Goal: Task Accomplishment & Management: Manage account settings

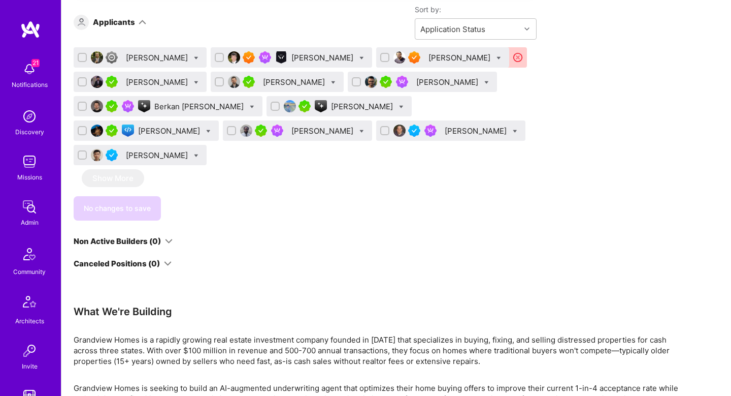
scroll to position [1392, 0]
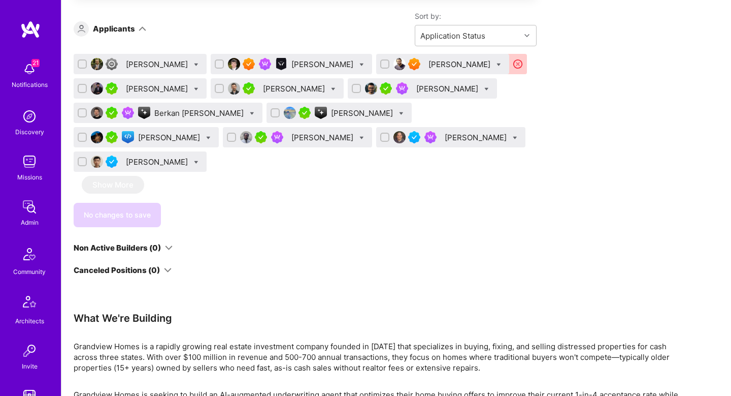
click at [291, 62] on div "[PERSON_NAME]" at bounding box center [323, 64] width 64 height 11
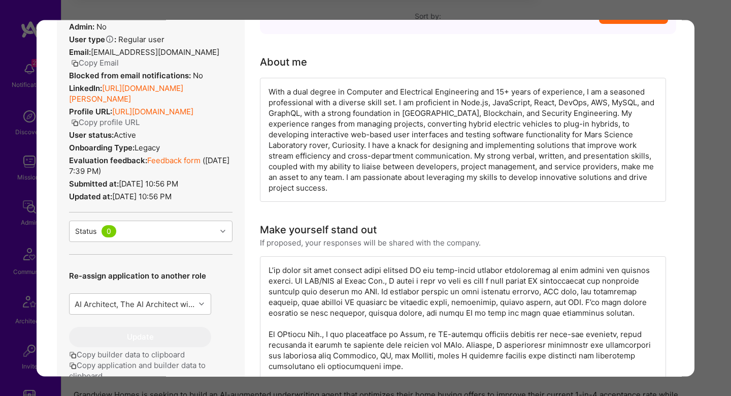
scroll to position [131, 0]
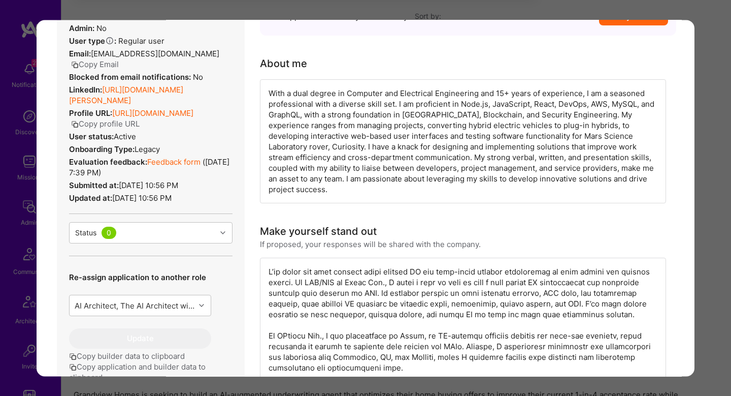
click at [323, 94] on div "With a dual degree in Computer and Electrical Engineering and 15+ years of expe…" at bounding box center [463, 141] width 406 height 124
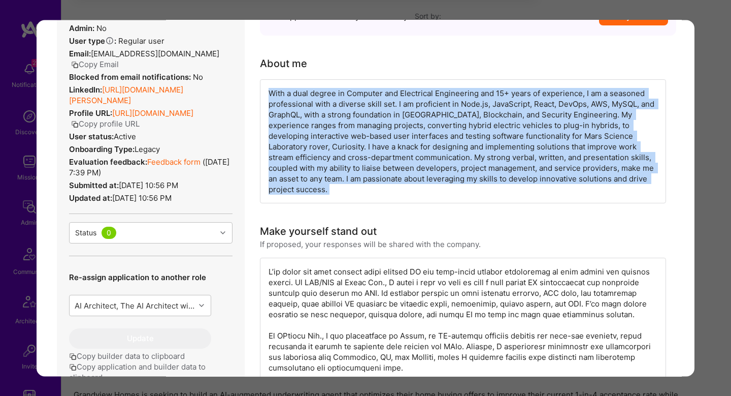
click at [323, 94] on div "With a dual degree in Computer and Electrical Engineering and 15+ years of expe…" at bounding box center [463, 141] width 406 height 124
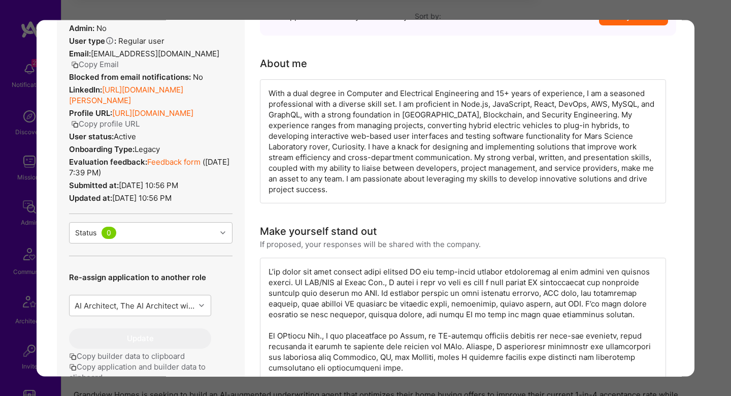
click at [598, 93] on div "With a dual degree in Computer and Electrical Engineering and 15+ years of expe…" at bounding box center [463, 141] width 406 height 124
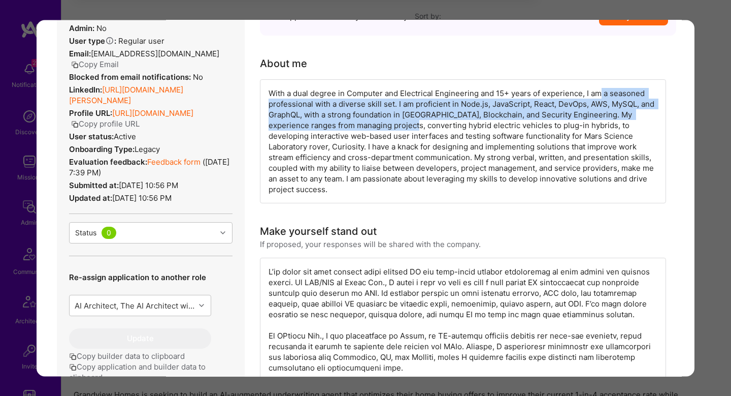
drag, startPoint x: 598, startPoint y: 93, endPoint x: 365, endPoint y: 122, distance: 235.3
click at [365, 122] on div "With a dual degree in Computer and Electrical Engineering and 15+ years of expe…" at bounding box center [463, 141] width 406 height 124
click at [344, 108] on div "With a dual degree in Computer and Electrical Engineering and 15+ years of expe…" at bounding box center [463, 141] width 406 height 124
drag, startPoint x: 373, startPoint y: 108, endPoint x: 423, endPoint y: 128, distance: 53.8
click at [423, 128] on div "With a dual degree in Computer and Electrical Engineering and 15+ years of expe…" at bounding box center [463, 141] width 406 height 124
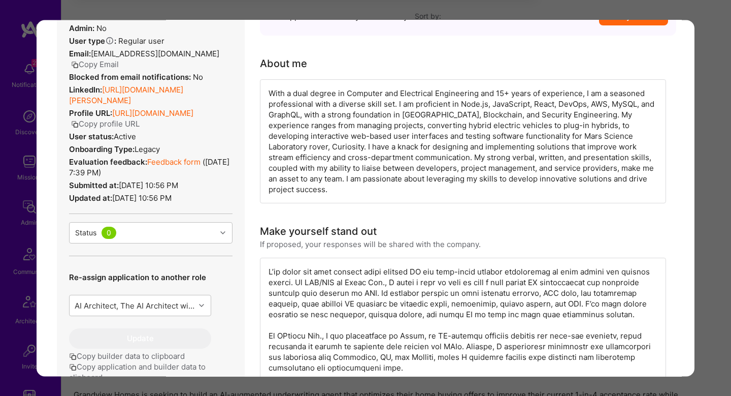
click at [615, 120] on div "With a dual degree in Computer and Electrical Engineering and 15+ years of expe…" at bounding box center [463, 141] width 406 height 124
drag, startPoint x: 305, startPoint y: 138, endPoint x: 561, endPoint y: 133, distance: 256.0
click at [561, 133] on div "With a dual degree in Computer and Electrical Engineering and 15+ years of expe…" at bounding box center [463, 141] width 406 height 124
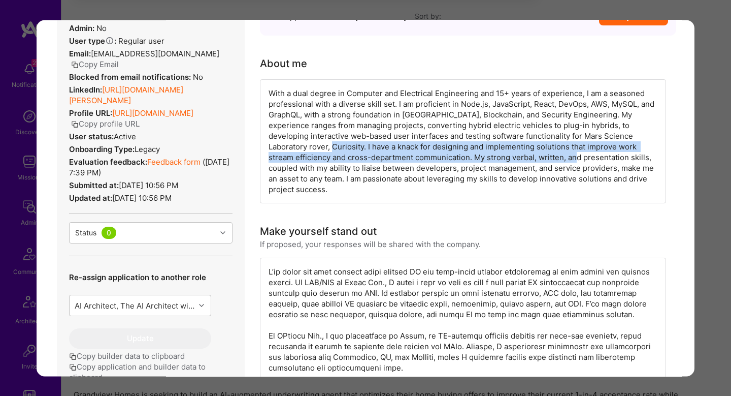
drag, startPoint x: 267, startPoint y: 147, endPoint x: 522, endPoint y: 156, distance: 255.6
click at [522, 156] on div "With a dual degree in Computer and Electrical Engineering and 15+ years of expe…" at bounding box center [463, 141] width 406 height 124
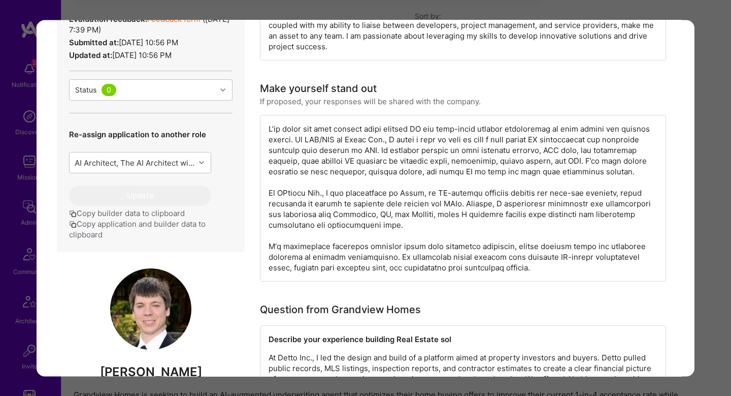
scroll to position [272, 0]
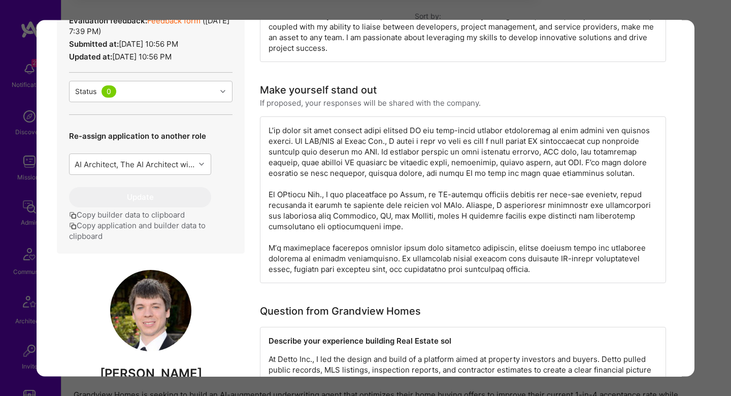
click at [307, 120] on div "modal" at bounding box center [463, 199] width 406 height 167
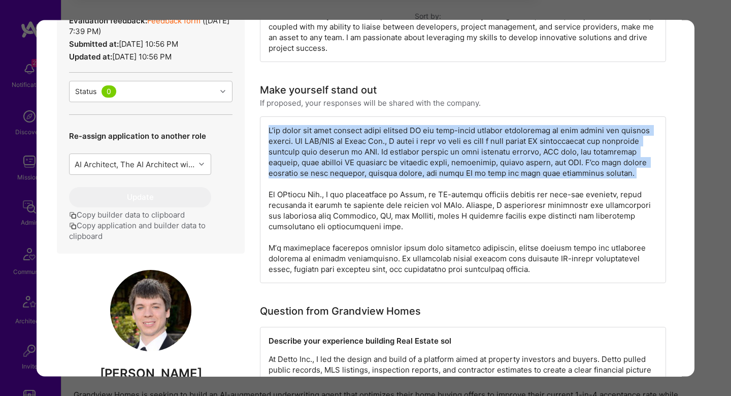
click at [307, 120] on div "modal" at bounding box center [463, 199] width 406 height 167
click at [291, 132] on div "modal" at bounding box center [463, 199] width 406 height 167
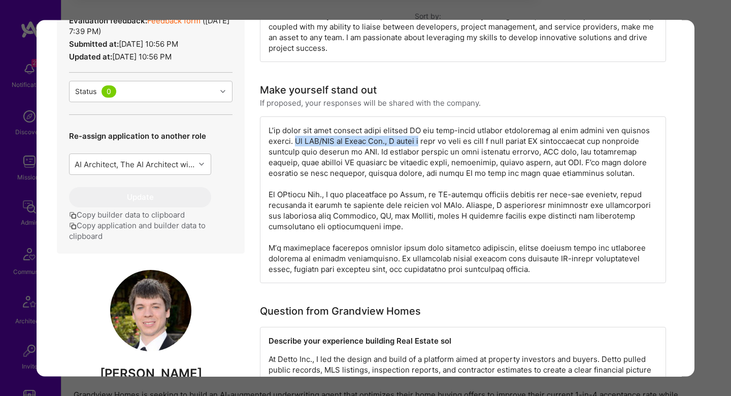
drag, startPoint x: 291, startPoint y: 132, endPoint x: 410, endPoint y: 134, distance: 118.4
click at [410, 134] on div "modal" at bounding box center [463, 199] width 406 height 167
click at [458, 134] on div "modal" at bounding box center [463, 199] width 406 height 167
drag, startPoint x: 552, startPoint y: 128, endPoint x: 500, endPoint y: 127, distance: 51.3
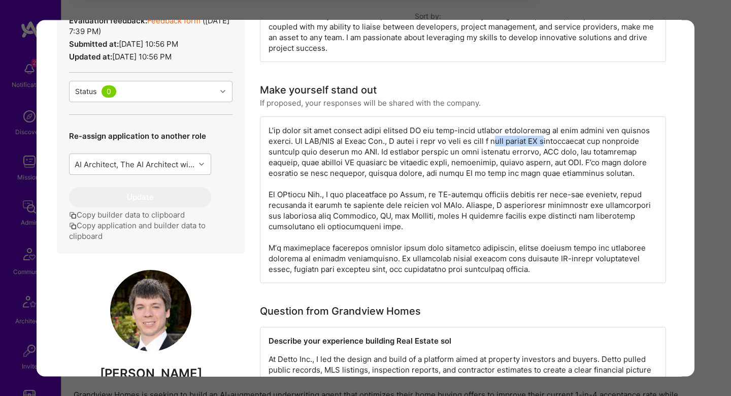
click at [500, 127] on div "modal" at bounding box center [463, 199] width 406 height 167
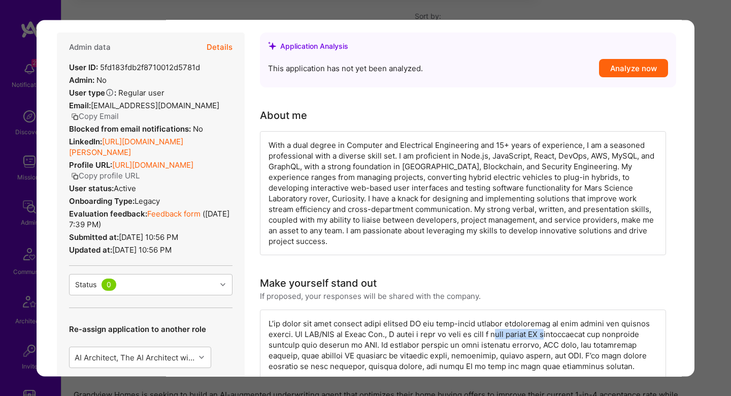
scroll to position [0, 0]
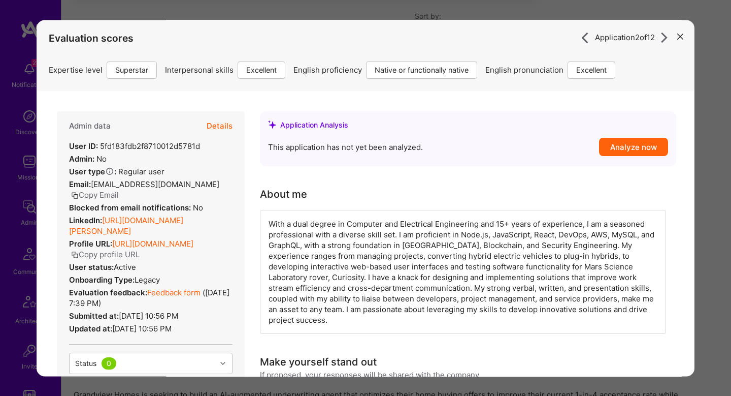
click at [223, 124] on button "Details" at bounding box center [220, 125] width 26 height 29
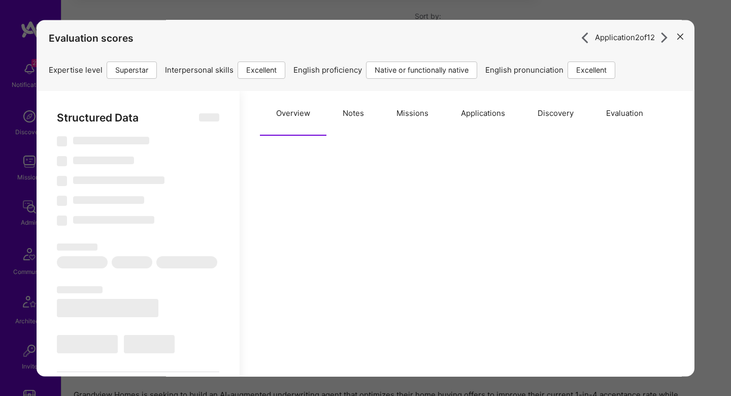
click at [401, 115] on button "Missions" at bounding box center [412, 113] width 64 height 45
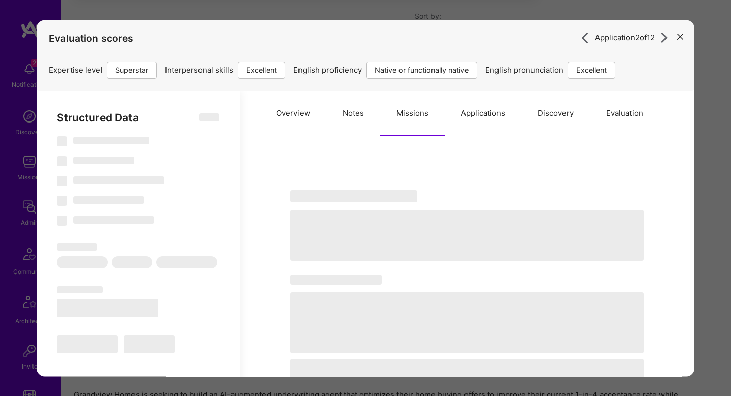
click at [423, 172] on div "‌ ‌ ‌ ‌ ‌" at bounding box center [467, 310] width 414 height 284
type textarea "x"
select select "Right Now"
select select "7"
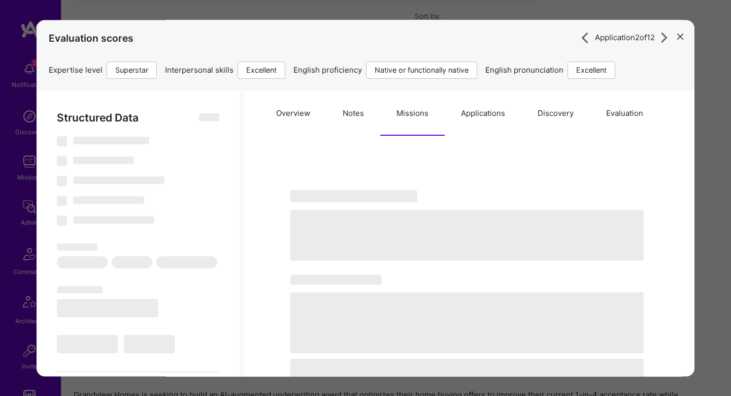
select select "7"
select select "US"
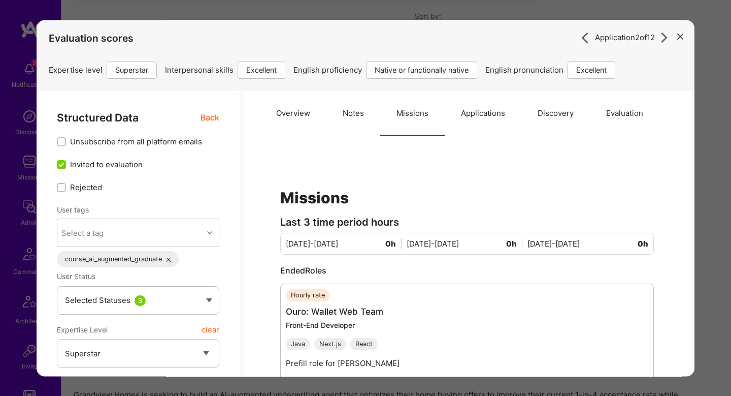
click at [345, 117] on button "Notes" at bounding box center [354, 113] width 54 height 45
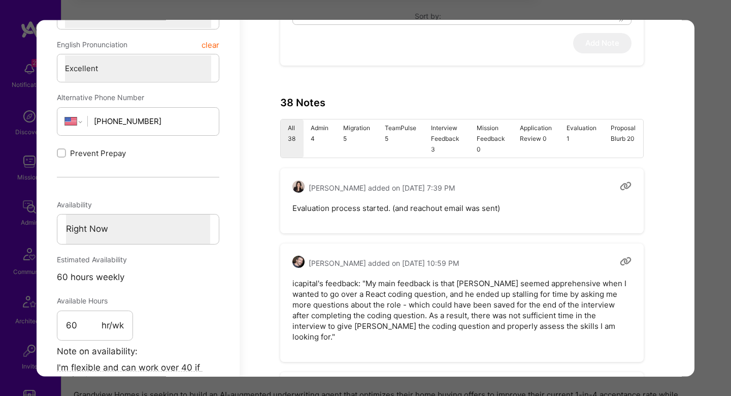
scroll to position [443, 0]
click at [321, 137] on li "Admin 4" at bounding box center [320, 139] width 33 height 38
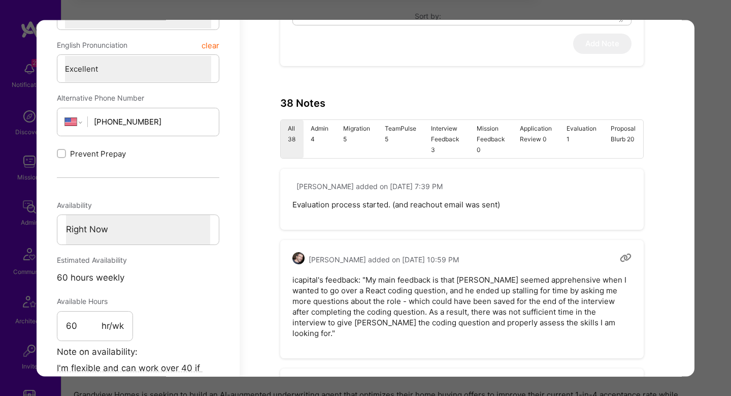
type textarea "x"
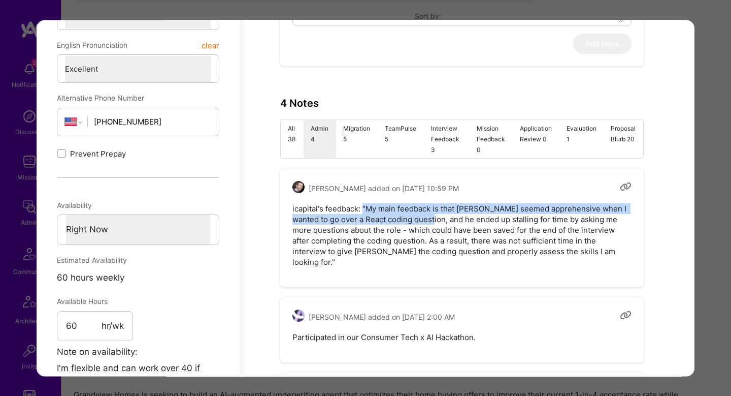
drag, startPoint x: 364, startPoint y: 213, endPoint x: 423, endPoint y: 216, distance: 59.0
click at [423, 216] on pre "icapital's feedback: "My main feedback is that Justin seemed apprehensive when …" at bounding box center [462, 235] width 339 height 64
click at [422, 216] on pre "icapital's feedback: "My main feedback is that Justin seemed apprehensive when …" at bounding box center [462, 235] width 339 height 64
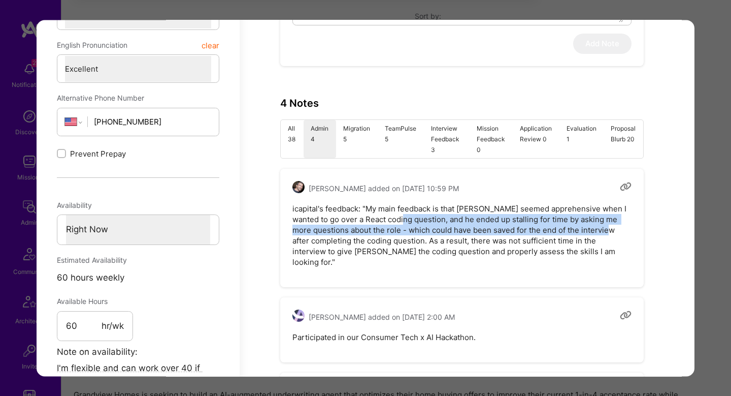
drag, startPoint x: 396, startPoint y: 223, endPoint x: 613, endPoint y: 229, distance: 217.9
click at [613, 229] on pre "icapital's feedback: "My main feedback is that Justin seemed apprehensive when …" at bounding box center [462, 235] width 339 height 64
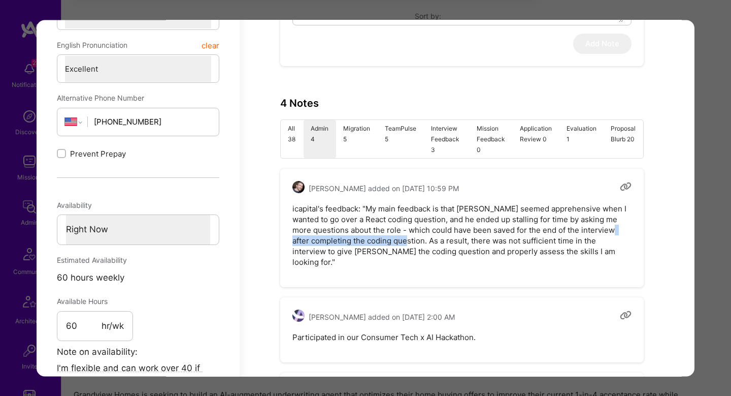
drag, startPoint x: 286, startPoint y: 238, endPoint x: 412, endPoint y: 240, distance: 126.5
click at [412, 240] on div "Dor Groner added on March 13, 2025 at 10:59 PM icapital's feedback: "My main fe…" at bounding box center [462, 228] width 364 height 118
click at [402, 242] on pre "icapital's feedback: "My main feedback is that Justin seemed apprehensive when …" at bounding box center [462, 235] width 339 height 64
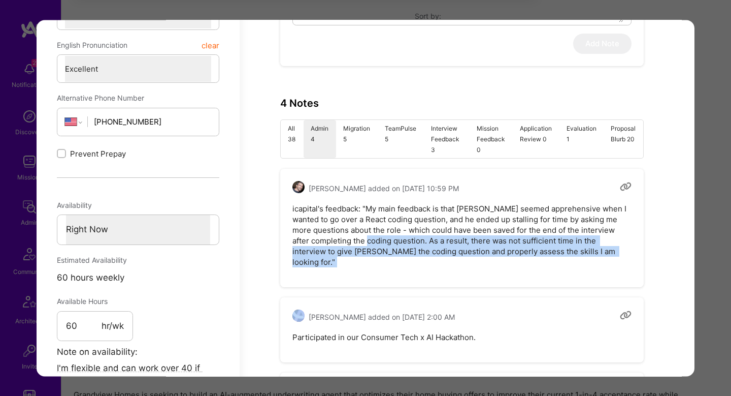
drag, startPoint x: 402, startPoint y: 242, endPoint x: 623, endPoint y: 246, distance: 221.5
click at [623, 246] on pre "icapital's feedback: "My main feedback is that Justin seemed apprehensive when …" at bounding box center [462, 235] width 339 height 64
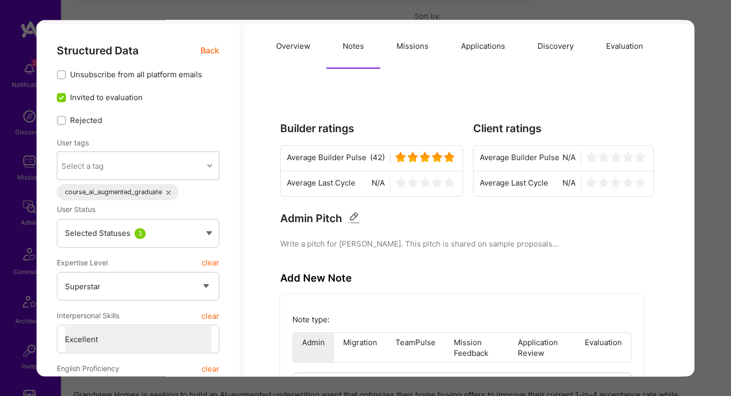
scroll to position [0, 0]
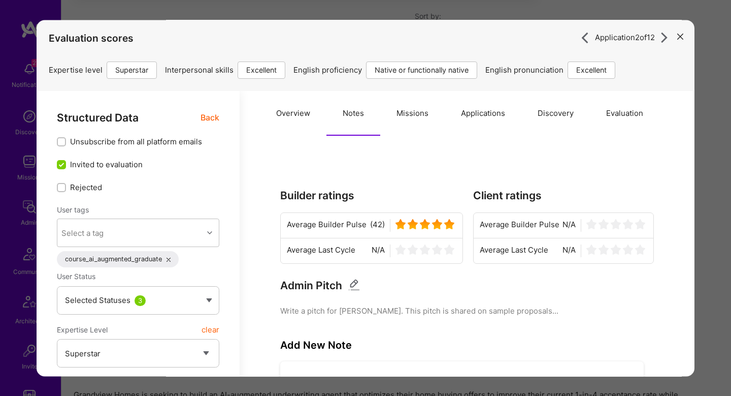
click at [596, 107] on button "Evaluation" at bounding box center [625, 113] width 70 height 45
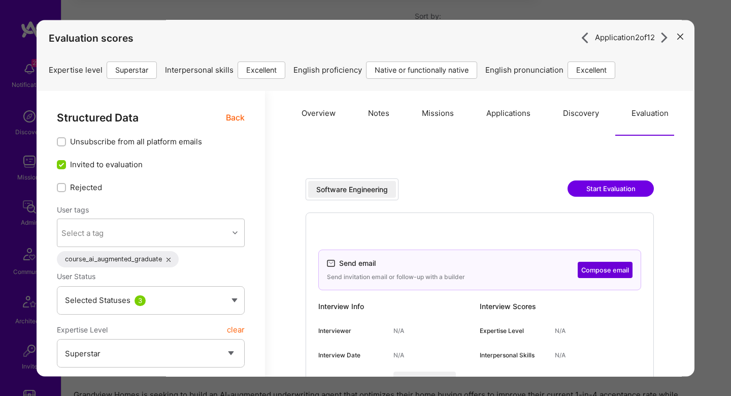
click at [232, 118] on span "Back" at bounding box center [235, 117] width 19 height 13
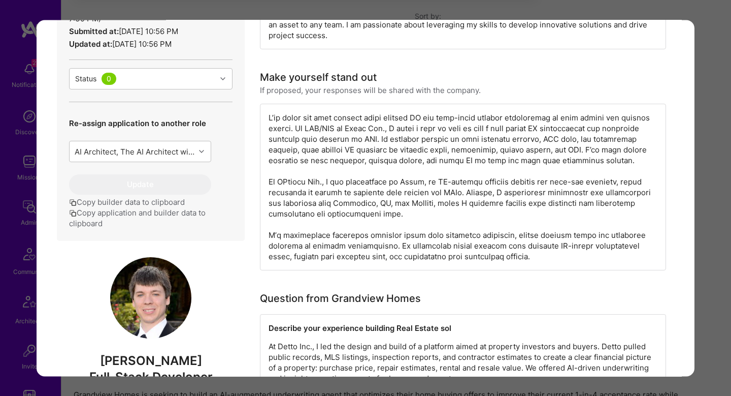
scroll to position [283, 0]
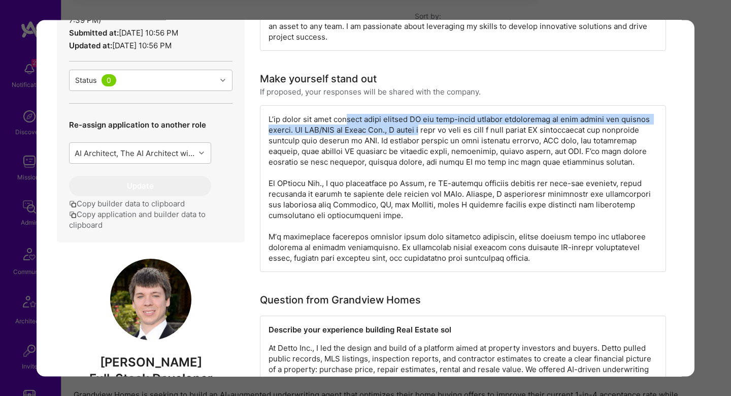
drag, startPoint x: 345, startPoint y: 104, endPoint x: 415, endPoint y: 119, distance: 72.2
click at [415, 119] on div "modal" at bounding box center [463, 188] width 406 height 167
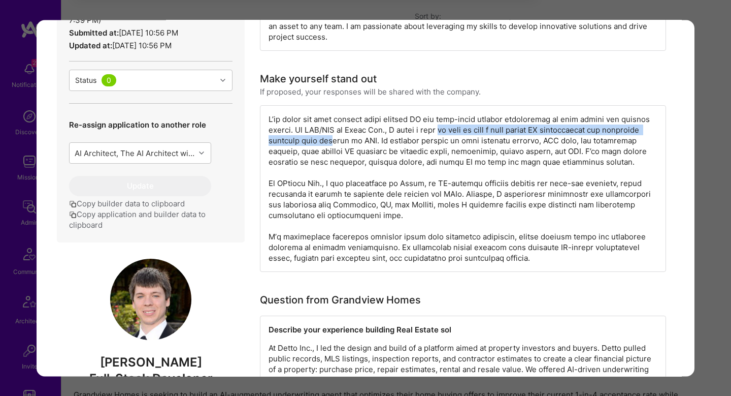
drag, startPoint x: 439, startPoint y: 118, endPoint x: 333, endPoint y: 131, distance: 106.5
click at [333, 131] on div "modal" at bounding box center [463, 188] width 406 height 167
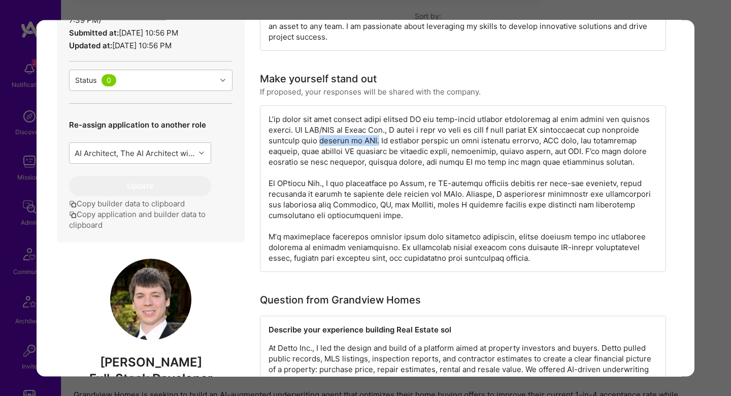
drag, startPoint x: 333, startPoint y: 131, endPoint x: 375, endPoint y: 131, distance: 42.2
click at [375, 131] on div "modal" at bounding box center [463, 188] width 406 height 167
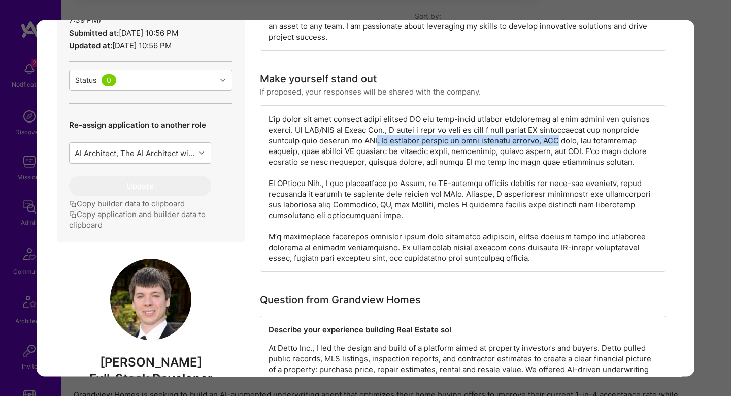
drag, startPoint x: 375, startPoint y: 131, endPoint x: 557, endPoint y: 132, distance: 181.8
click at [557, 132] on div "modal" at bounding box center [463, 188] width 406 height 167
click at [579, 132] on div "modal" at bounding box center [463, 188] width 406 height 167
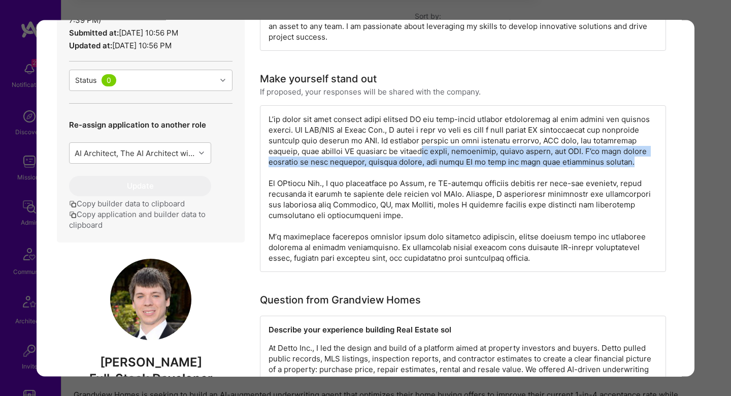
drag, startPoint x: 418, startPoint y: 144, endPoint x: 614, endPoint y: 148, distance: 195.6
click at [614, 148] on div "modal" at bounding box center [463, 188] width 406 height 167
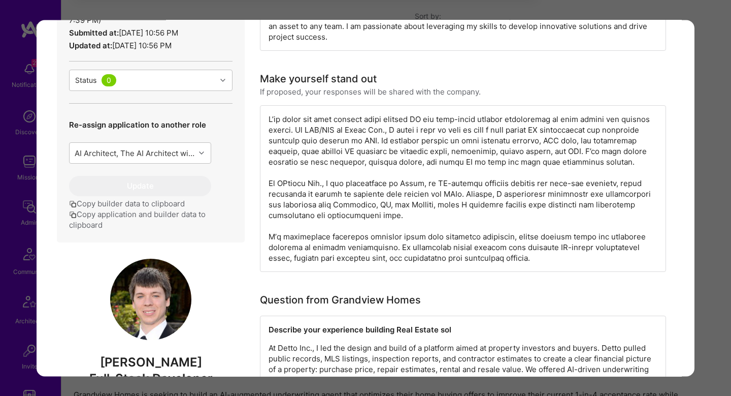
click at [292, 176] on div "modal" at bounding box center [463, 188] width 406 height 167
click at [350, 169] on div "modal" at bounding box center [463, 188] width 406 height 167
click at [421, 173] on div "modal" at bounding box center [463, 188] width 406 height 167
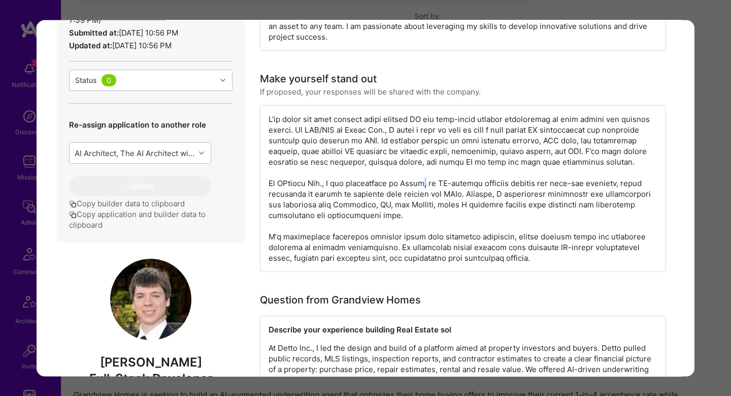
click at [421, 173] on div "modal" at bounding box center [463, 188] width 406 height 167
click at [477, 175] on div "modal" at bounding box center [463, 188] width 406 height 167
click at [511, 175] on div "modal" at bounding box center [463, 188] width 406 height 167
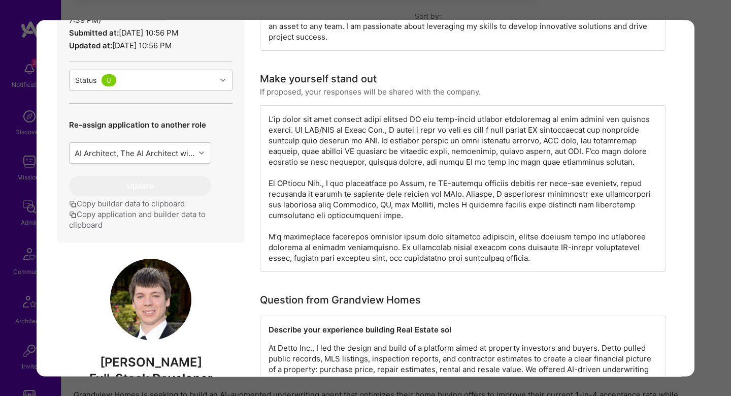
click at [555, 174] on div "modal" at bounding box center [463, 188] width 406 height 167
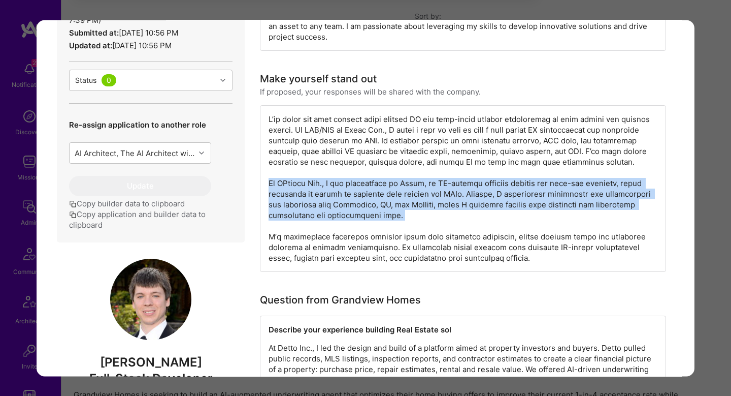
click at [555, 174] on div "modal" at bounding box center [463, 188] width 406 height 167
click at [289, 183] on div "modal" at bounding box center [463, 188] width 406 height 167
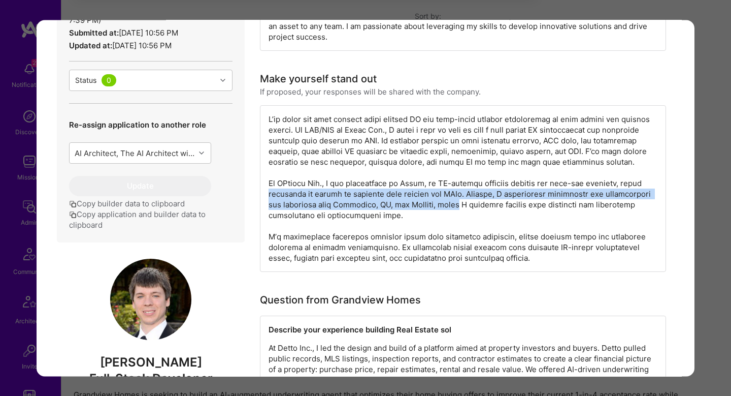
drag, startPoint x: 289, startPoint y: 183, endPoint x: 450, endPoint y: 188, distance: 161.1
click at [450, 189] on div "modal" at bounding box center [463, 188] width 406 height 167
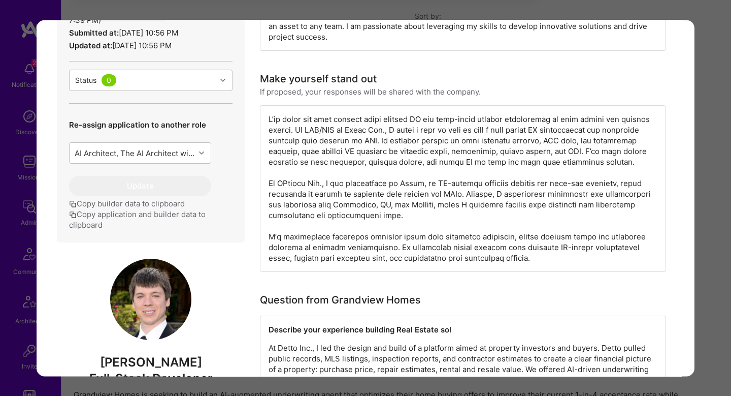
click at [382, 205] on div "modal" at bounding box center [463, 188] width 406 height 167
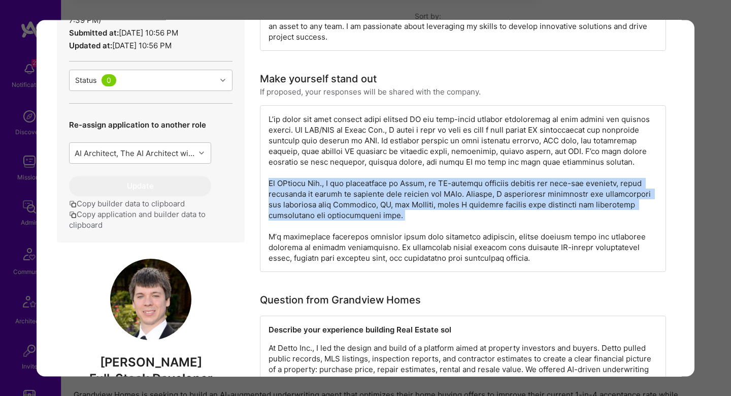
click at [382, 205] on div "modal" at bounding box center [463, 188] width 406 height 167
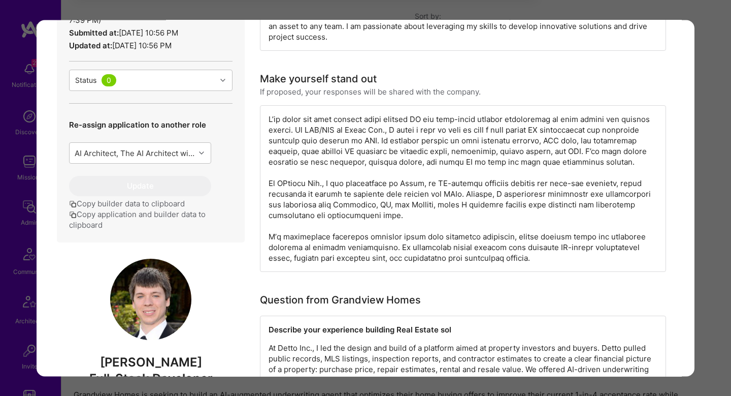
click at [375, 236] on div "modal" at bounding box center [463, 188] width 406 height 167
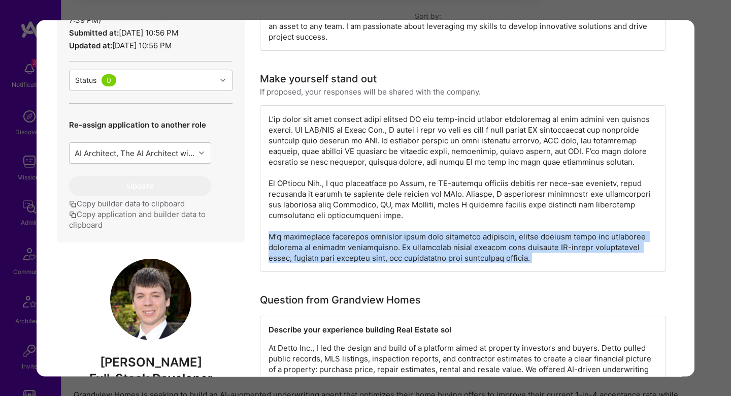
click at [375, 236] on div "modal" at bounding box center [463, 188] width 406 height 167
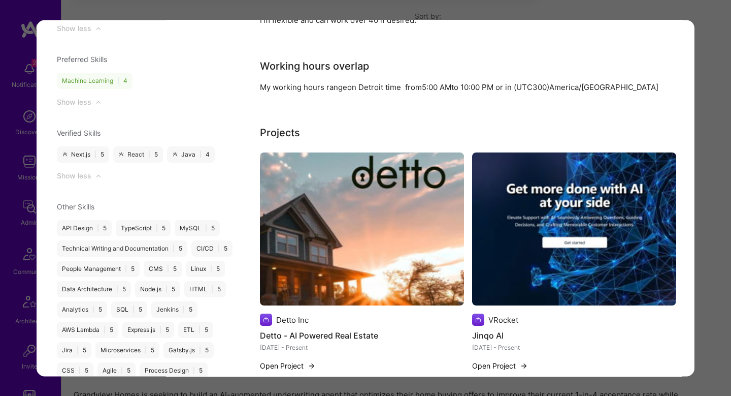
scroll to position [1106, 0]
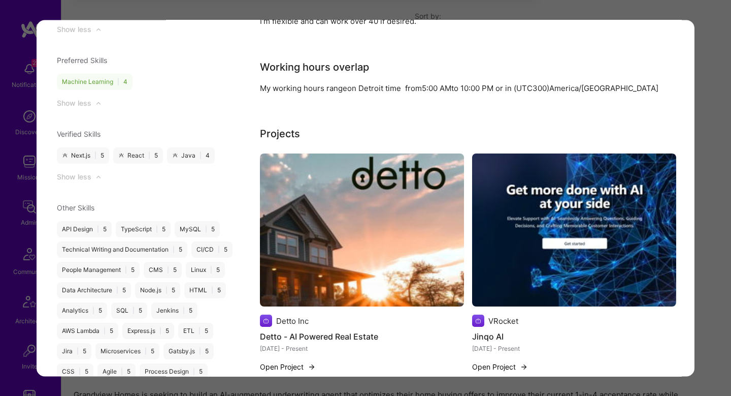
click at [339, 250] on img "modal" at bounding box center [362, 229] width 204 height 153
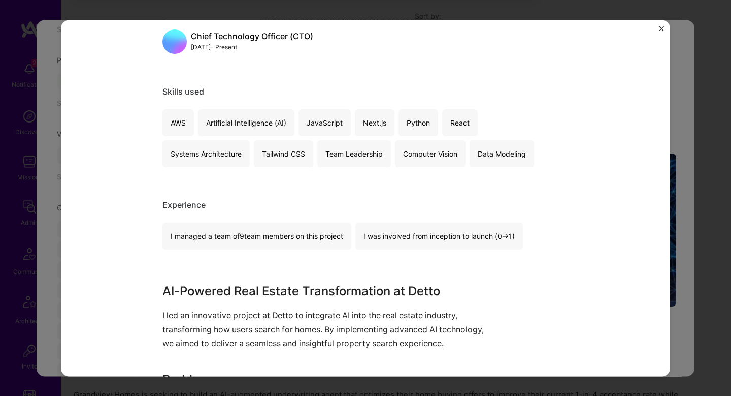
scroll to position [580, 0]
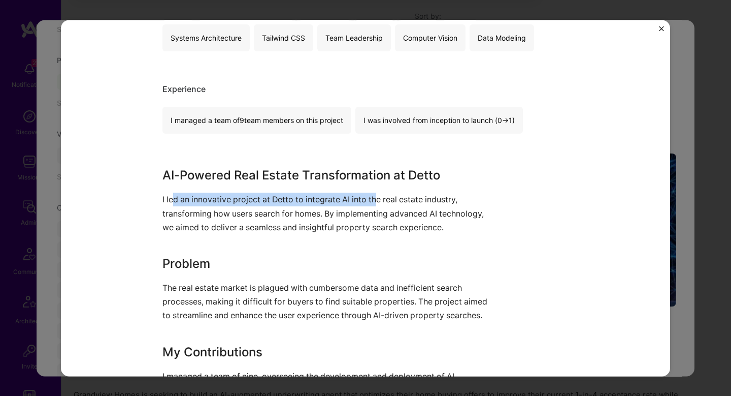
drag, startPoint x: 173, startPoint y: 204, endPoint x: 376, endPoint y: 201, distance: 203.2
click at [376, 201] on p "I led an innovative project at Detto to integrate AI into the real estate indus…" at bounding box center [328, 214] width 330 height 42
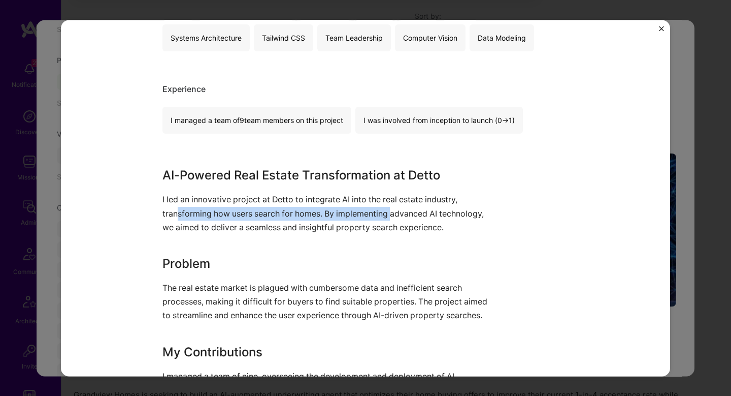
drag, startPoint x: 177, startPoint y: 210, endPoint x: 394, endPoint y: 219, distance: 216.5
click at [394, 219] on p "I led an innovative project at Detto to integrate AI into the real estate indus…" at bounding box center [328, 214] width 330 height 42
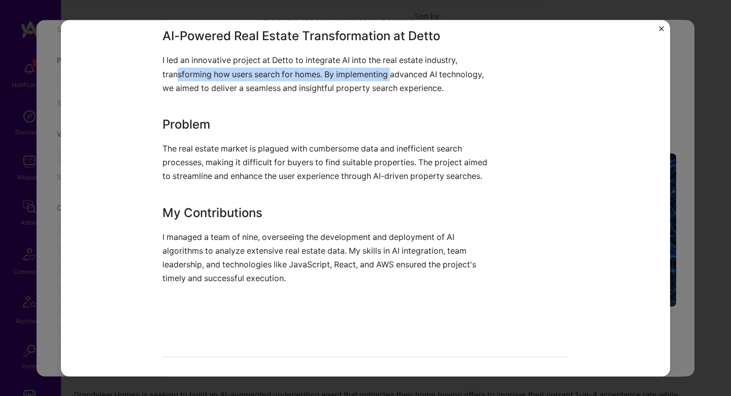
scroll to position [718, 0]
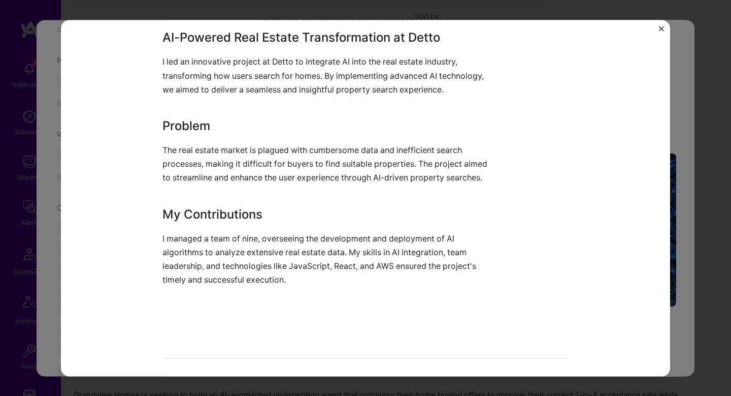
click at [398, 149] on p "The real estate market is plagued with cumbersome data and inefficient search p…" at bounding box center [328, 164] width 330 height 42
click at [418, 162] on p "The real estate market is plagued with cumbersome data and inefficient search p…" at bounding box center [328, 164] width 330 height 42
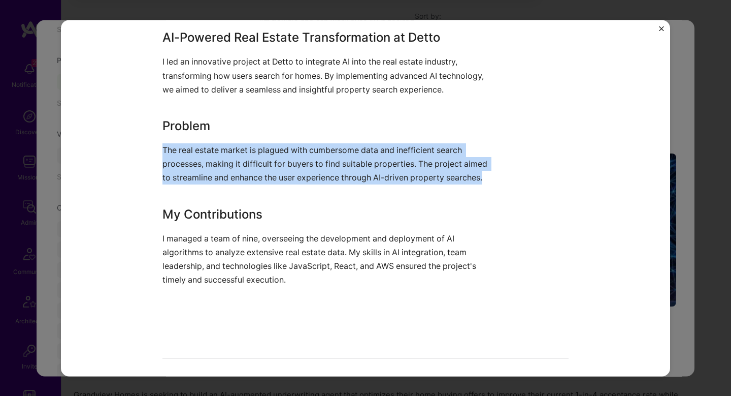
click at [418, 162] on p "The real estate market is plagued with cumbersome data and inefficient search p…" at bounding box center [328, 164] width 330 height 42
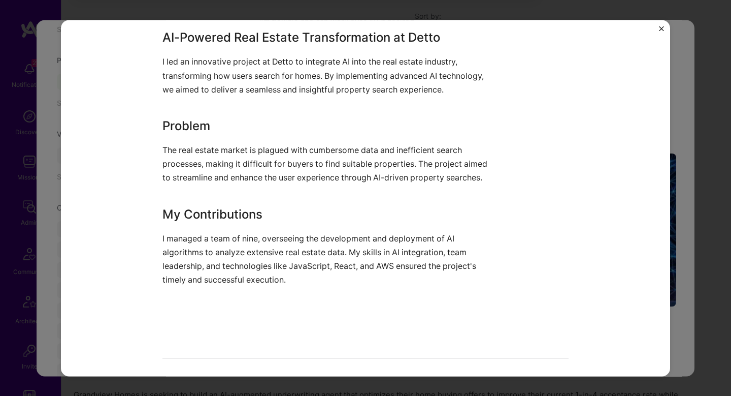
click at [403, 170] on p "The real estate market is plagued with cumbersome data and inefficient search p…" at bounding box center [328, 164] width 330 height 42
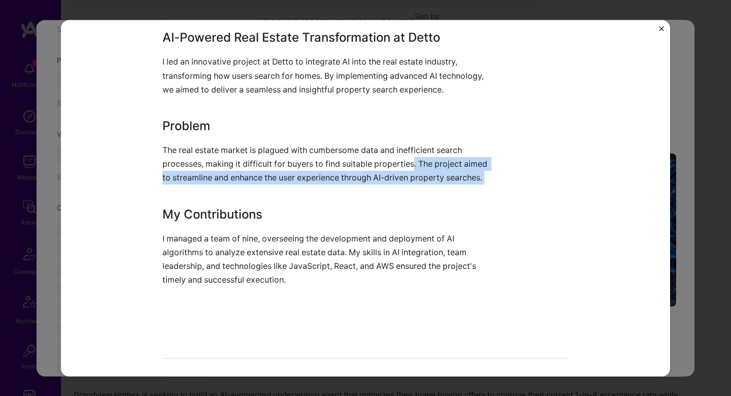
drag, startPoint x: 415, startPoint y: 167, endPoint x: 489, endPoint y: 194, distance: 78.6
click at [489, 194] on div "AI-Powered Real Estate Transformation at Detto I led an innovative project at D…" at bounding box center [328, 177] width 330 height 297
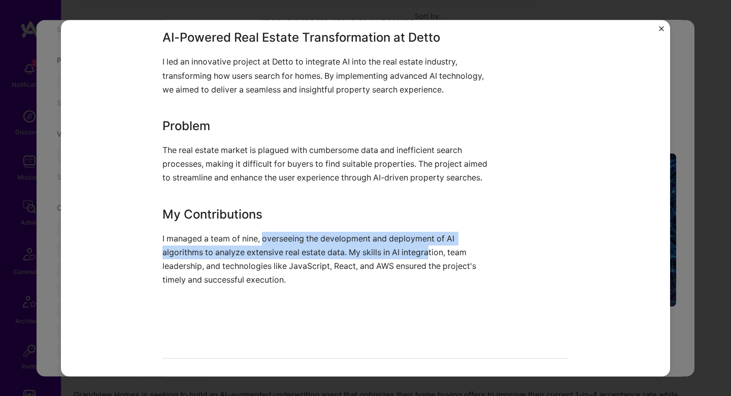
drag, startPoint x: 264, startPoint y: 243, endPoint x: 430, endPoint y: 247, distance: 166.1
click at [430, 247] on p "I managed a team of nine, overseeing the development and deployment of AI algor…" at bounding box center [328, 259] width 330 height 55
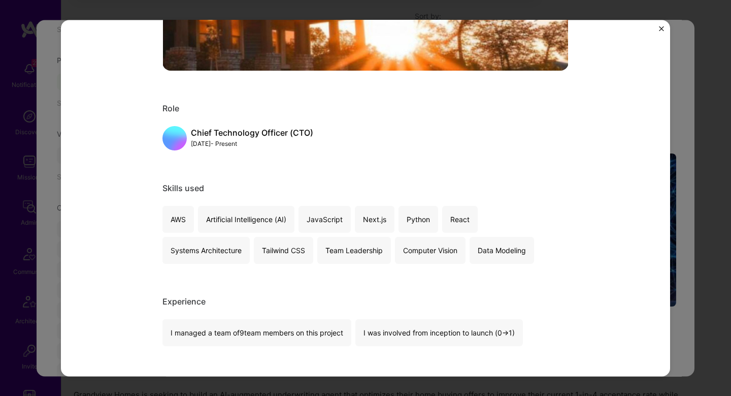
scroll to position [397, 0]
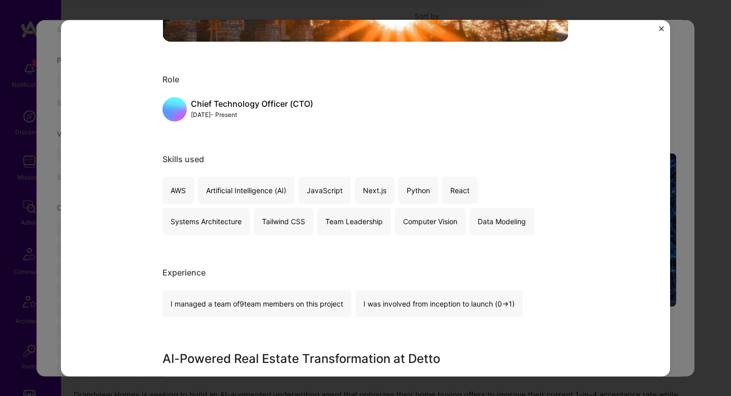
click at [687, 96] on div "Detto - AI Powered Real Estate Detto Inc Real Estate, Construction & Architectu…" at bounding box center [365, 198] width 731 height 396
click at [675, 101] on div "Detto - AI Powered Real Estate Detto Inc Real Estate, Construction & Architectu…" at bounding box center [365, 198] width 731 height 396
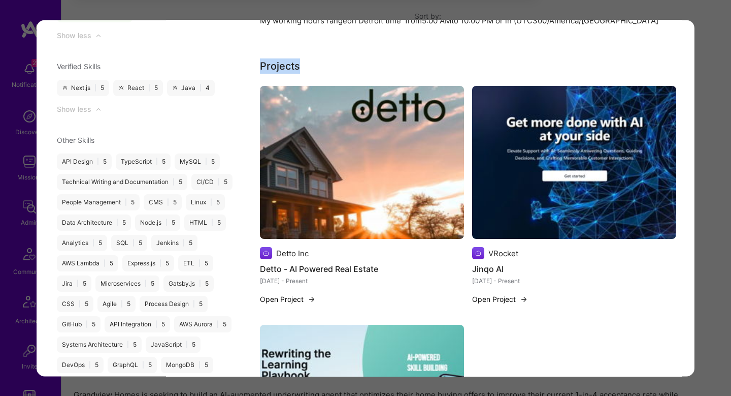
scroll to position [1196, 0]
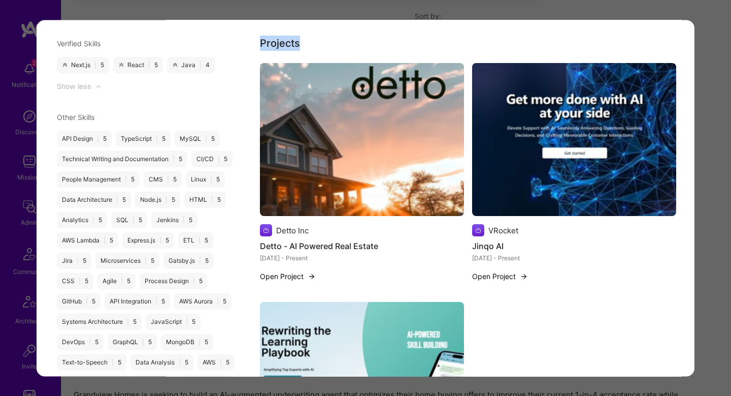
click at [506, 156] on img "modal" at bounding box center [574, 139] width 204 height 153
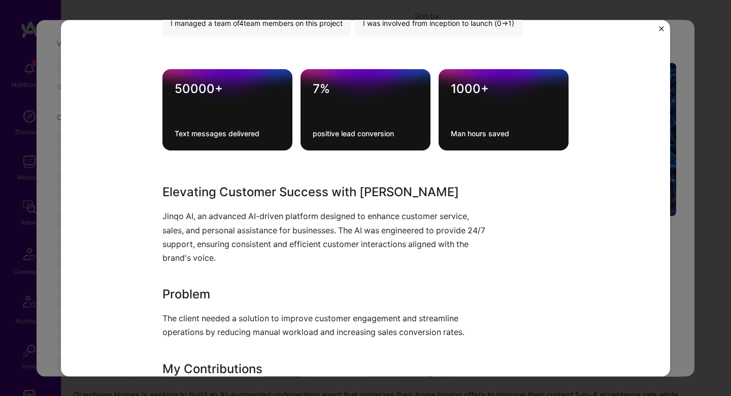
scroll to position [802, 0]
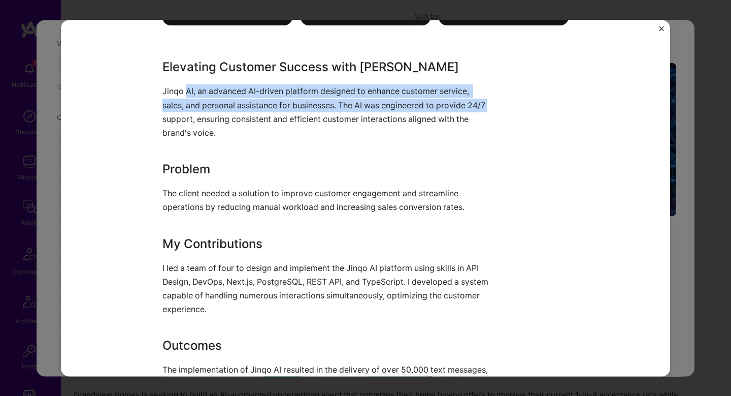
drag, startPoint x: 186, startPoint y: 90, endPoint x: 183, endPoint y: 114, distance: 24.1
click at [183, 114] on p "Jinqo AI, an advanced AI-driven platform designed to enhance customer service, …" at bounding box center [328, 112] width 330 height 55
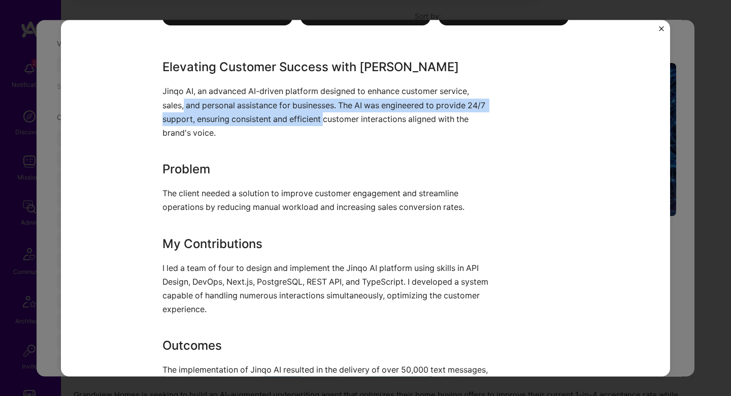
drag, startPoint x: 184, startPoint y: 106, endPoint x: 346, endPoint y: 120, distance: 162.7
click at [346, 120] on p "Jinqo AI, an advanced AI-driven platform designed to enhance customer service, …" at bounding box center [328, 112] width 330 height 55
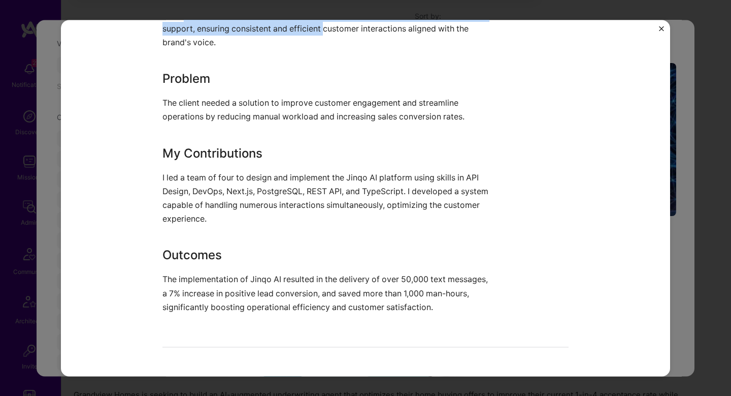
scroll to position [891, 0]
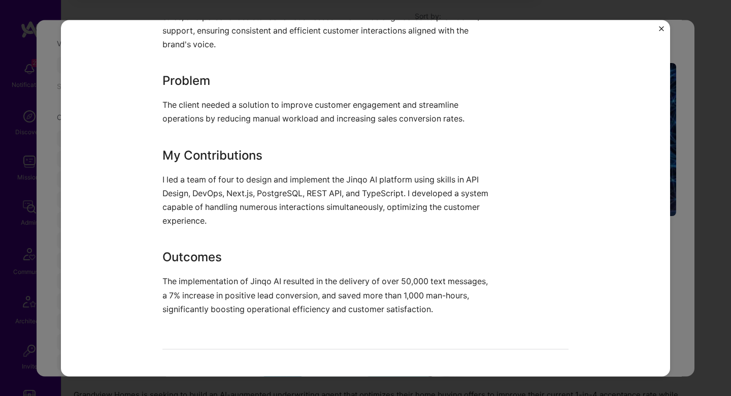
click at [677, 186] on div "Jinqo AI VRocket Customer Success, Artifical Intelligence / Machine Learning Pr…" at bounding box center [365, 198] width 731 height 396
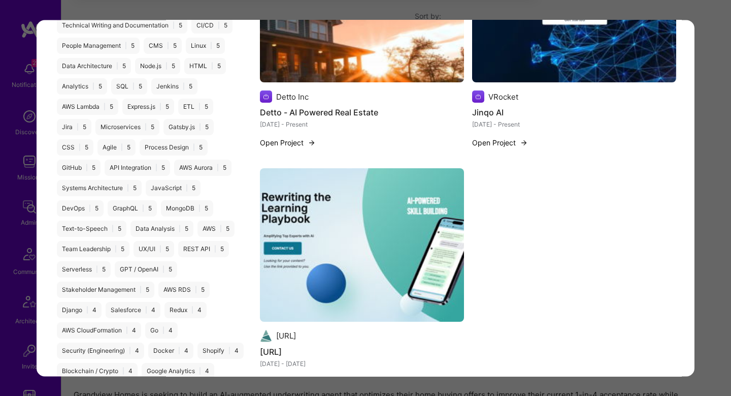
scroll to position [1328, 0]
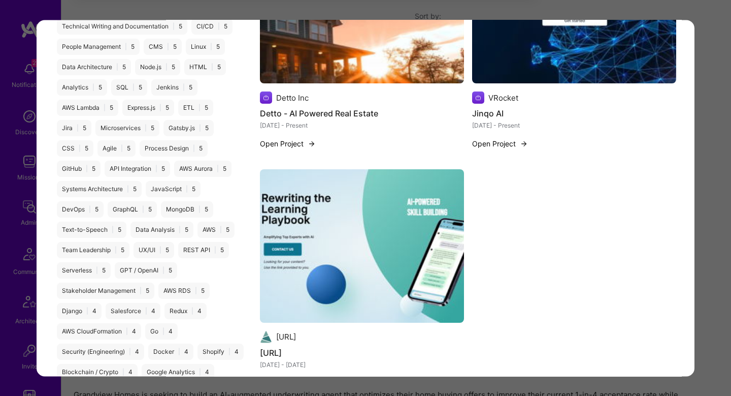
click at [313, 249] on img "modal" at bounding box center [362, 245] width 204 height 153
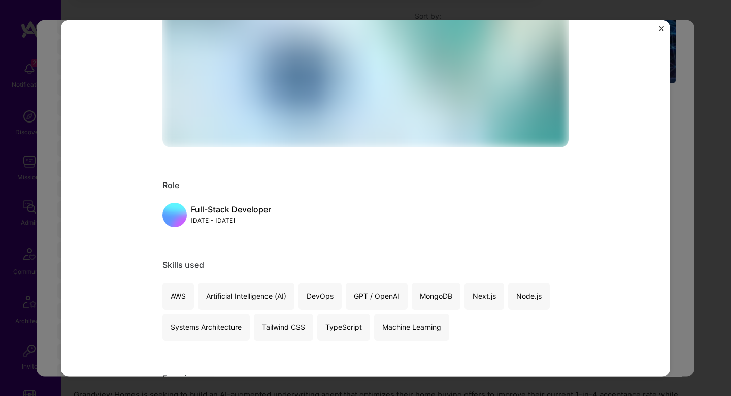
scroll to position [499, 0]
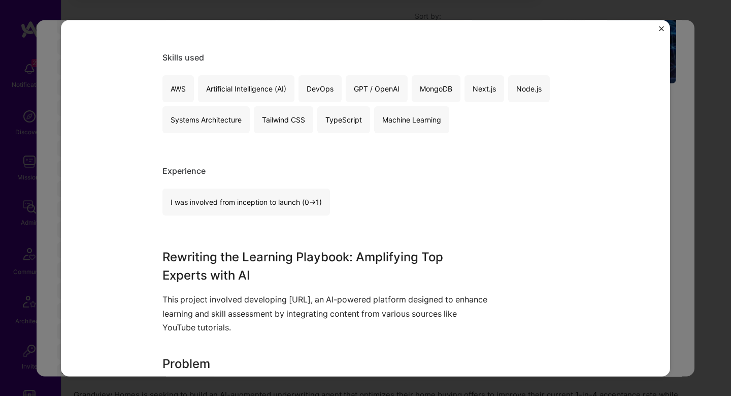
click at [676, 193] on div "Cone.ai Cone.ai Education / Edtech, Artifical Intelligence / Machine Learning P…" at bounding box center [365, 198] width 731 height 396
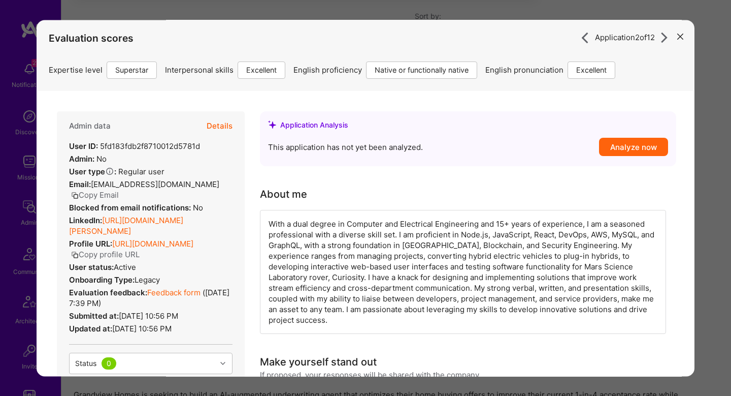
click at [151, 215] on link "https://linkedin.com/in/justin-jones-7b26805a" at bounding box center [126, 225] width 114 height 20
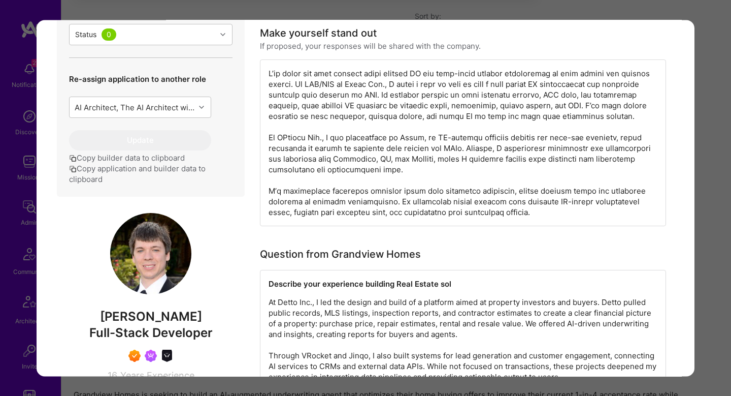
scroll to position [406, 0]
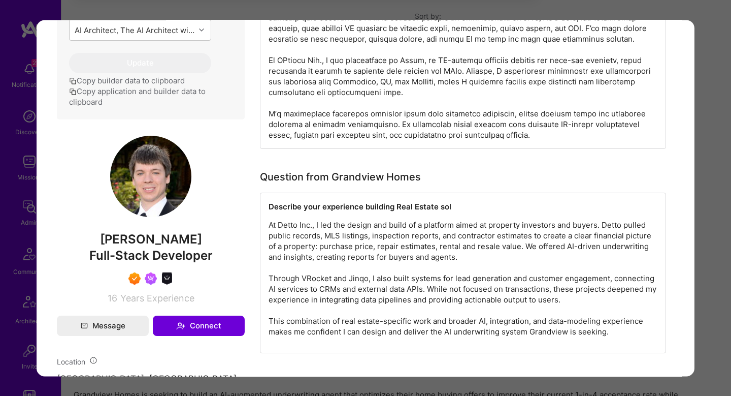
click at [710, 187] on div "Application 2 of 12 Evaluation scores Expertise level Superstar Interpersonal s…" at bounding box center [365, 198] width 731 height 396
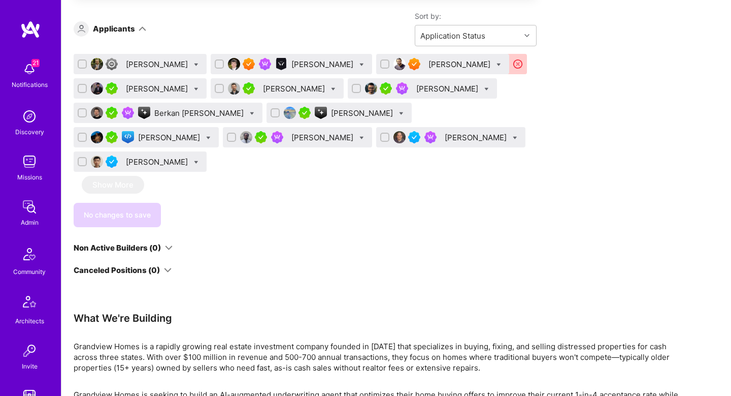
click at [294, 59] on div "Justin Jones" at bounding box center [323, 64] width 64 height 11
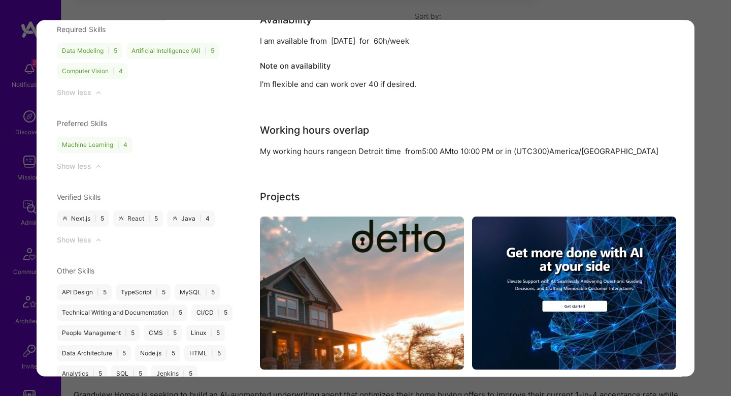
scroll to position [1161, 0]
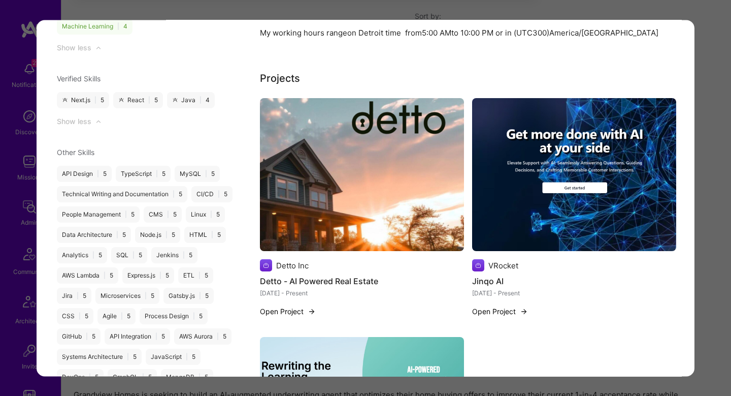
click at [309, 175] on img "modal" at bounding box center [362, 174] width 204 height 153
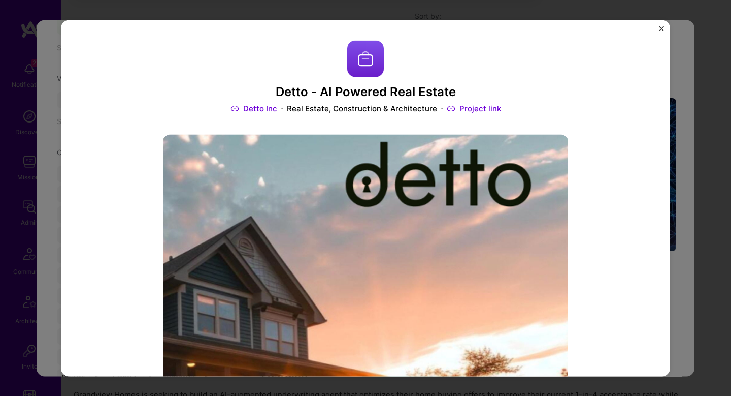
click at [251, 108] on link "Detto Inc" at bounding box center [254, 109] width 47 height 11
click at [473, 107] on link "Project link" at bounding box center [474, 109] width 54 height 11
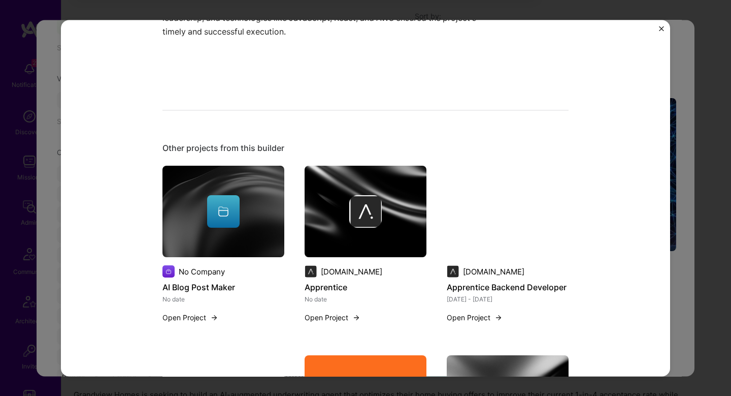
scroll to position [1191, 0]
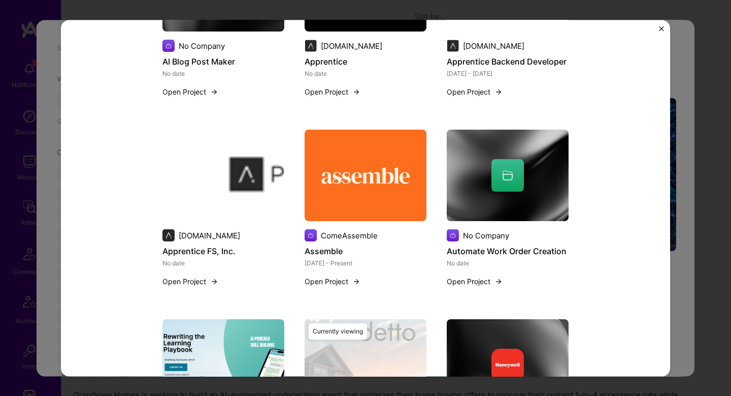
click at [670, 271] on div "Detto - AI Powered Real Estate Detto Inc Real Estate, Construction & Architectu…" at bounding box center [365, 198] width 609 height 356
click at [683, 266] on div "Detto - AI Powered Real Estate Detto Inc Real Estate, Construction & Architectu…" at bounding box center [365, 198] width 731 height 396
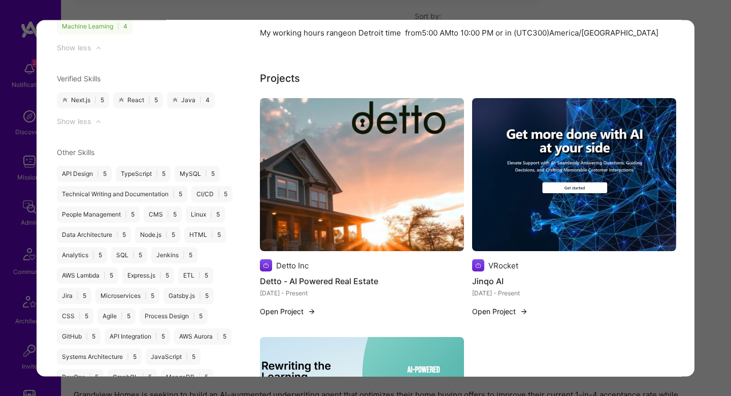
click at [717, 260] on div "Application 2 of 12 Evaluation scores Expertise level Superstar Interpersonal s…" at bounding box center [365, 198] width 731 height 396
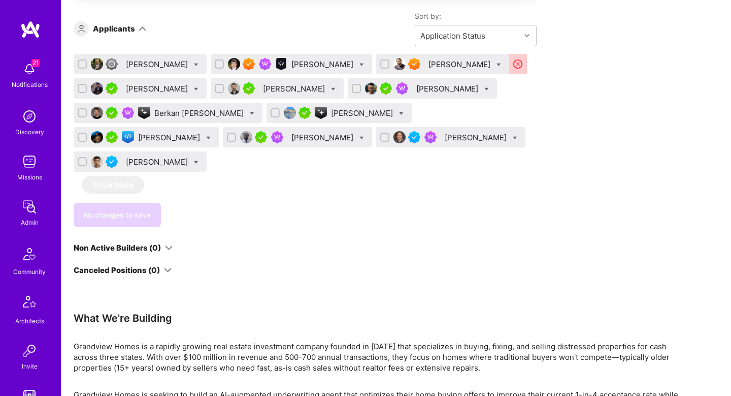
click at [361, 91] on input "checkbox" at bounding box center [357, 88] width 7 height 7
checkbox input "true"
click at [382, 137] on input "checkbox" at bounding box center [385, 137] width 7 height 7
checkbox input "true"
click at [513, 138] on icon at bounding box center [515, 138] width 5 height 5
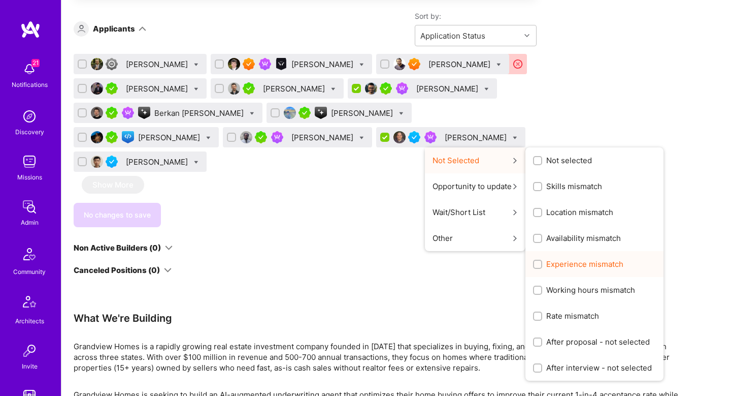
click at [526, 270] on div "Experience mismatch" at bounding box center [595, 264] width 138 height 26
click at [546, 266] on span "Experience mismatch" at bounding box center [584, 263] width 77 height 11
click at [535, 266] on input "Experience mismatch" at bounding box center [538, 264] width 7 height 7
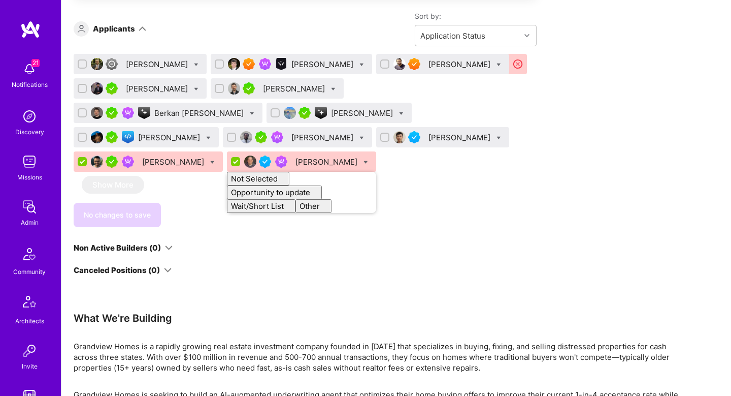
checkbox input "false"
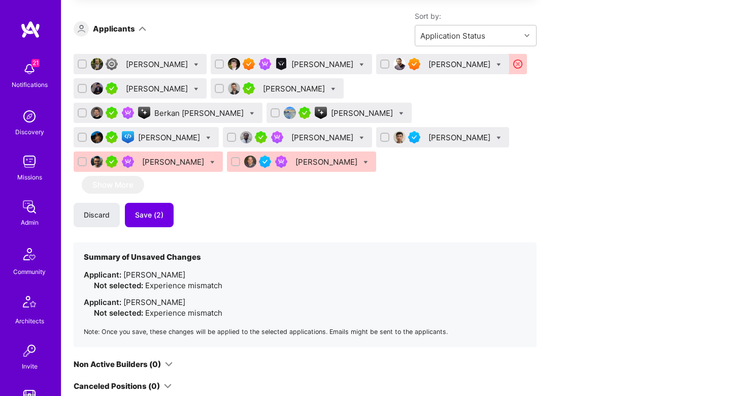
click at [336, 91] on icon at bounding box center [333, 89] width 5 height 5
checkbox input "true"
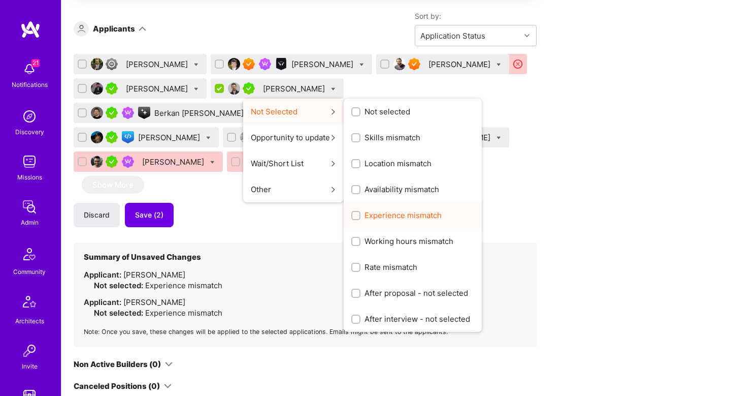
click at [391, 216] on span "Experience mismatch" at bounding box center [403, 215] width 77 height 11
click at [361, 216] on input "Experience mismatch" at bounding box center [356, 215] width 7 height 7
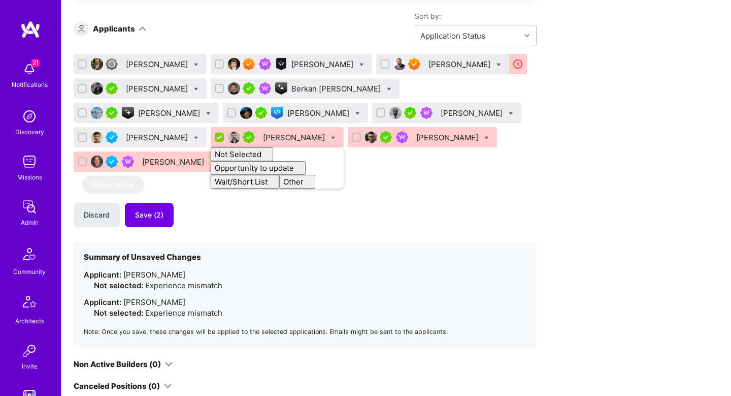
checkbox input "false"
click at [308, 214] on div "Stefan Micic Justin Jones Luve Singh Bhavik Gandhi Berkan Hiziroglu Ruyi Ren Ad…" at bounding box center [305, 200] width 463 height 293
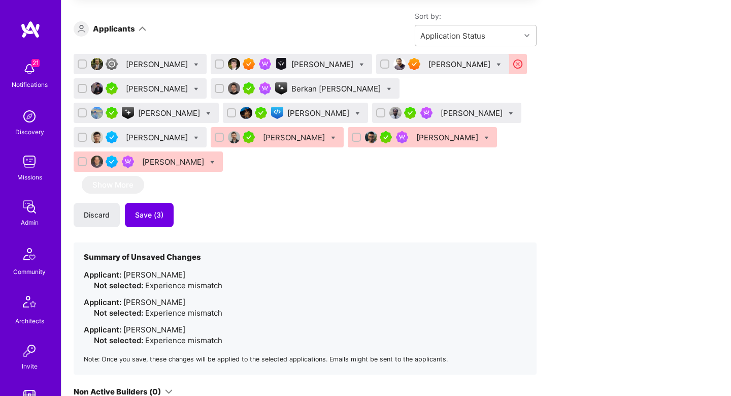
click at [387, 87] on icon at bounding box center [389, 89] width 5 height 5
checkbox input "true"
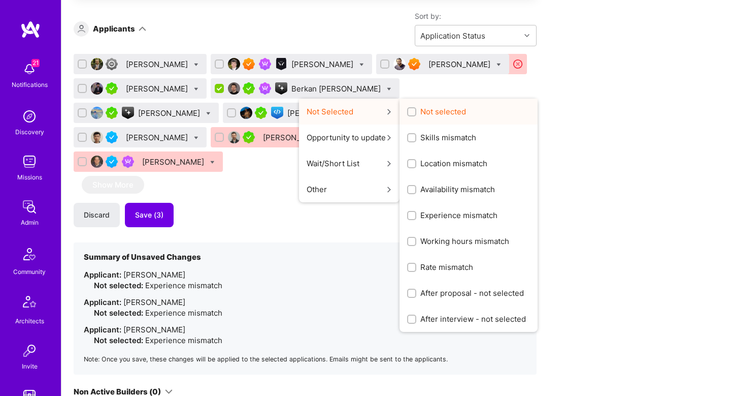
click at [407, 110] on label "Not selected" at bounding box center [436, 111] width 59 height 11
click at [409, 110] on input "Not selected" at bounding box center [412, 112] width 7 height 7
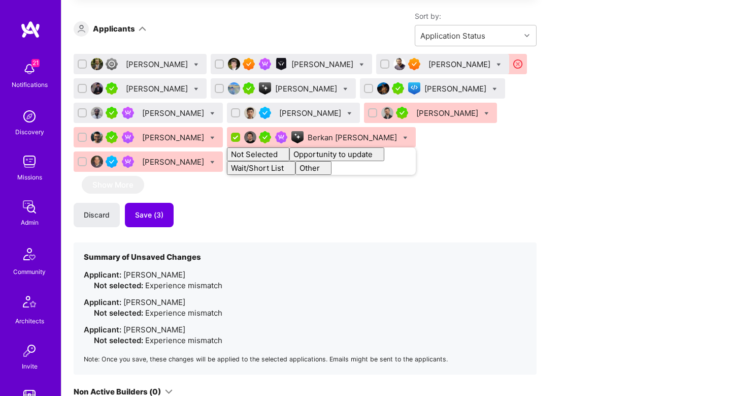
checkbox input "false"
click at [250, 242] on section "Summary of Unsaved Changes Applicant: Shikhar Sakhuja Not selected: Experience …" at bounding box center [305, 308] width 463 height 132
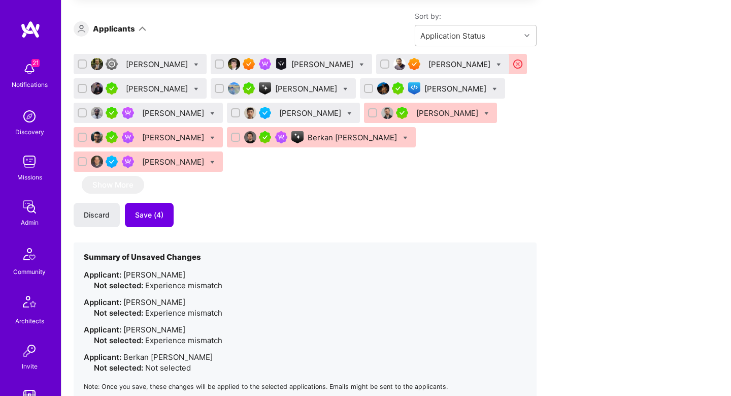
click at [194, 87] on icon at bounding box center [196, 89] width 5 height 5
checkbox input "true"
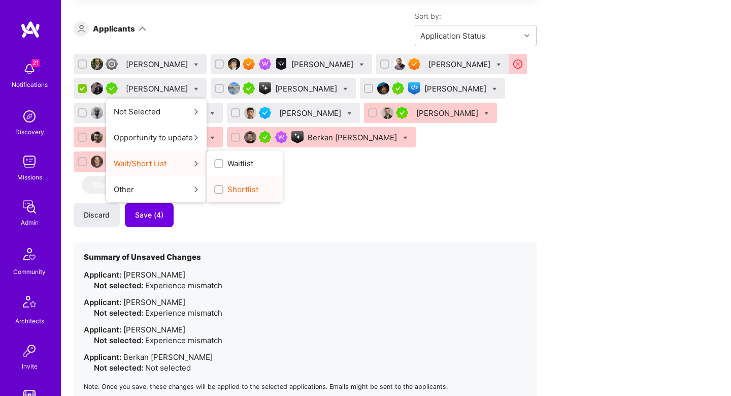
click at [220, 179] on div "Shortlist" at bounding box center [245, 189] width 76 height 26
click at [228, 185] on span "Shortlist" at bounding box center [243, 189] width 31 height 11
click at [220, 186] on input "Shortlist" at bounding box center [219, 189] width 7 height 7
checkbox input "true"
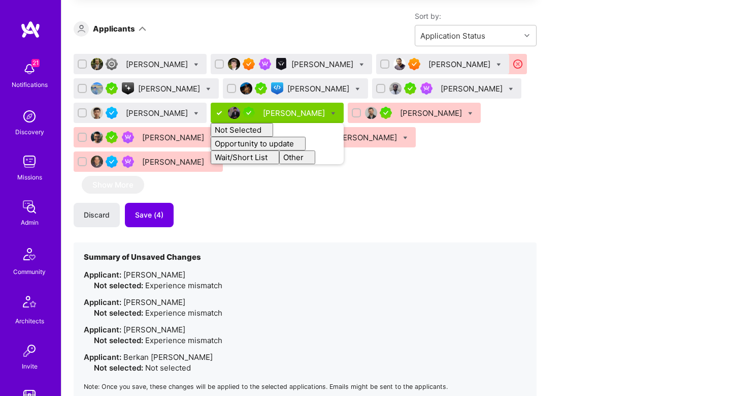
checkbox input "false"
click at [179, 203] on div "Discard Save (4)" at bounding box center [305, 215] width 463 height 24
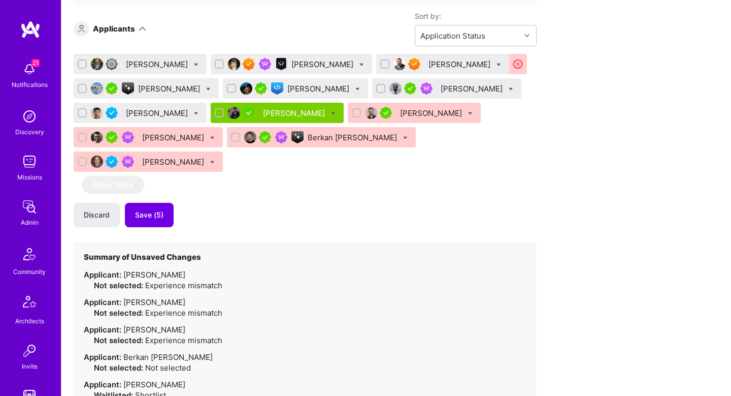
click at [304, 92] on div "Adhithi Ravichandran" at bounding box center [319, 88] width 64 height 11
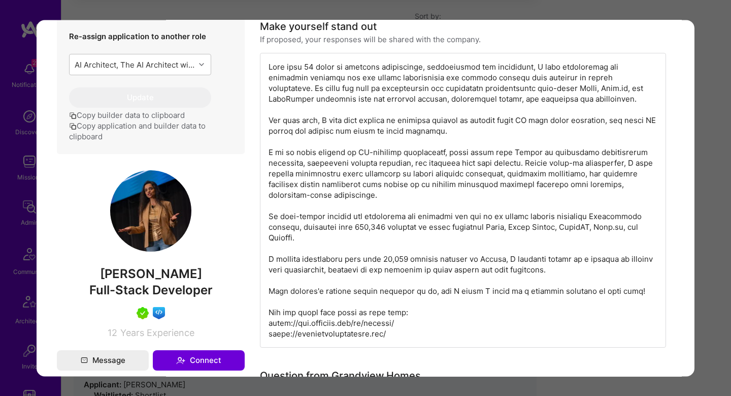
scroll to position [459, 0]
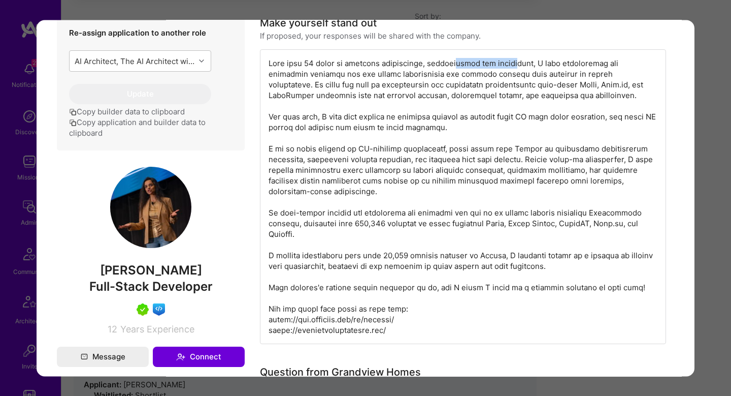
drag, startPoint x: 457, startPoint y: 66, endPoint x: 514, endPoint y: 66, distance: 57.9
click at [514, 66] on div "modal" at bounding box center [463, 196] width 406 height 295
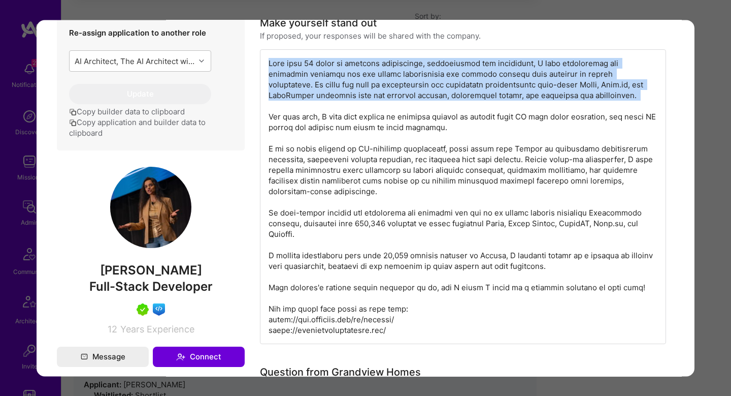
click at [514, 66] on div "modal" at bounding box center [463, 196] width 406 height 295
click at [341, 74] on div "modal" at bounding box center [463, 196] width 406 height 295
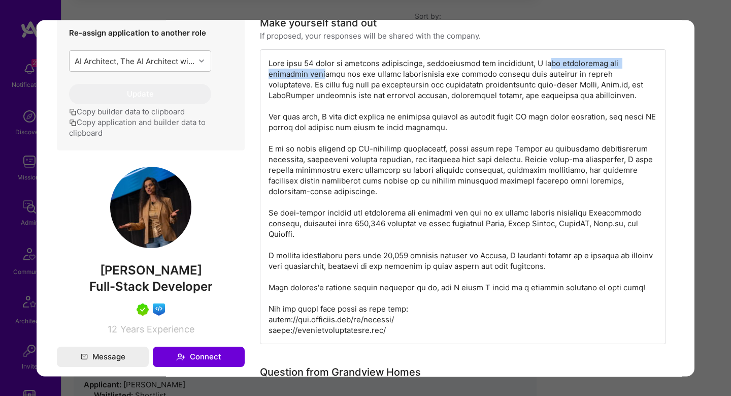
drag, startPoint x: 285, startPoint y: 75, endPoint x: 544, endPoint y: 66, distance: 258.7
click at [544, 66] on div "modal" at bounding box center [463, 196] width 406 height 295
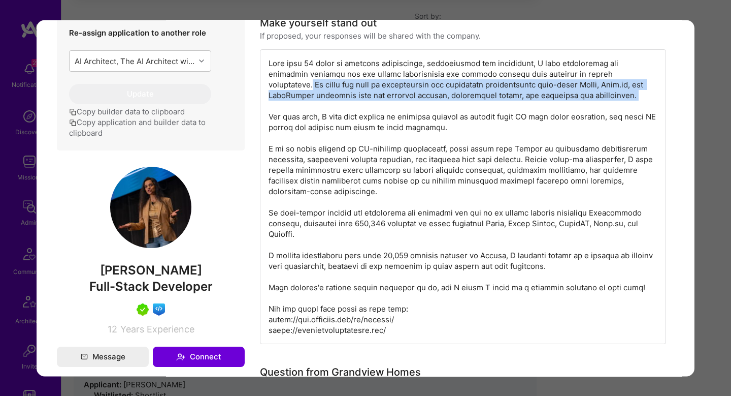
drag, startPoint x: 603, startPoint y: 73, endPoint x: 528, endPoint y: 93, distance: 78.5
click at [528, 93] on div "modal" at bounding box center [463, 196] width 406 height 295
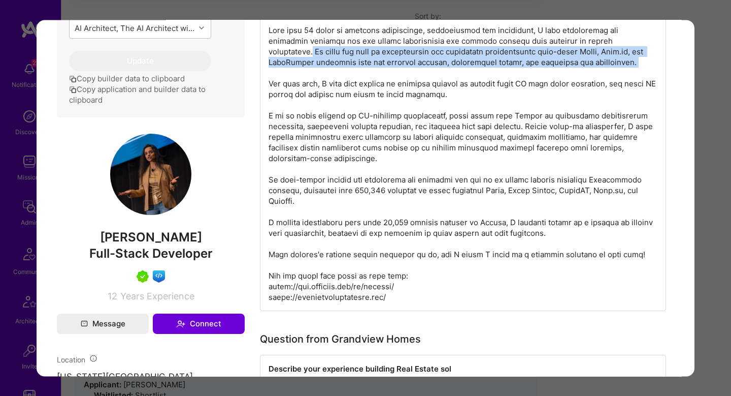
scroll to position [494, 0]
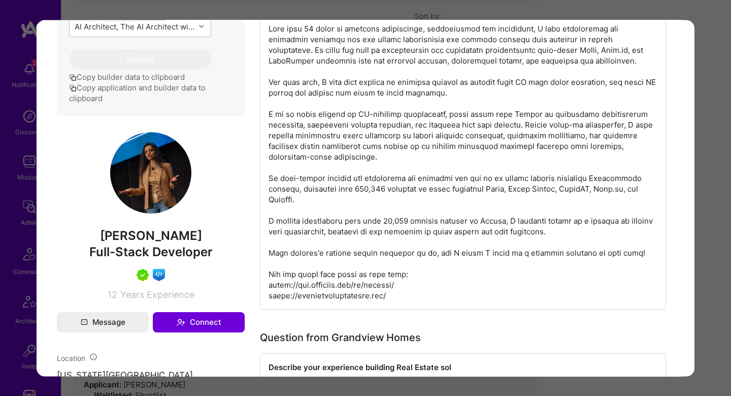
click at [360, 92] on div "modal" at bounding box center [463, 162] width 406 height 295
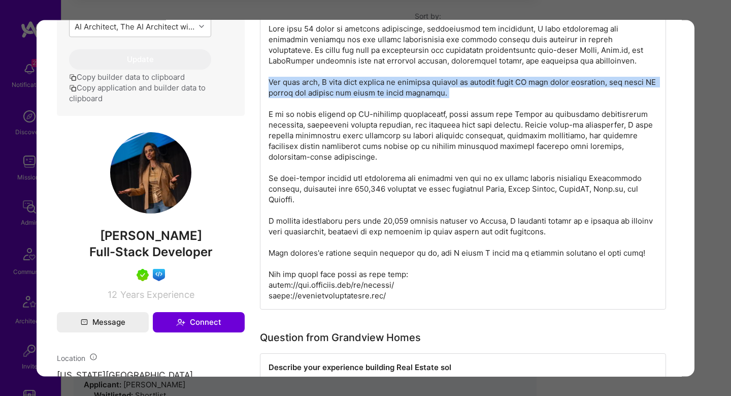
click at [360, 92] on div "modal" at bounding box center [463, 162] width 406 height 295
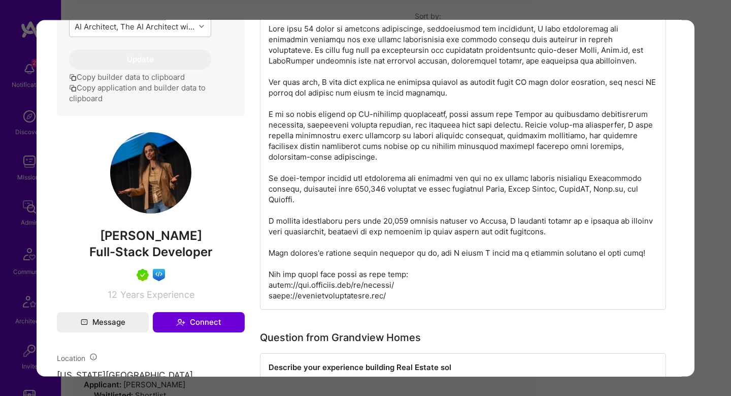
click at [464, 83] on div "modal" at bounding box center [463, 162] width 406 height 295
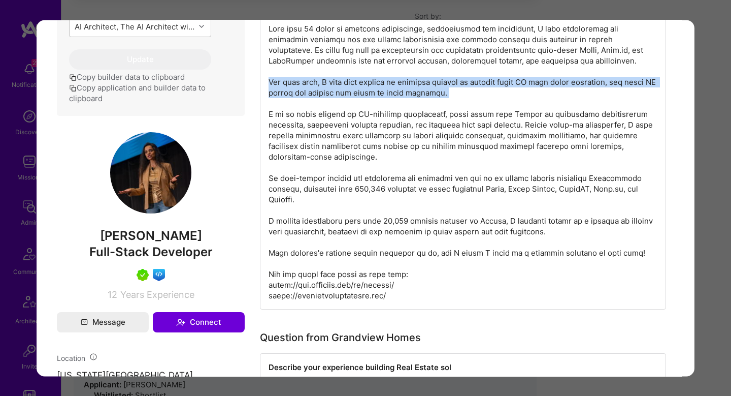
click at [464, 83] on div "modal" at bounding box center [463, 162] width 406 height 295
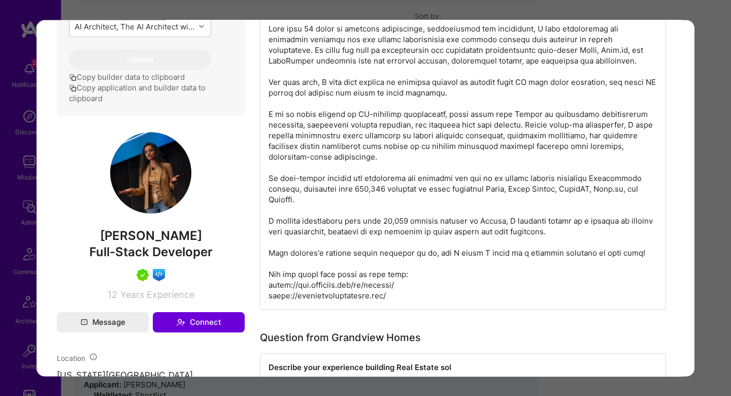
click at [289, 113] on div "modal" at bounding box center [463, 162] width 406 height 295
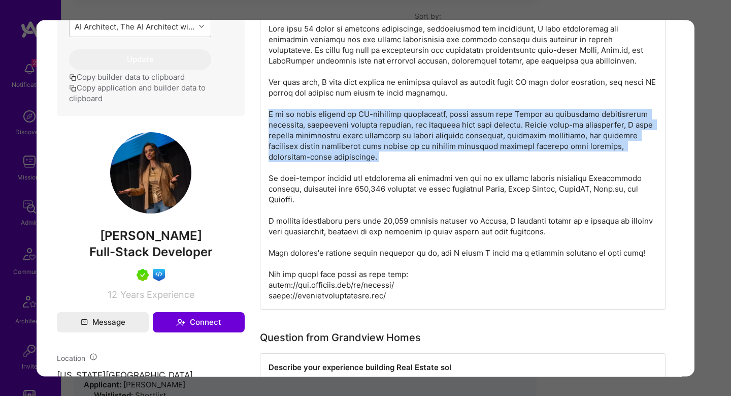
click at [289, 113] on div "modal" at bounding box center [463, 162] width 406 height 295
click at [289, 124] on div "modal" at bounding box center [463, 162] width 406 height 295
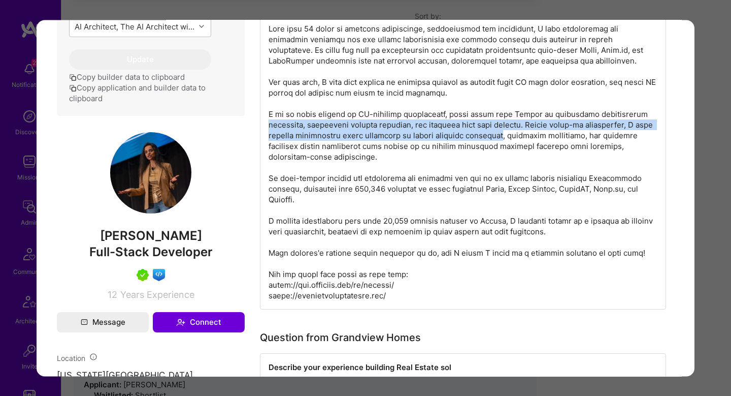
drag, startPoint x: 289, startPoint y: 124, endPoint x: 512, endPoint y: 133, distance: 223.6
click at [512, 133] on div "modal" at bounding box center [463, 162] width 406 height 295
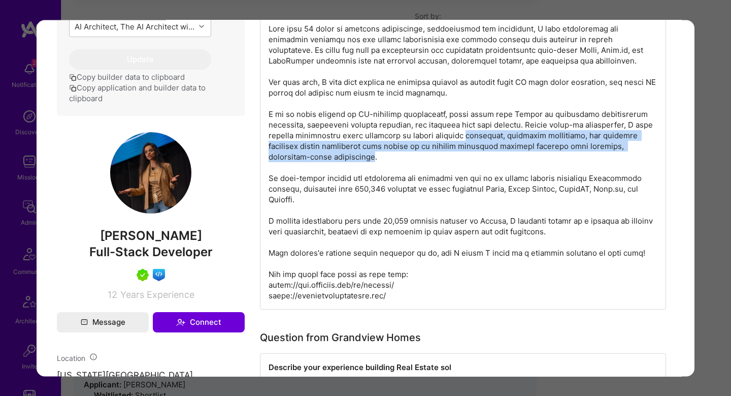
drag, startPoint x: 512, startPoint y: 133, endPoint x: 349, endPoint y: 158, distance: 165.0
click at [349, 159] on div "modal" at bounding box center [463, 162] width 406 height 295
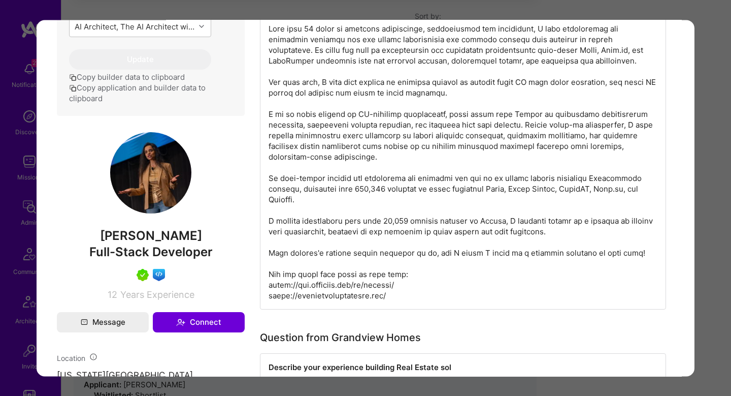
click at [328, 180] on div "modal" at bounding box center [463, 162] width 406 height 295
click at [333, 180] on div "modal" at bounding box center [463, 162] width 406 height 295
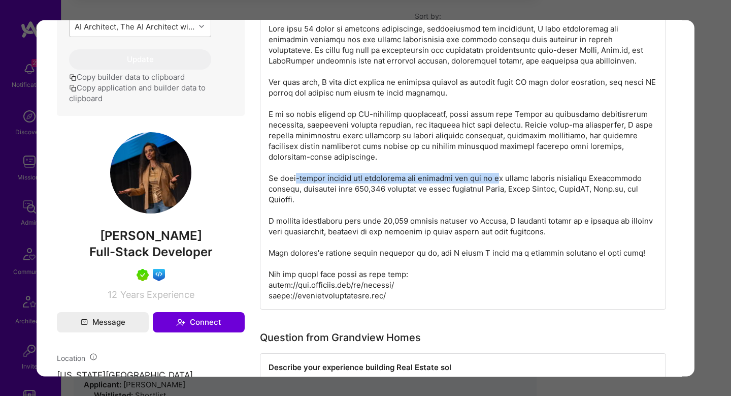
drag, startPoint x: 301, startPoint y: 180, endPoint x: 507, endPoint y: 182, distance: 206.7
click at [508, 182] on div "modal" at bounding box center [463, 162] width 406 height 295
click at [507, 182] on div "modal" at bounding box center [463, 162] width 406 height 295
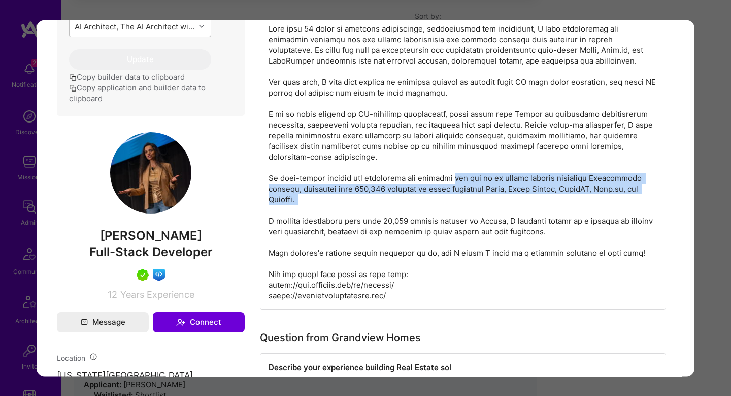
drag, startPoint x: 463, startPoint y: 183, endPoint x: 566, endPoint y: 204, distance: 105.2
click at [566, 204] on div "modal" at bounding box center [463, 162] width 406 height 295
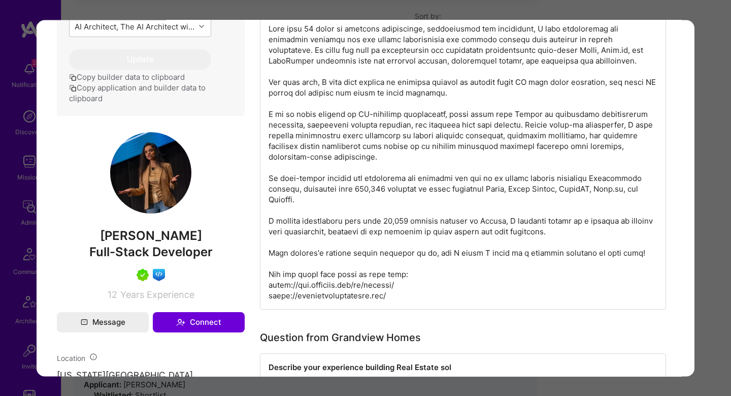
click at [413, 238] on div "modal" at bounding box center [463, 162] width 406 height 295
click at [335, 239] on div "modal" at bounding box center [463, 162] width 406 height 295
click at [335, 229] on div "modal" at bounding box center [463, 162] width 406 height 295
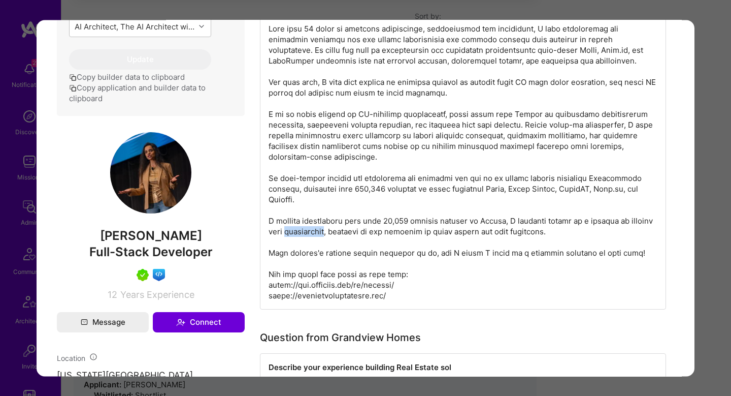
click at [335, 229] on div "modal" at bounding box center [463, 162] width 406 height 295
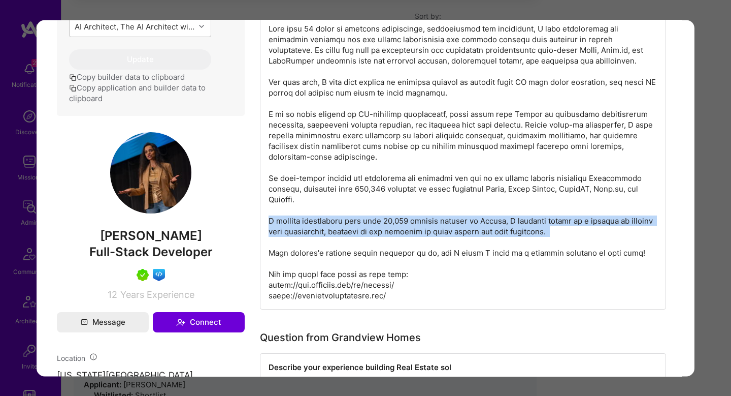
click at [335, 229] on div "modal" at bounding box center [463, 162] width 406 height 295
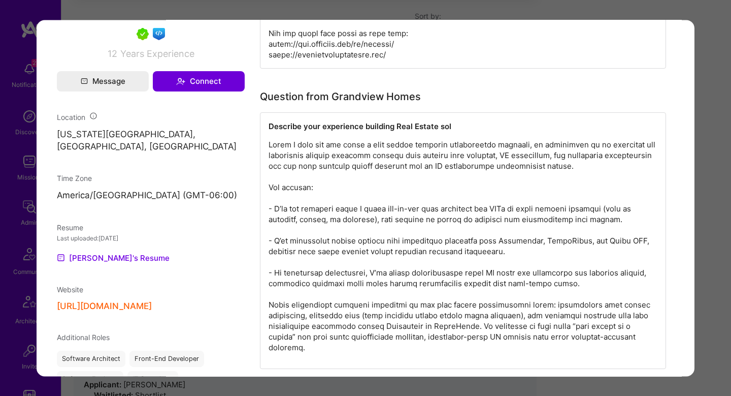
scroll to position [735, 0]
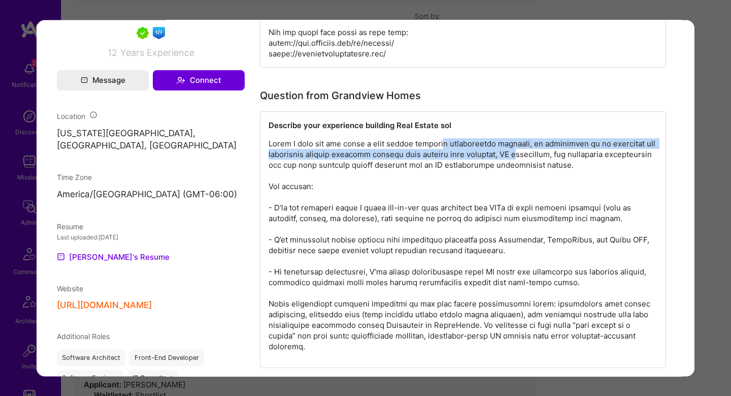
drag, startPoint x: 429, startPoint y: 139, endPoint x: 525, endPoint y: 152, distance: 96.4
click at [525, 152] on p "modal" at bounding box center [463, 244] width 389 height 213
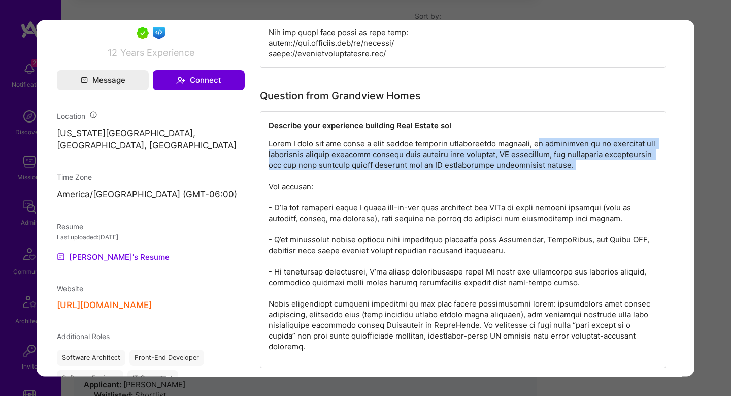
drag, startPoint x: 525, startPoint y: 147, endPoint x: 483, endPoint y: 170, distance: 47.5
click at [483, 170] on p "modal" at bounding box center [463, 244] width 389 height 213
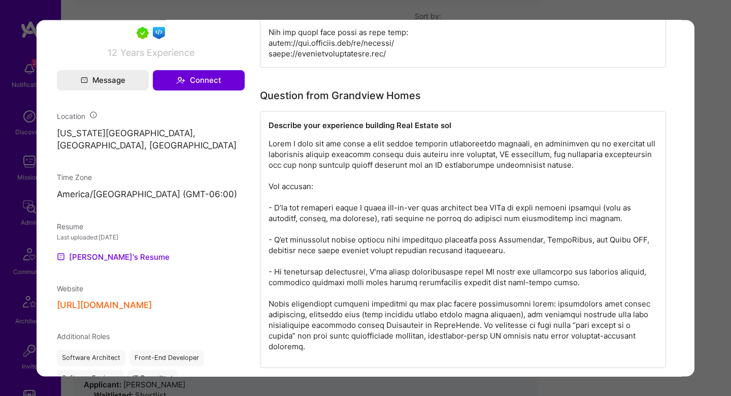
click at [328, 209] on p "modal" at bounding box center [463, 244] width 389 height 213
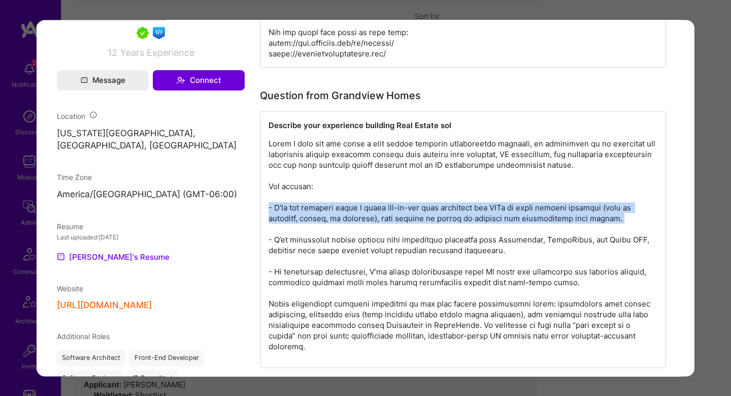
click at [328, 209] on p "modal" at bounding box center [463, 244] width 389 height 213
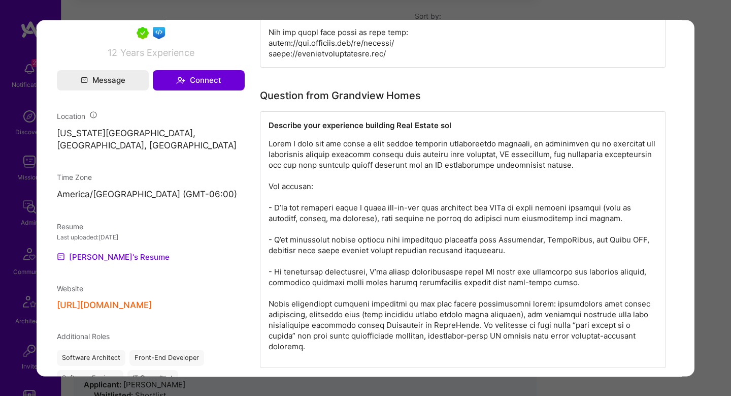
click at [336, 214] on p "modal" at bounding box center [463, 244] width 389 height 213
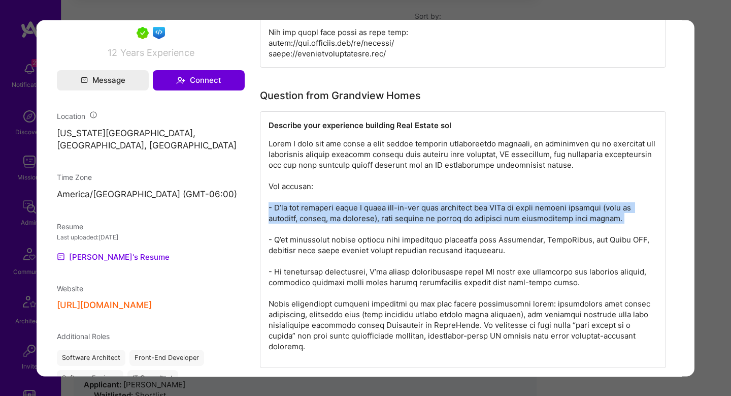
click at [336, 214] on p "modal" at bounding box center [463, 244] width 389 height 213
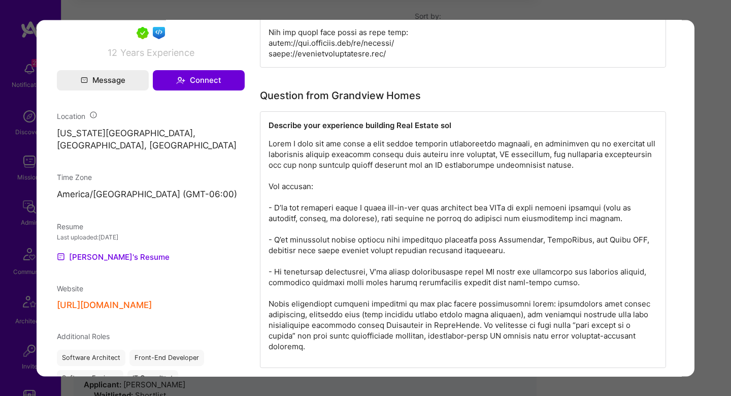
click at [336, 243] on p "modal" at bounding box center [463, 244] width 389 height 213
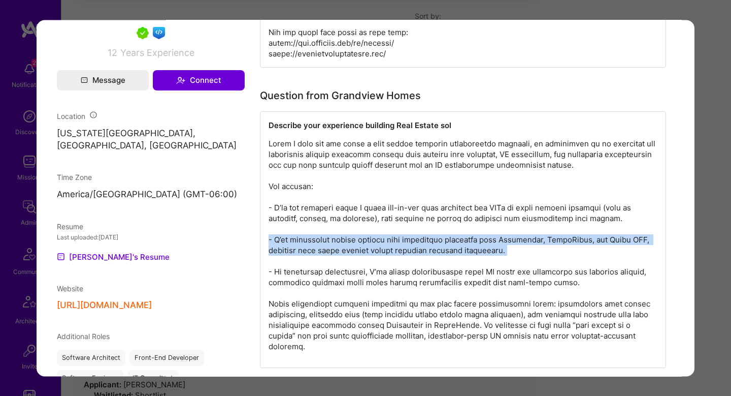
click at [336, 243] on p "modal" at bounding box center [463, 244] width 389 height 213
click at [426, 241] on p "modal" at bounding box center [463, 244] width 389 height 213
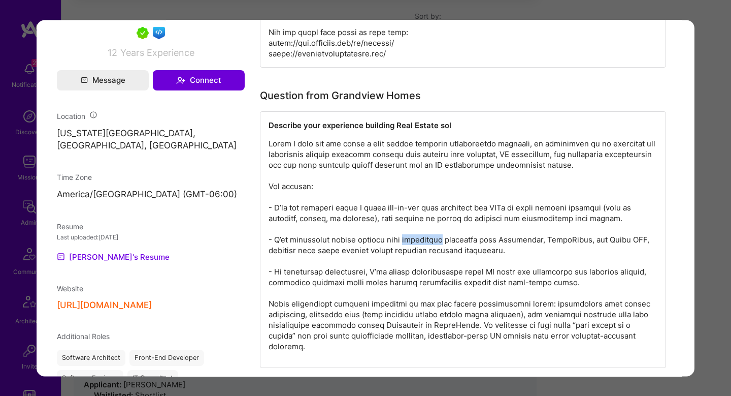
click at [426, 241] on p "modal" at bounding box center [463, 244] width 389 height 213
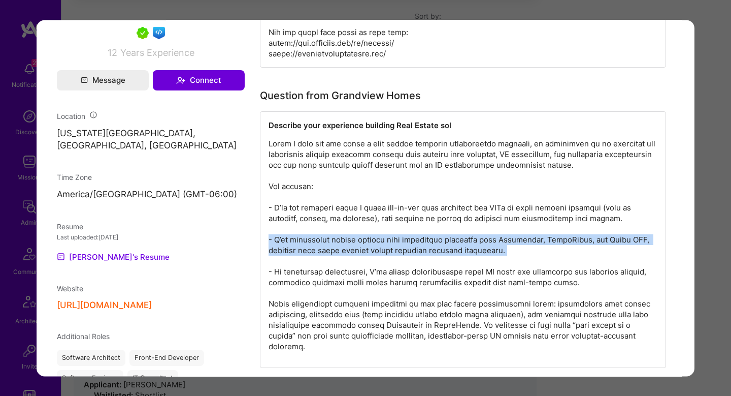
click at [426, 241] on p "modal" at bounding box center [463, 244] width 389 height 213
click at [425, 241] on p "modal" at bounding box center [463, 244] width 389 height 213
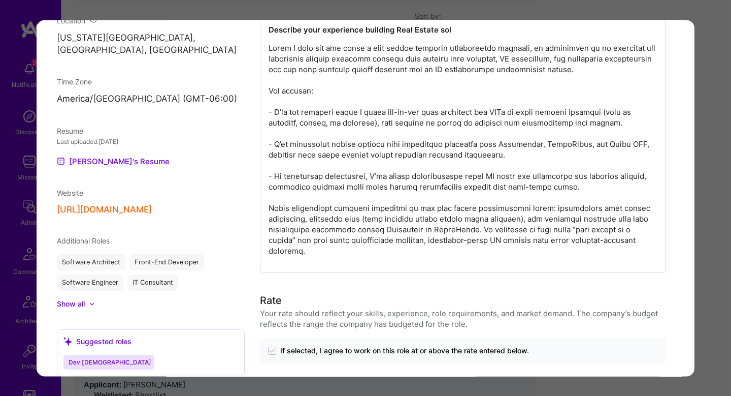
scroll to position [832, 0]
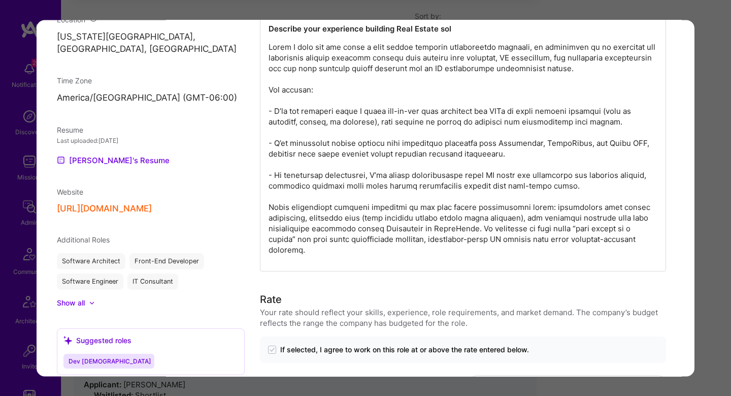
click at [328, 188] on p "modal" at bounding box center [463, 148] width 389 height 213
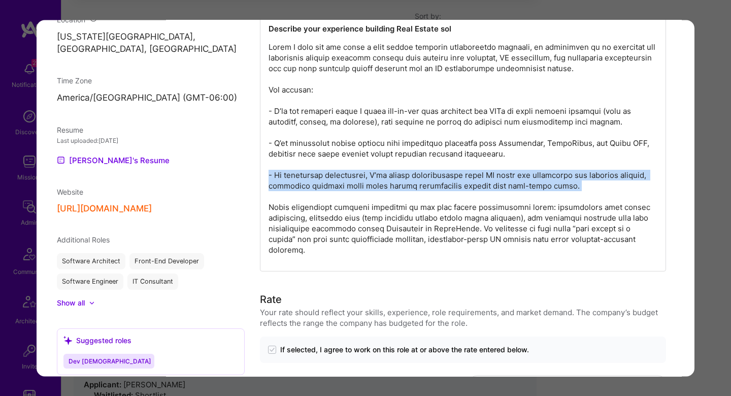
click at [328, 188] on p "modal" at bounding box center [463, 148] width 389 height 213
click at [391, 174] on p "modal" at bounding box center [463, 148] width 389 height 213
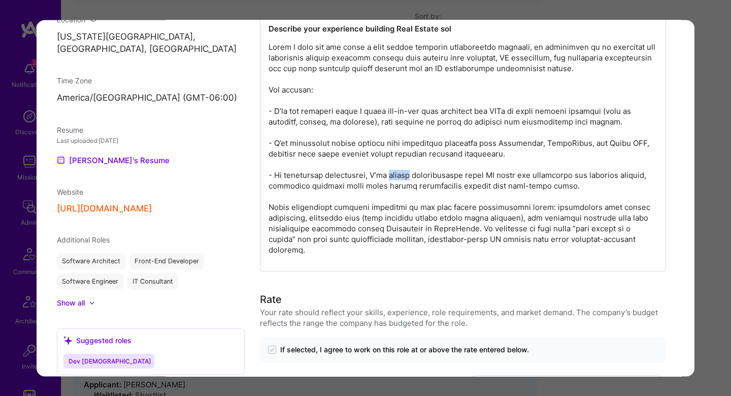
click at [391, 174] on p "modal" at bounding box center [463, 148] width 389 height 213
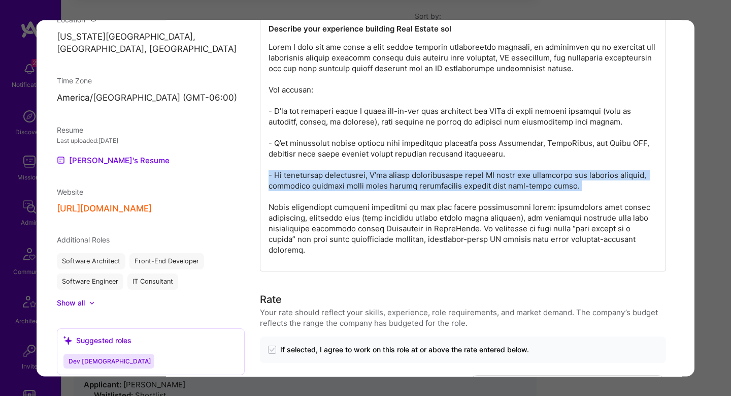
drag, startPoint x: 391, startPoint y: 174, endPoint x: 455, endPoint y: 175, distance: 64.0
click at [455, 175] on p "modal" at bounding box center [463, 148] width 389 height 213
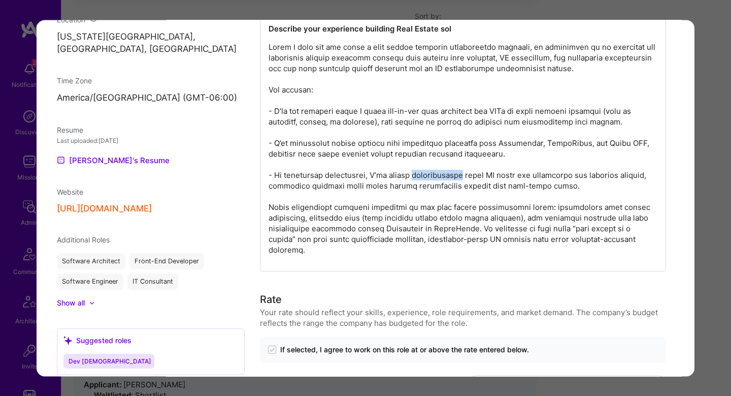
click at [455, 175] on p "modal" at bounding box center [463, 148] width 389 height 213
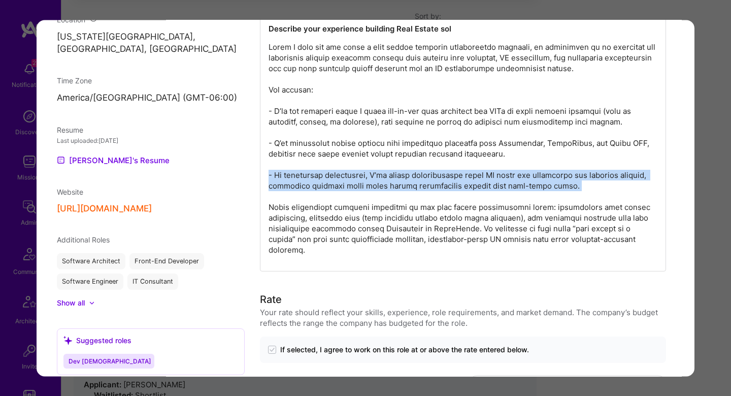
click at [455, 175] on p "modal" at bounding box center [463, 148] width 389 height 213
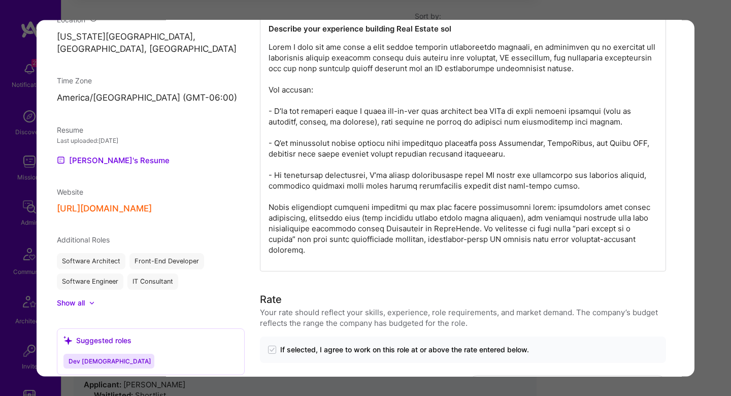
click at [419, 207] on p "modal" at bounding box center [463, 148] width 389 height 213
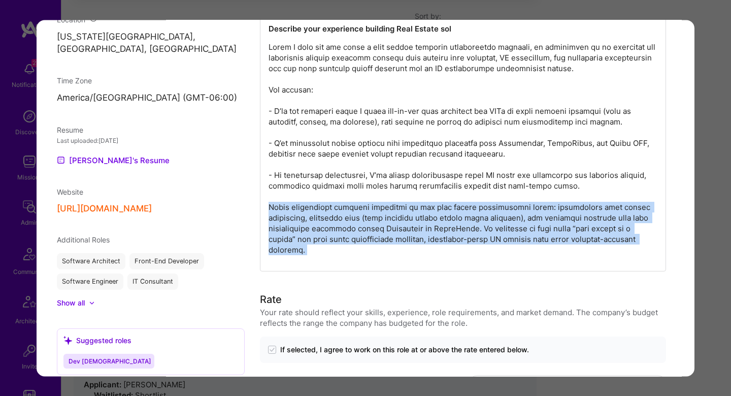
click at [419, 207] on p "modal" at bounding box center [463, 148] width 389 height 213
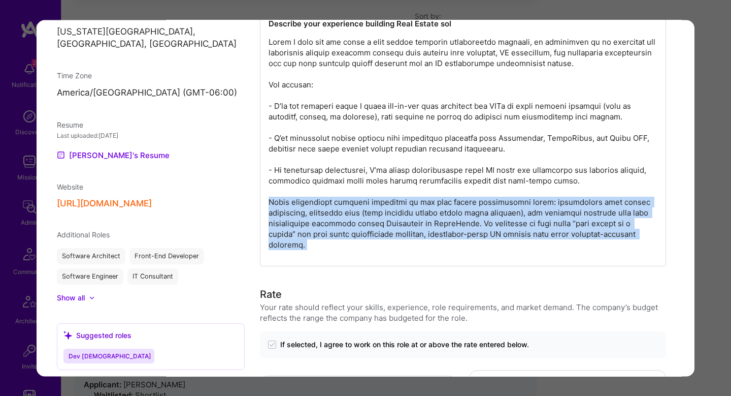
scroll to position [837, 0]
click at [528, 220] on p "modal" at bounding box center [463, 142] width 389 height 213
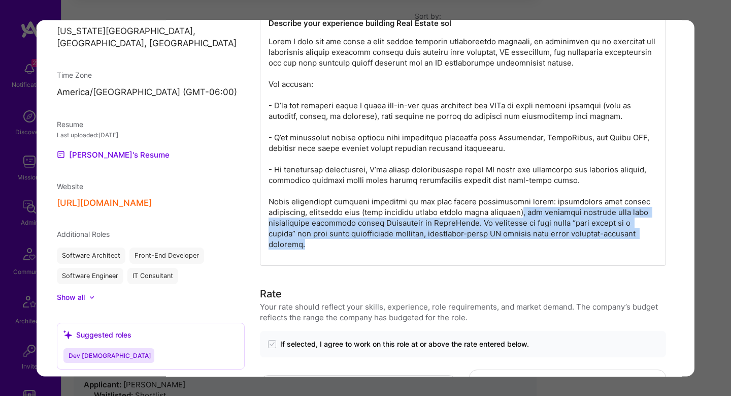
drag, startPoint x: 527, startPoint y: 211, endPoint x: 364, endPoint y: 242, distance: 166.4
click at [364, 243] on p "modal" at bounding box center [463, 142] width 389 height 213
click at [364, 242] on p "modal" at bounding box center [463, 142] width 389 height 213
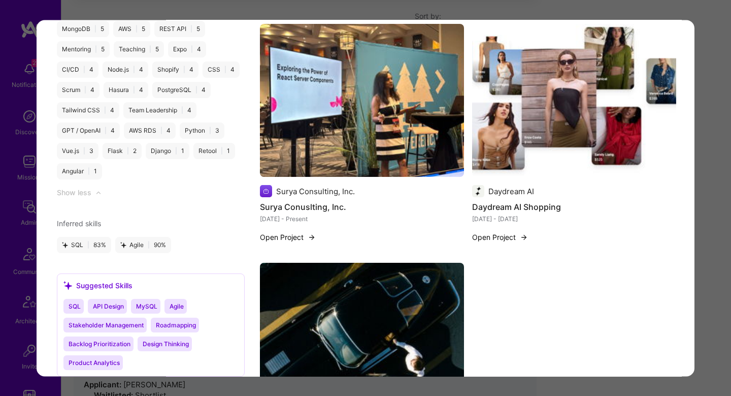
scroll to position [1489, 0]
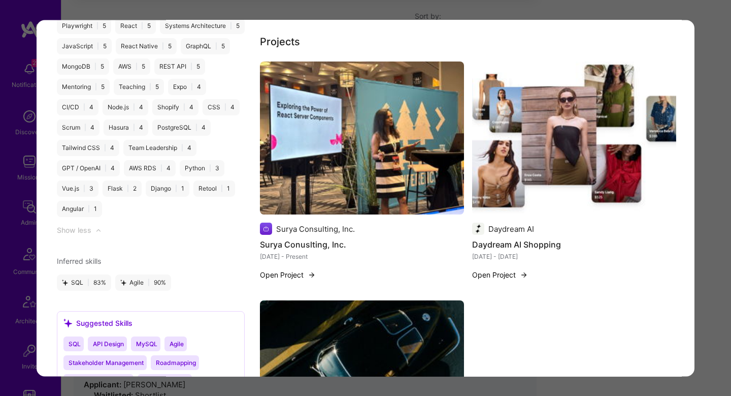
click at [525, 139] on img "modal" at bounding box center [574, 137] width 204 height 153
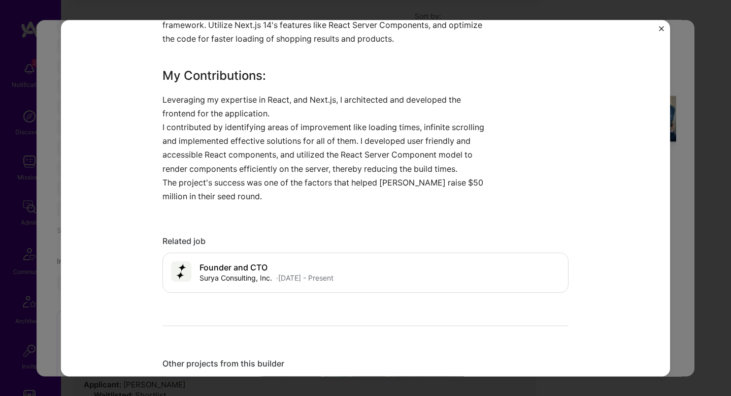
scroll to position [776, 0]
click at [214, 105] on p "Leveraging my expertise in React, and Next.js, I architected and developed the …" at bounding box center [328, 105] width 330 height 27
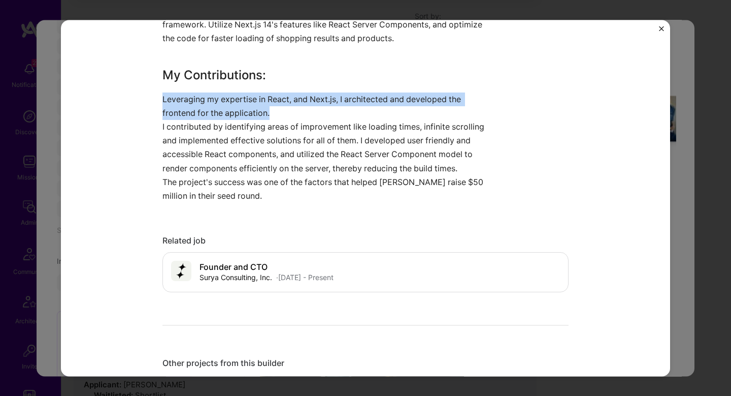
click at [214, 105] on p "Leveraging my expertise in React, and Next.js, I architected and developed the …" at bounding box center [328, 105] width 330 height 27
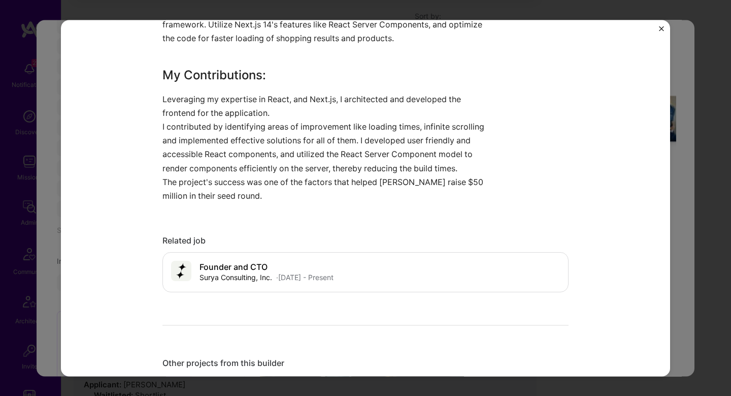
click at [707, 217] on div "Daydream AI Shopping Daydream AI E-Commerce, Retail Project link Role Software …" at bounding box center [365, 198] width 731 height 396
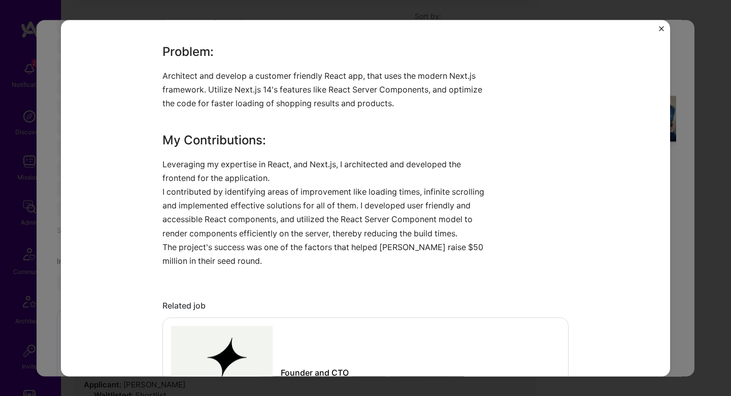
click at [707, 217] on div "Application 5 of 12 Evaluation scores Expertise level Very good Interpersonal s…" at bounding box center [365, 198] width 731 height 396
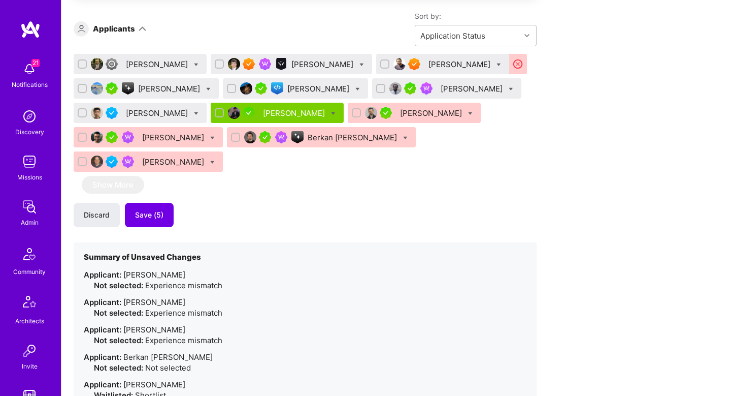
click at [150, 86] on div "Ruyi Ren" at bounding box center [170, 88] width 64 height 11
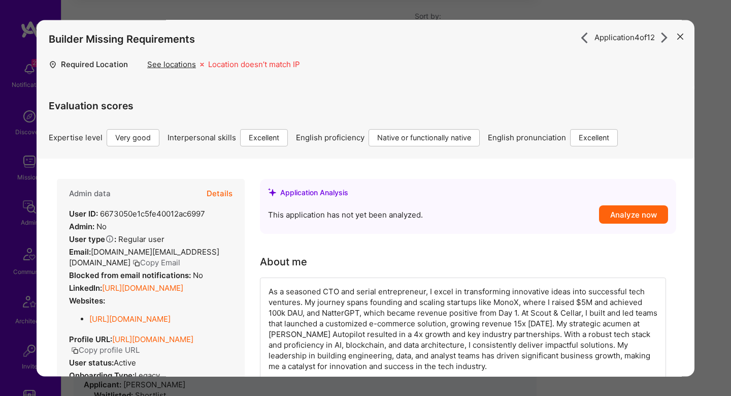
scroll to position [281, 0]
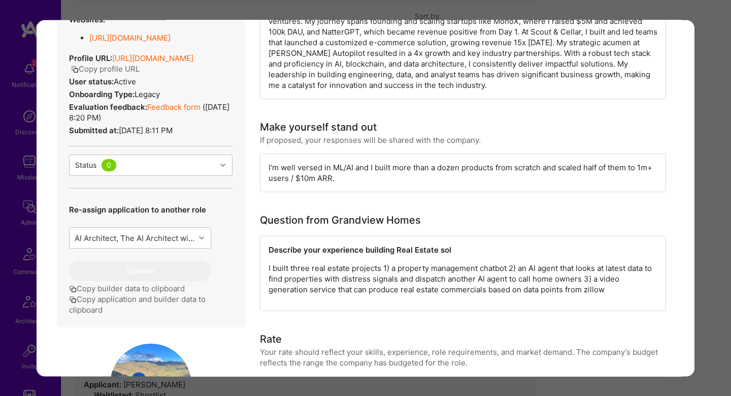
click at [297, 169] on div "I'm well versed in ML/AI and I built more than a dozen products from scratch an…" at bounding box center [463, 172] width 406 height 39
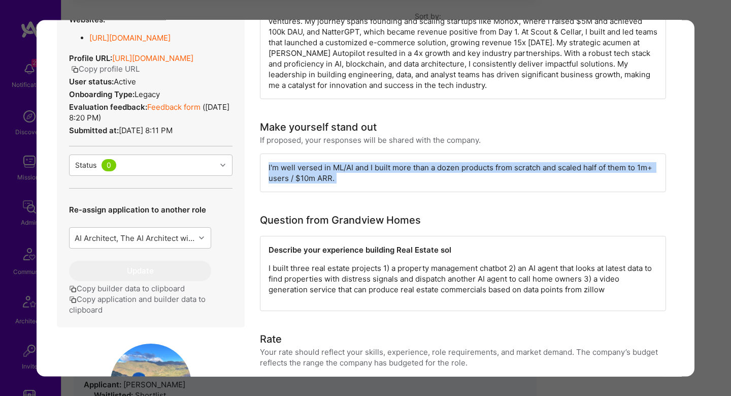
click at [297, 169] on div "I'm well versed in ML/AI and I built more than a dozen products from scratch an…" at bounding box center [463, 172] width 406 height 39
click at [450, 170] on div "I'm well versed in ML/AI and I built more than a dozen products from scratch an…" at bounding box center [463, 172] width 406 height 39
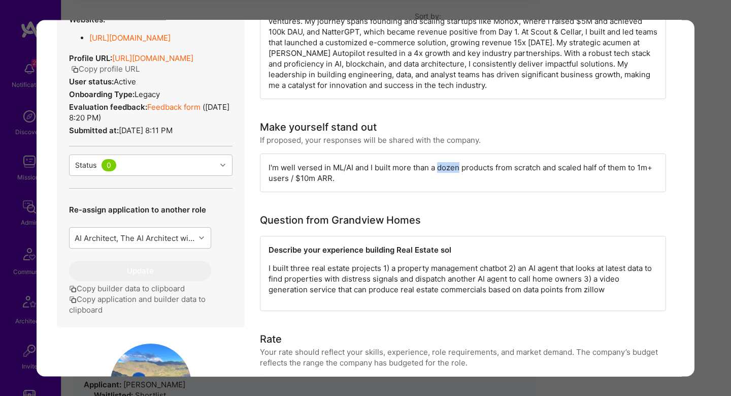
click at [450, 170] on div "I'm well versed in ML/AI and I built more than a dozen products from scratch an…" at bounding box center [463, 172] width 406 height 39
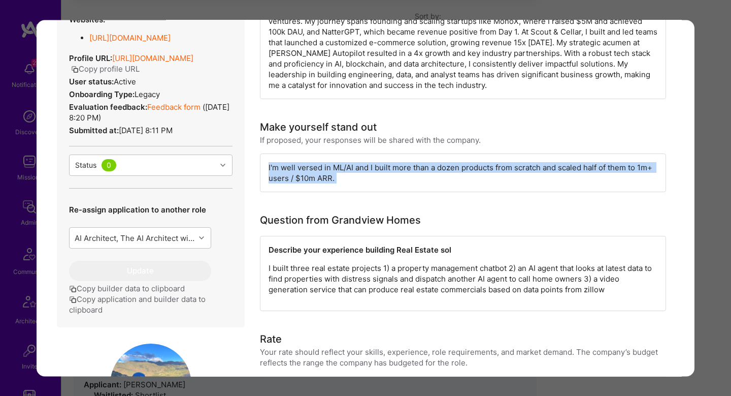
click at [450, 170] on div "I'm well versed in ML/AI and I built more than a dozen products from scratch an…" at bounding box center [463, 172] width 406 height 39
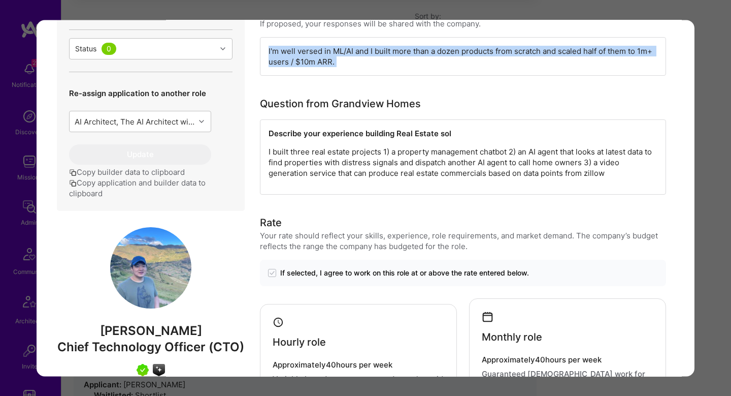
scroll to position [397, 0]
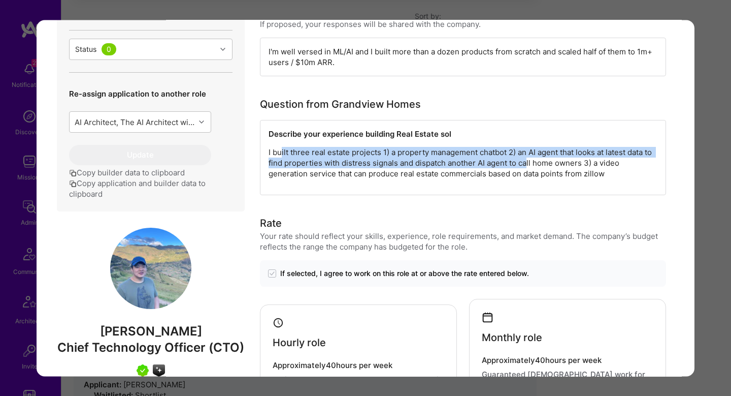
drag, startPoint x: 280, startPoint y: 150, endPoint x: 527, endPoint y: 159, distance: 247.5
click at [527, 159] on p "I built three real estate projects 1) a property management chatbot 2) an AI ag…" at bounding box center [463, 163] width 389 height 32
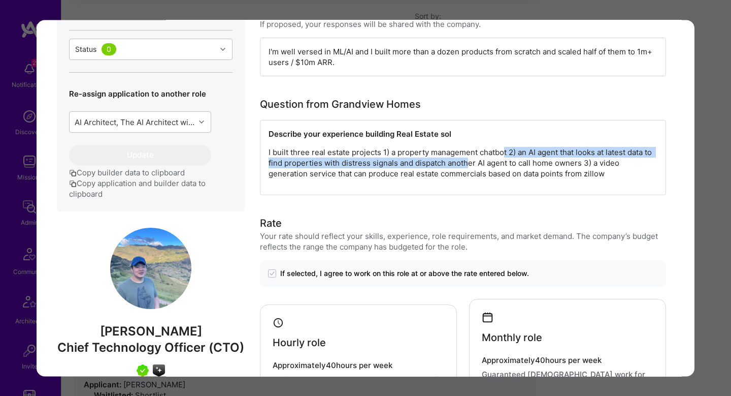
drag, startPoint x: 504, startPoint y: 154, endPoint x: 470, endPoint y: 162, distance: 35.0
click at [470, 162] on p "I built three real estate projects 1) a property management chatbot 2) an AI ag…" at bounding box center [463, 163] width 389 height 32
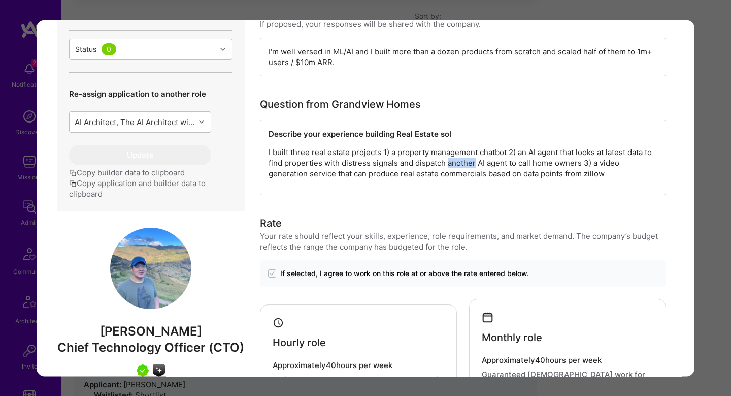
click at [470, 162] on p "I built three real estate projects 1) a property management chatbot 2) an AI ag…" at bounding box center [463, 163] width 389 height 32
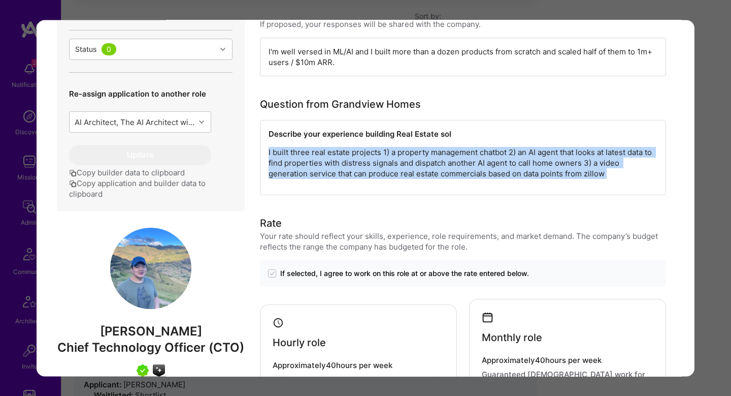
click at [470, 162] on p "I built three real estate projects 1) a property management chatbot 2) an AI ag…" at bounding box center [463, 163] width 389 height 32
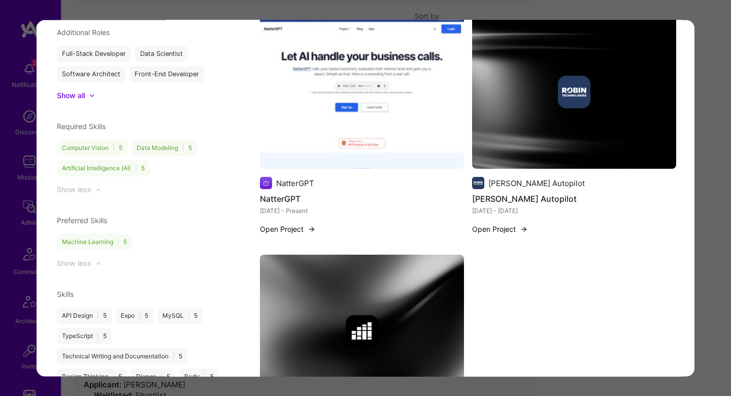
scroll to position [1327, 0]
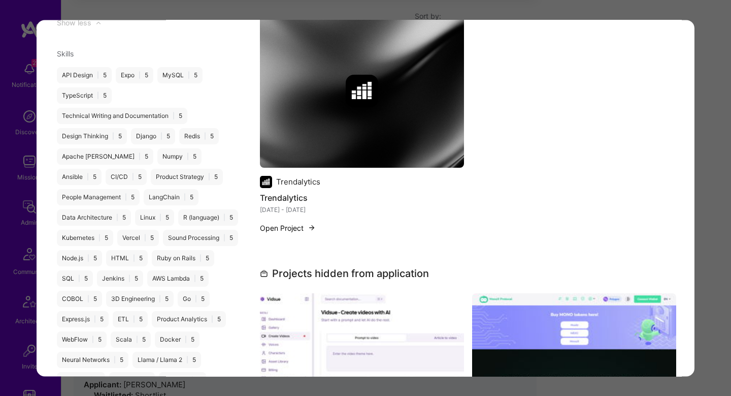
click at [710, 196] on div "Application 4 of 12 Builder Missing Requirements Required Location See location…" at bounding box center [365, 198] width 731 height 396
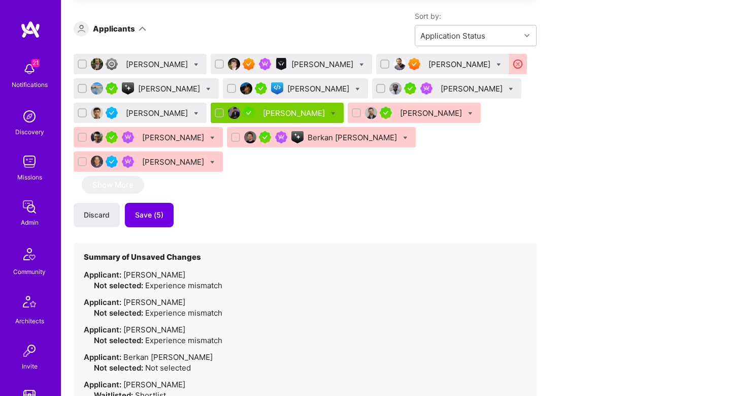
click at [452, 87] on div "Jonathan Bethune" at bounding box center [473, 88] width 64 height 11
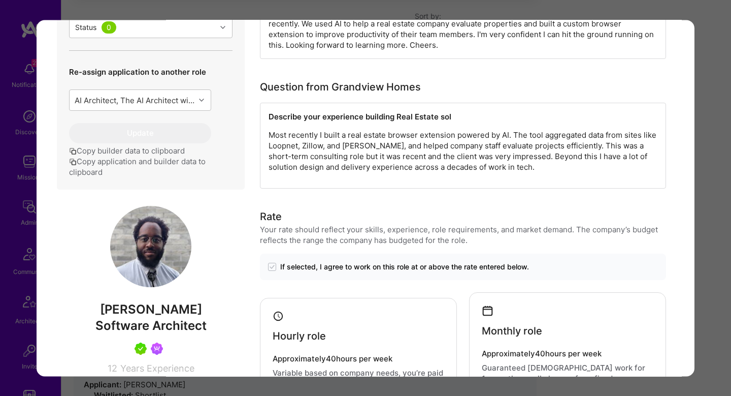
scroll to position [402, 0]
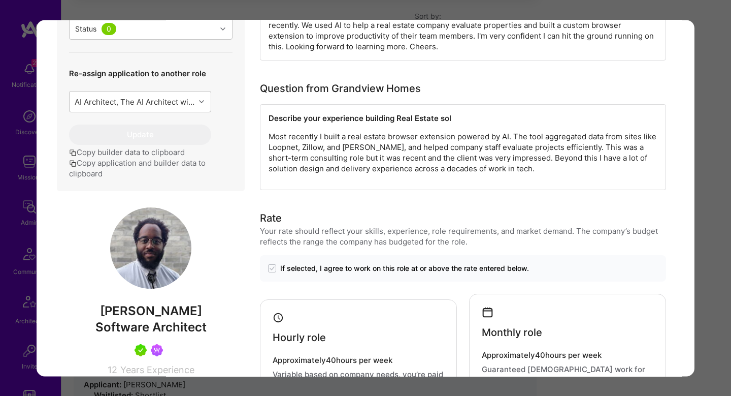
drag, startPoint x: 512, startPoint y: 138, endPoint x: 542, endPoint y: 144, distance: 30.6
click at [542, 144] on p "Most recently I built a real estate browser extension powered by AI. The tool a…" at bounding box center [463, 152] width 389 height 43
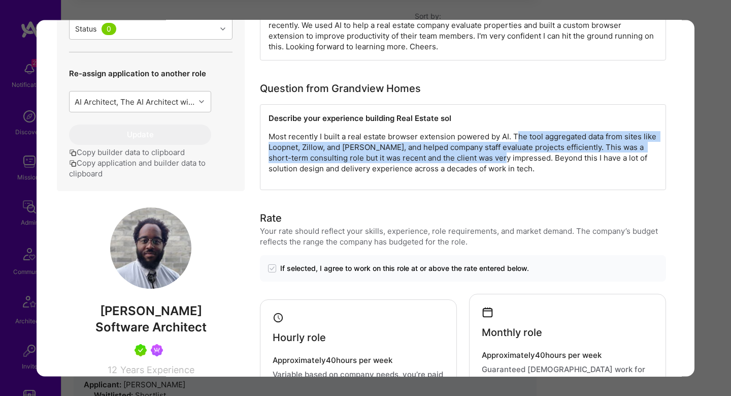
drag, startPoint x: 515, startPoint y: 133, endPoint x: 501, endPoint y: 152, distance: 24.0
click at [501, 152] on p "Most recently I built a real estate browser extension powered by AI. The tool a…" at bounding box center [463, 152] width 389 height 43
click at [566, 145] on p "Most recently I built a real estate browser extension powered by AI. The tool a…" at bounding box center [463, 152] width 389 height 43
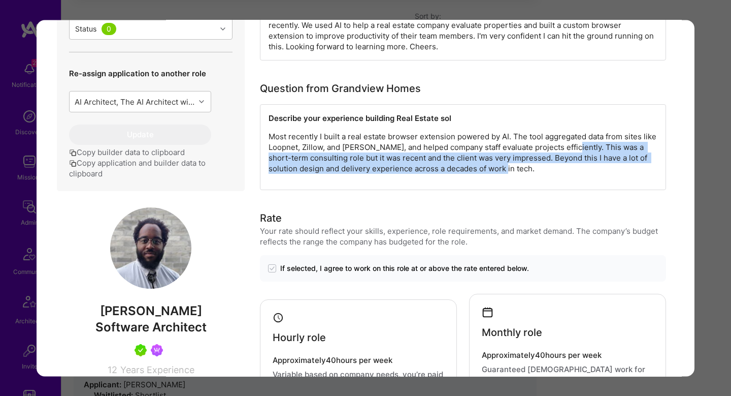
drag, startPoint x: 565, startPoint y: 146, endPoint x: 574, endPoint y: 173, distance: 28.6
click at [574, 173] on p "Most recently I built a real estate browser extension powered by AI. The tool a…" at bounding box center [463, 152] width 389 height 43
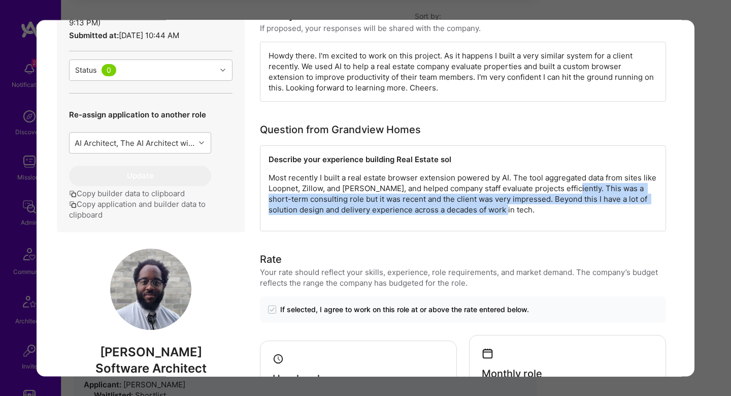
scroll to position [269, 0]
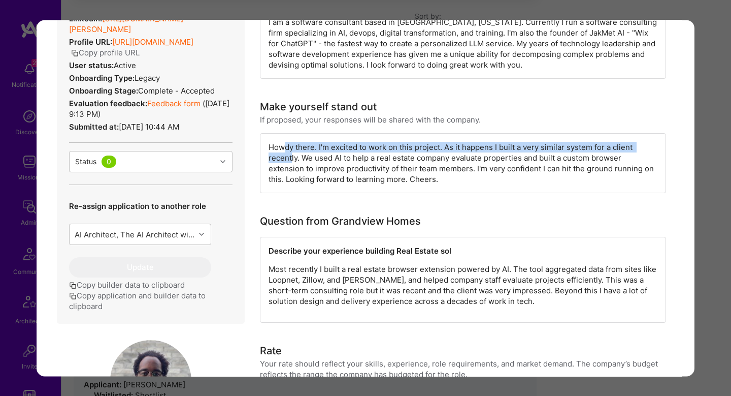
drag, startPoint x: 284, startPoint y: 150, endPoint x: 291, endPoint y: 161, distance: 13.7
click at [291, 161] on div "Howdy there. I'm excited to work on this project. As it happens I built a very …" at bounding box center [463, 163] width 406 height 60
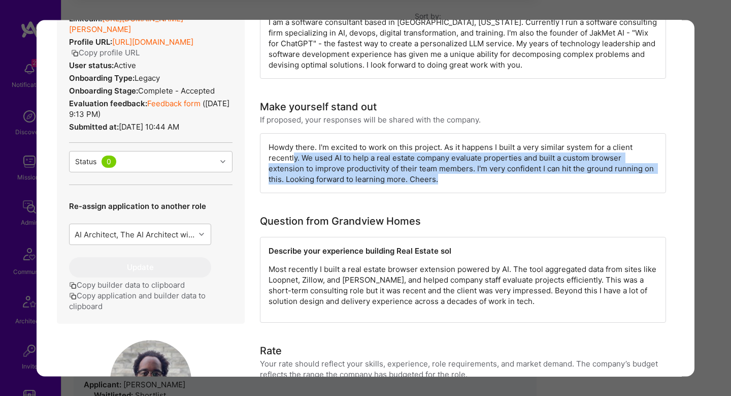
drag, startPoint x: 294, startPoint y: 160, endPoint x: 495, endPoint y: 175, distance: 201.1
click at [495, 175] on div "Howdy there. I'm excited to work on this project. As it happens I built a very …" at bounding box center [463, 163] width 406 height 60
click at [574, 156] on div "Howdy there. I'm excited to work on this project. As it happens I built a very …" at bounding box center [463, 163] width 406 height 60
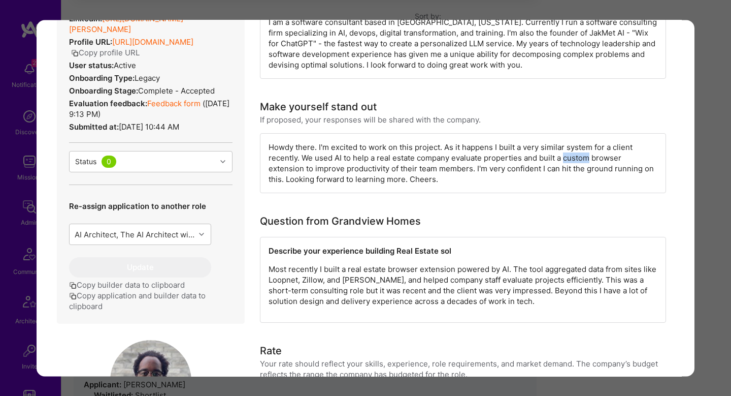
click at [574, 156] on div "Howdy there. I'm excited to work on this project. As it happens I built a very …" at bounding box center [463, 163] width 406 height 60
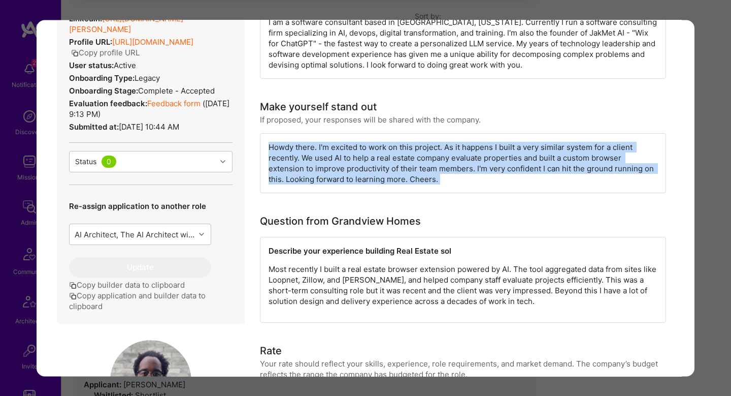
click at [574, 156] on div "Howdy there. I'm excited to work on this project. As it happens I built a very …" at bounding box center [463, 163] width 406 height 60
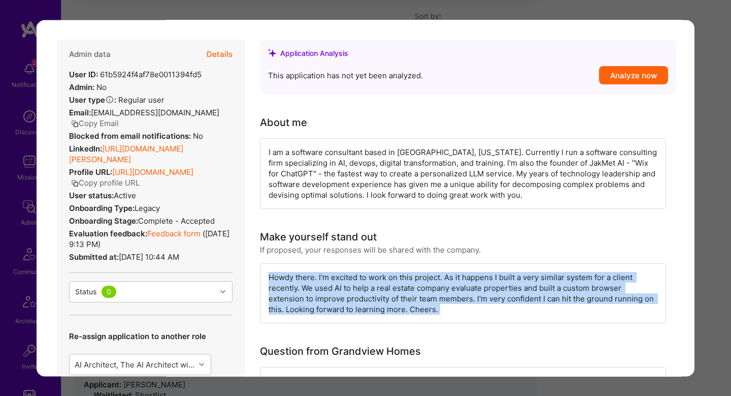
scroll to position [152, 0]
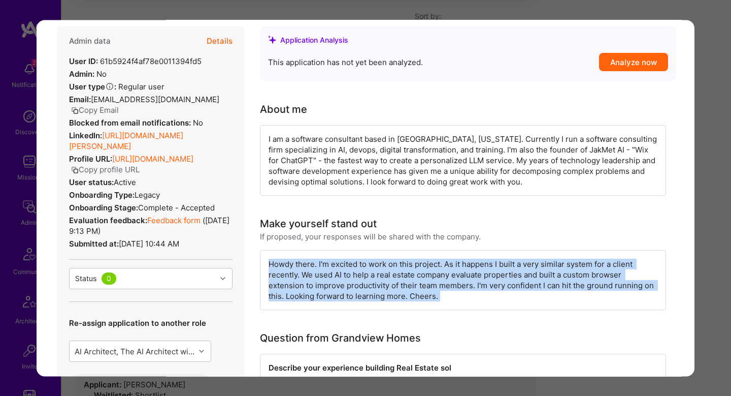
click at [574, 156] on div "I am a software consultant based in Dallas, Texas. Currently I run a software c…" at bounding box center [463, 160] width 406 height 71
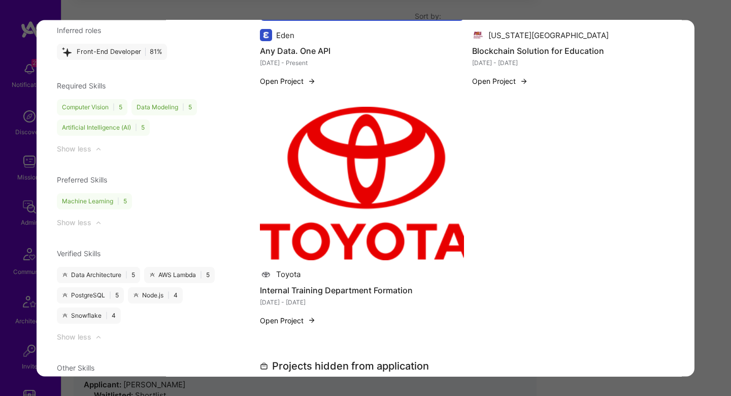
scroll to position [1298, 0]
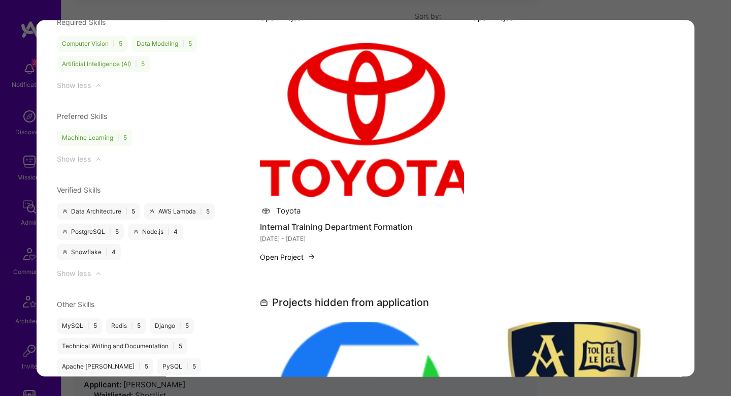
click at [706, 196] on div "Application 6 of 12 Builder Missing Requirements Required Location See location…" at bounding box center [365, 198] width 731 height 396
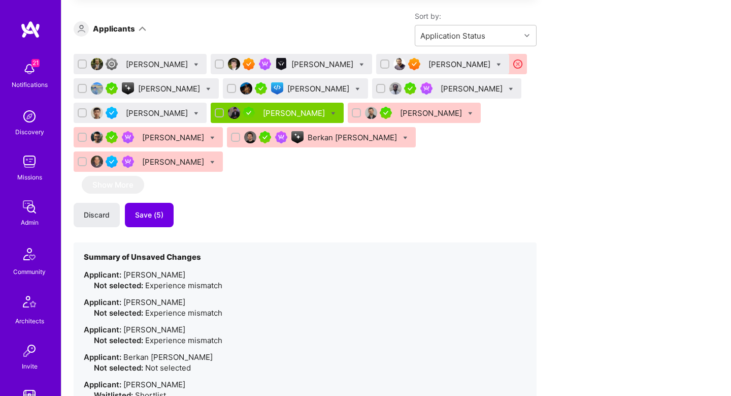
click at [129, 109] on div "Sean Liu" at bounding box center [158, 113] width 64 height 11
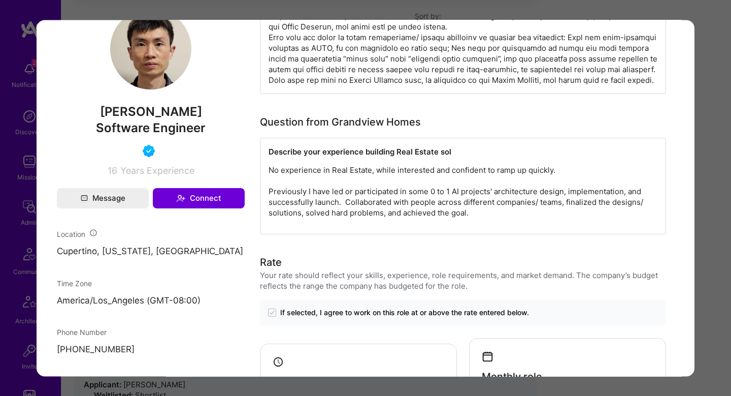
scroll to position [579, 0]
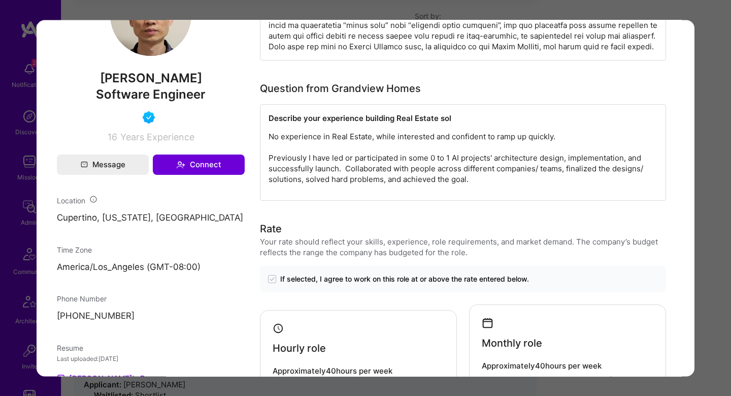
click at [310, 179] on p "No experience in Real Estate, while interested and confident to ramp up quickly…" at bounding box center [463, 157] width 389 height 53
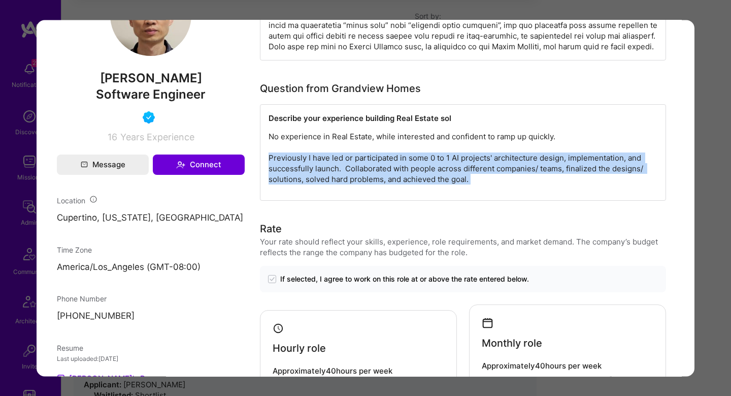
click at [310, 179] on p "No experience in Real Estate, while interested and confident to ramp up quickly…" at bounding box center [463, 157] width 389 height 53
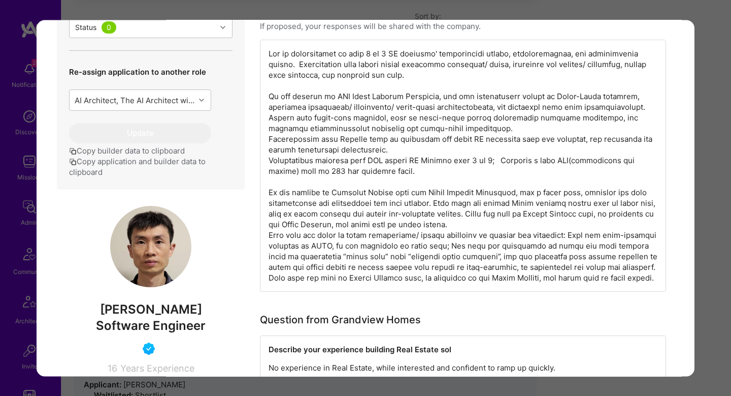
scroll to position [348, 0]
click at [716, 172] on div "Application 7 of 12 Evaluation scores Expertise level Very good Interpersonal s…" at bounding box center [365, 198] width 731 height 396
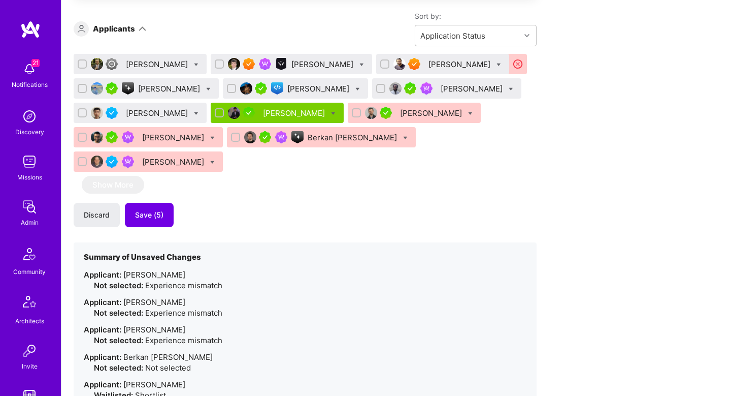
click at [152, 210] on span "Save (5)" at bounding box center [149, 215] width 28 height 10
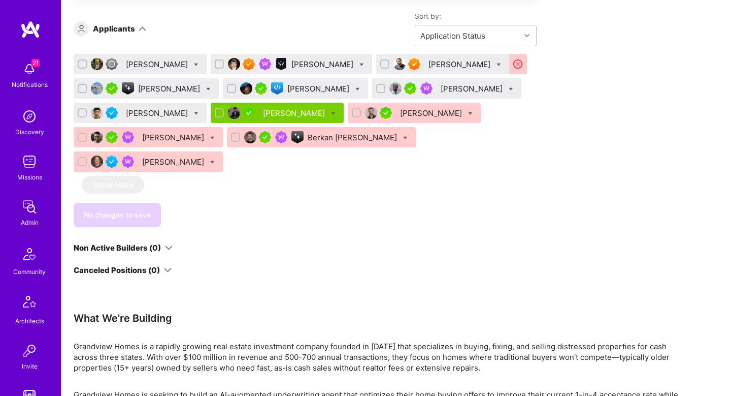
click at [497, 65] on icon at bounding box center [499, 64] width 5 height 5
checkbox input "true"
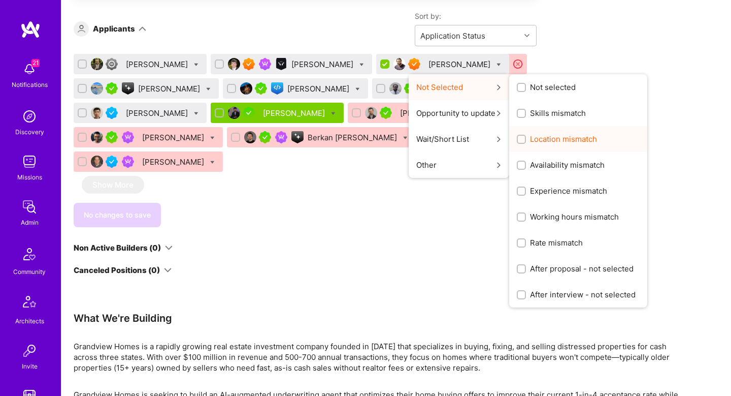
click at [530, 135] on span "Location mismatch" at bounding box center [563, 139] width 67 height 11
click at [519, 136] on input "Location mismatch" at bounding box center [522, 139] width 7 height 7
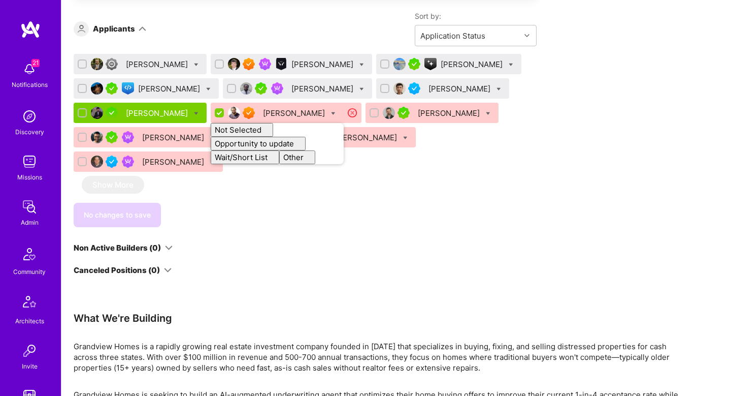
click at [347, 203] on div "No changes to save" at bounding box center [305, 215] width 463 height 24
checkbox input "false"
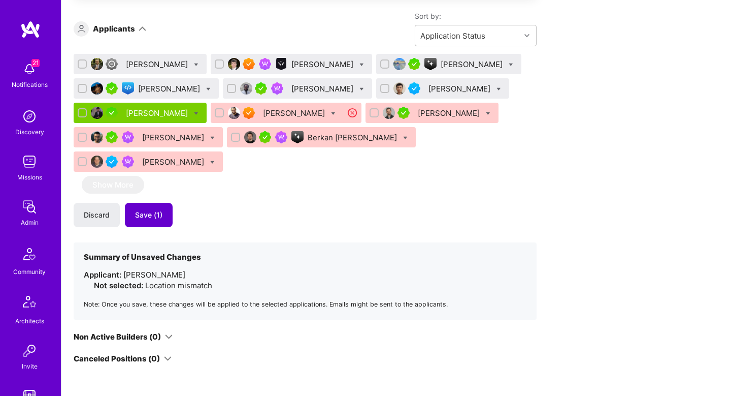
click at [153, 210] on span "Save (1)" at bounding box center [148, 215] width 27 height 10
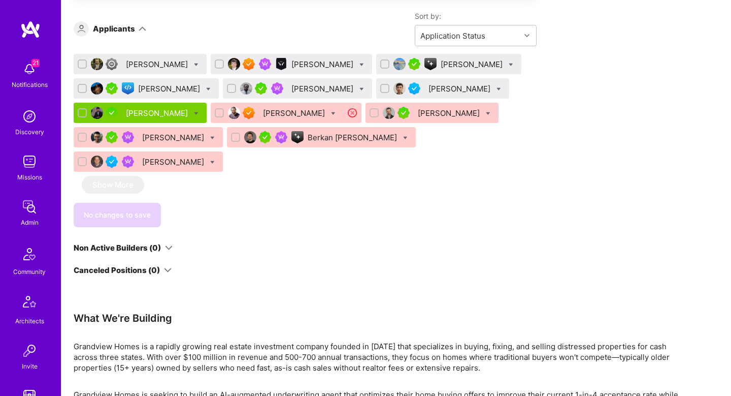
click at [141, 64] on div "Stefan Micic" at bounding box center [158, 64] width 64 height 11
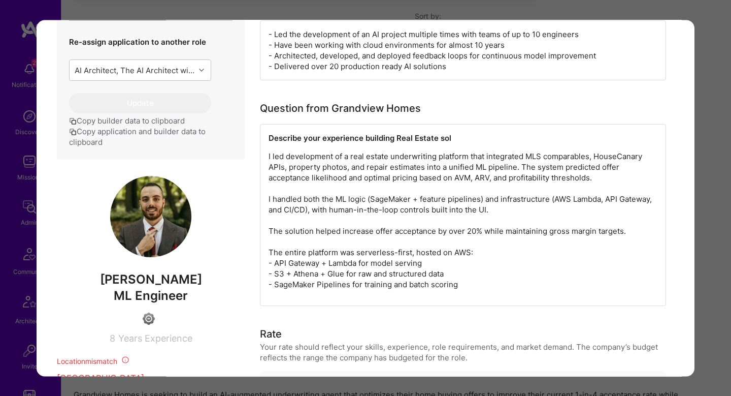
scroll to position [469, 0]
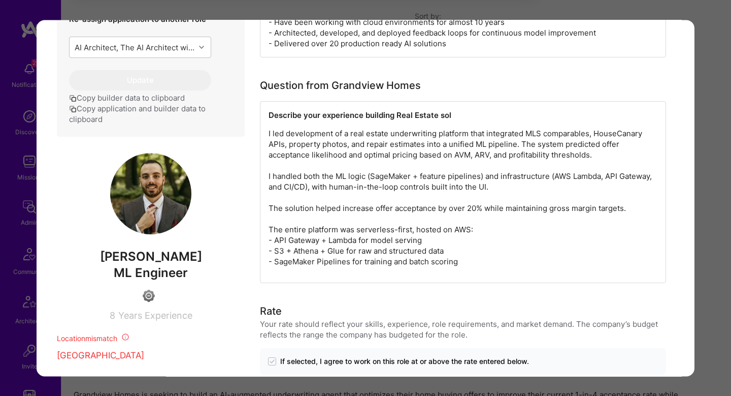
click at [699, 188] on div "Application 1 of 12 Builder Missing Requirements Required Location See location…" at bounding box center [365, 198] width 731 height 396
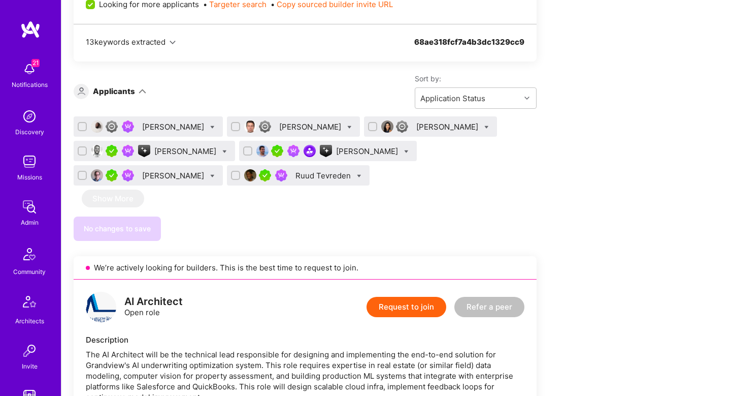
scroll to position [650, 0]
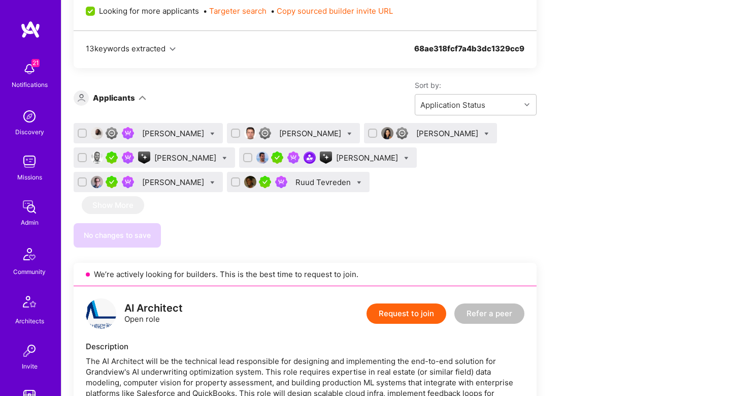
click at [167, 179] on div "Mark Conway" at bounding box center [174, 182] width 64 height 11
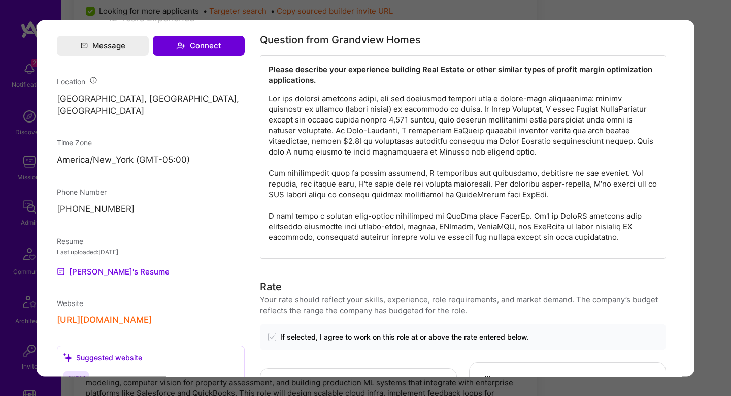
scroll to position [711, 0]
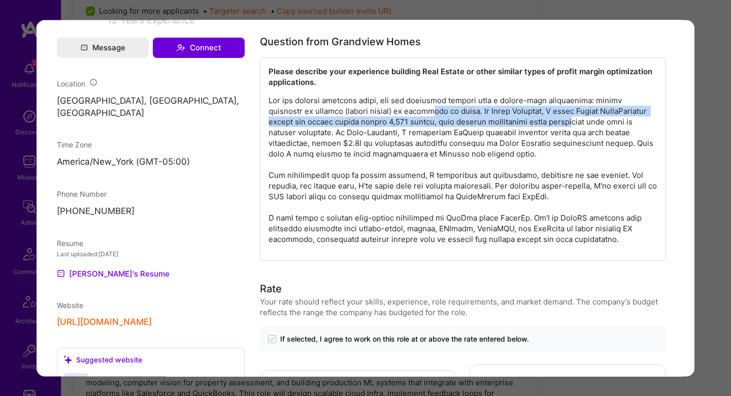
drag, startPoint x: 389, startPoint y: 106, endPoint x: 534, endPoint y: 118, distance: 145.3
click at [534, 118] on p "modal" at bounding box center [463, 169] width 389 height 149
click at [337, 123] on p "modal" at bounding box center [463, 169] width 389 height 149
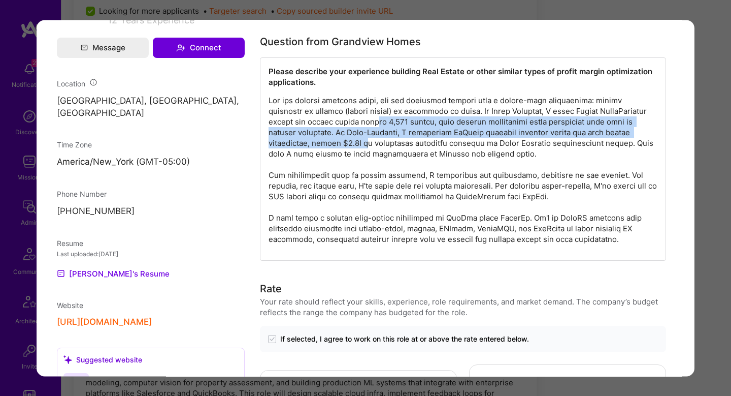
drag, startPoint x: 339, startPoint y: 123, endPoint x: 324, endPoint y: 139, distance: 21.6
click at [324, 139] on p "modal" at bounding box center [463, 169] width 389 height 149
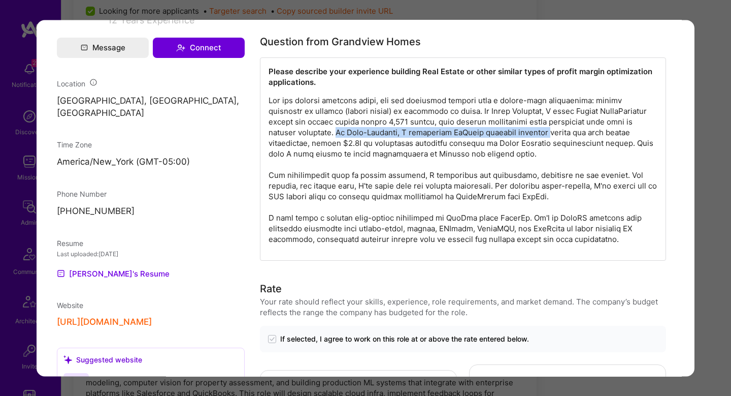
drag, startPoint x: 306, startPoint y: 134, endPoint x: 513, endPoint y: 129, distance: 207.3
click at [513, 129] on p "modal" at bounding box center [463, 169] width 389 height 149
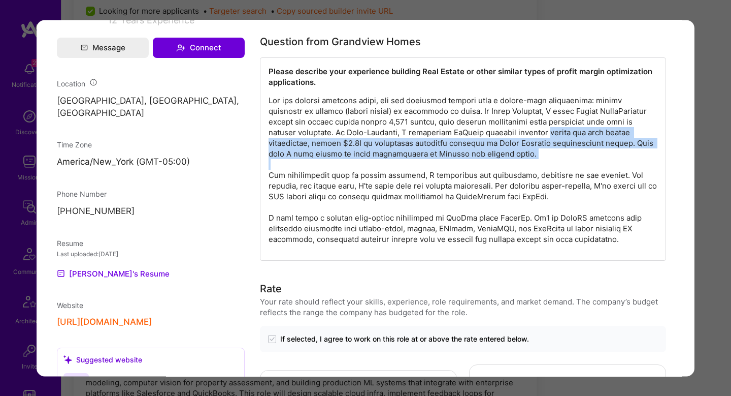
drag, startPoint x: 513, startPoint y: 129, endPoint x: 350, endPoint y: 166, distance: 166.6
click at [350, 166] on p "modal" at bounding box center [463, 169] width 389 height 149
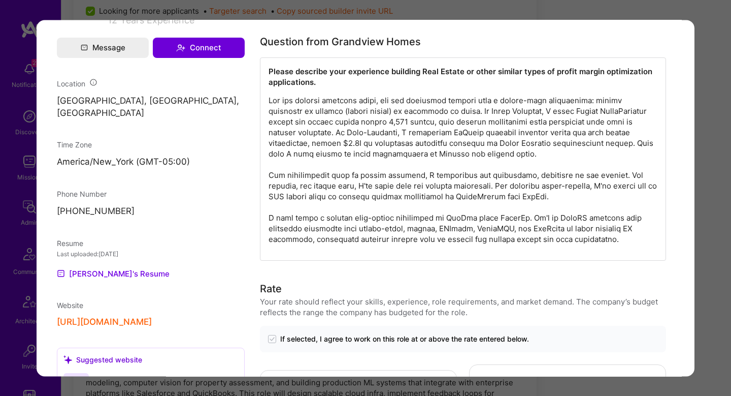
click at [339, 176] on p "modal" at bounding box center [463, 169] width 389 height 149
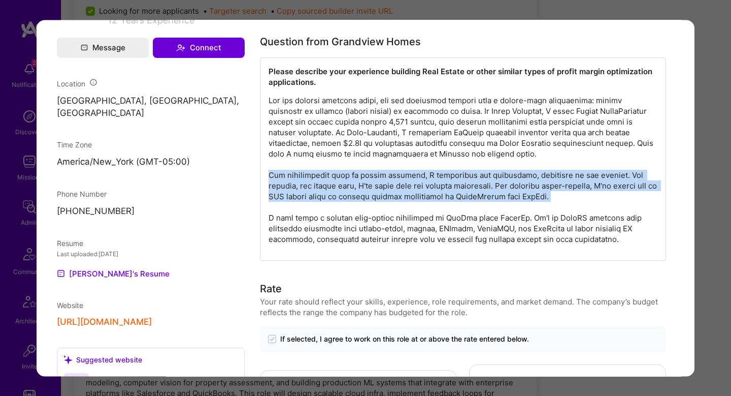
click at [339, 176] on p "modal" at bounding box center [463, 169] width 389 height 149
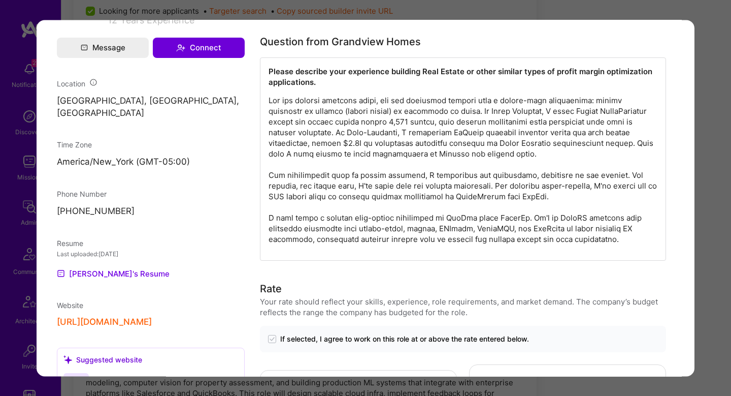
click at [329, 221] on p "modal" at bounding box center [463, 169] width 389 height 149
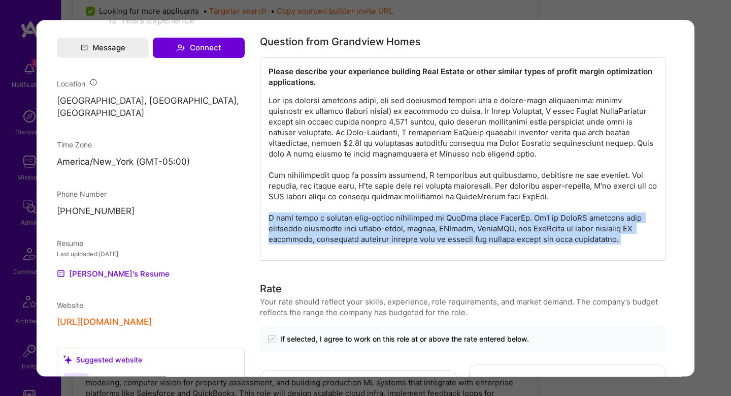
click at [329, 221] on p "modal" at bounding box center [463, 169] width 389 height 149
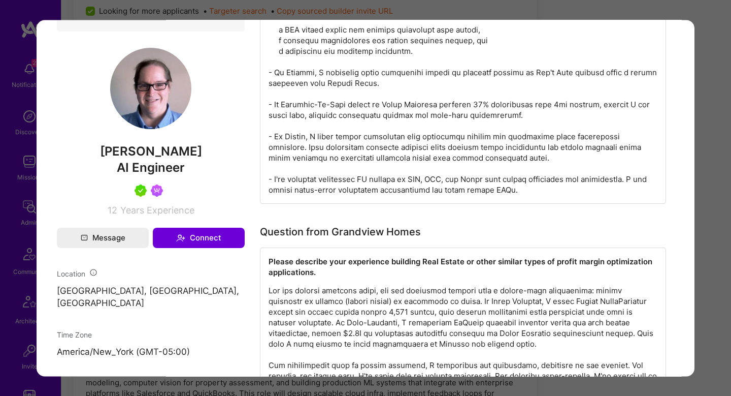
scroll to position [436, 0]
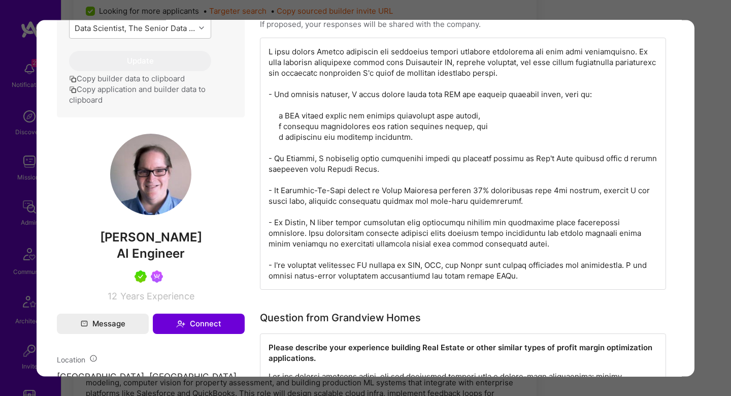
click at [338, 62] on div "modal" at bounding box center [463, 164] width 406 height 252
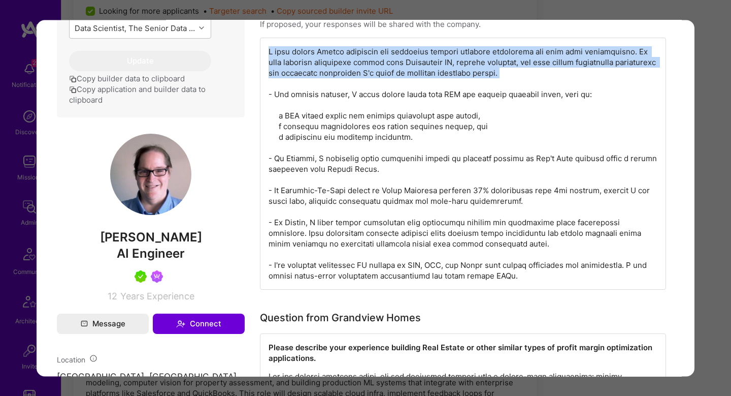
click at [338, 62] on div "modal" at bounding box center [463, 164] width 406 height 252
click at [473, 65] on div "modal" at bounding box center [463, 164] width 406 height 252
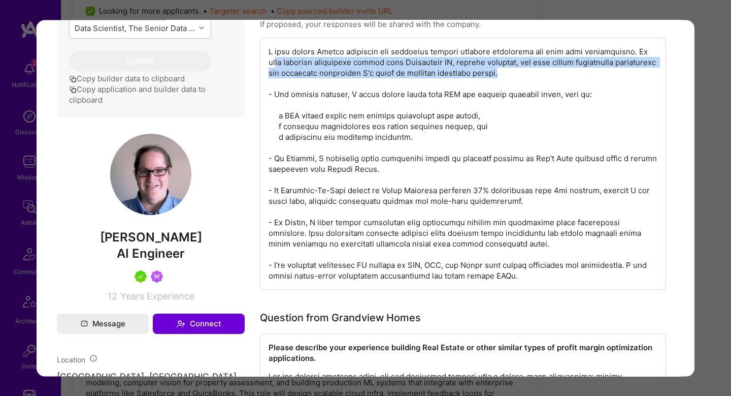
drag, startPoint x: 280, startPoint y: 65, endPoint x: 540, endPoint y: 68, distance: 260.0
click at [540, 68] on div "modal" at bounding box center [463, 164] width 406 height 252
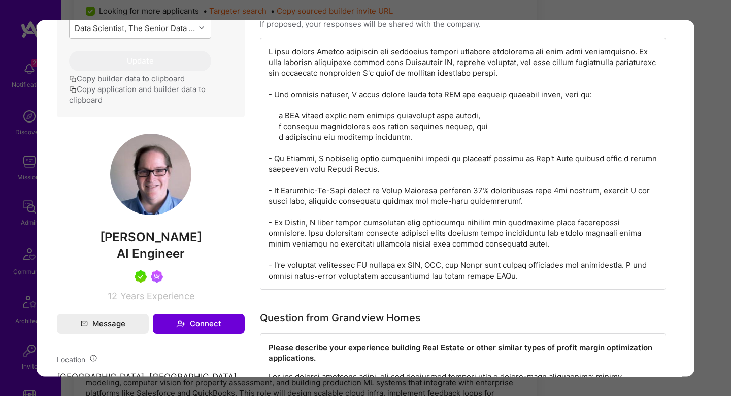
click at [320, 94] on div "modal" at bounding box center [463, 164] width 406 height 252
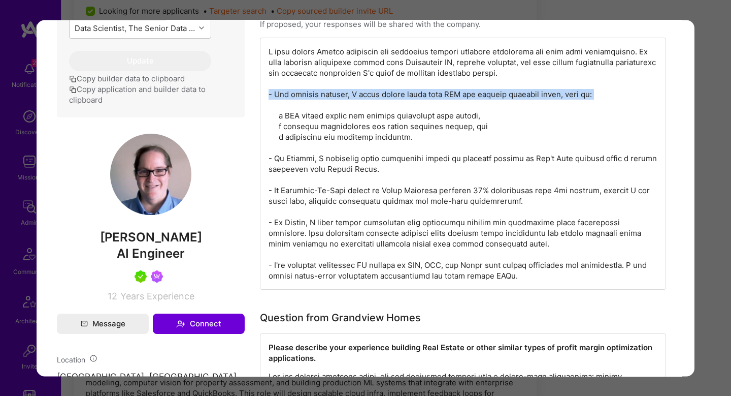
click at [320, 94] on div "modal" at bounding box center [463, 164] width 406 height 252
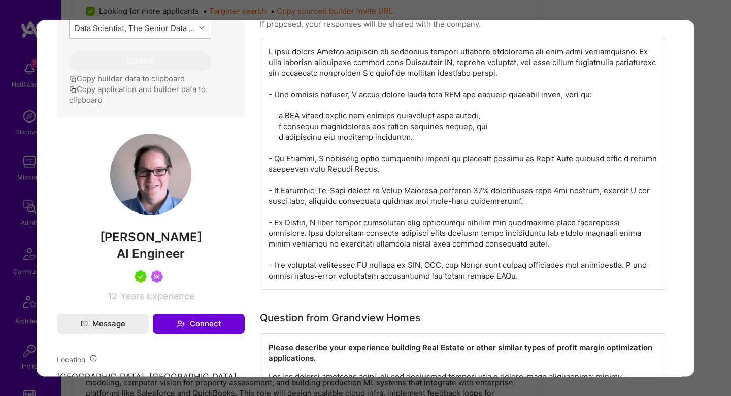
click at [302, 126] on div "modal" at bounding box center [463, 164] width 406 height 252
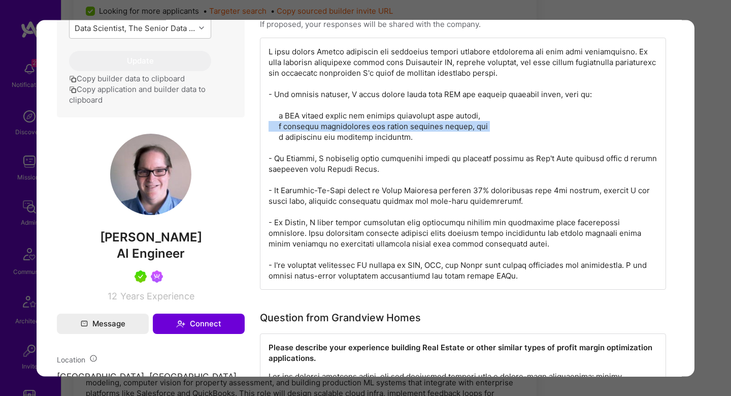
click at [302, 126] on div "modal" at bounding box center [463, 164] width 406 height 252
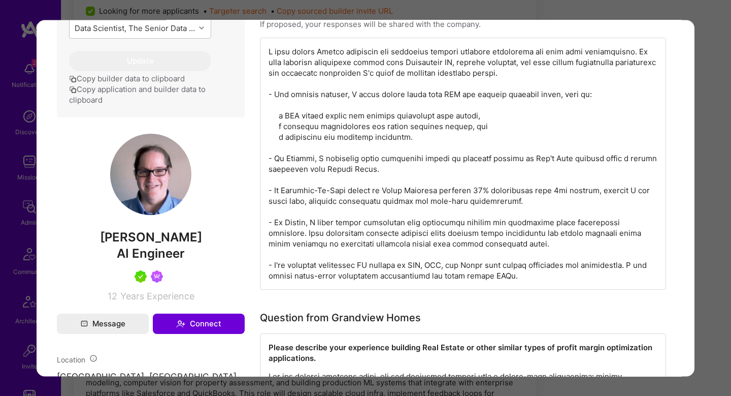
click at [300, 119] on div "modal" at bounding box center [463, 164] width 406 height 252
click at [299, 125] on div "modal" at bounding box center [463, 164] width 406 height 252
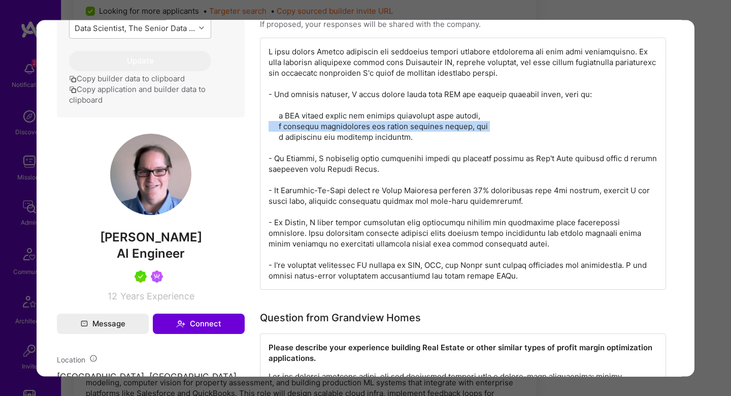
click at [299, 125] on div "modal" at bounding box center [463, 164] width 406 height 252
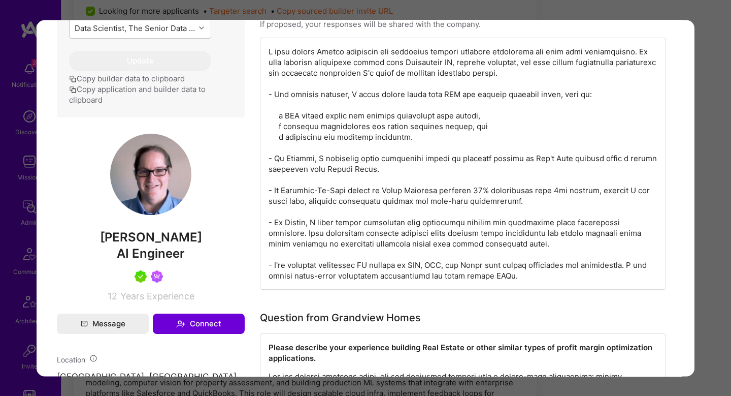
click at [298, 138] on div "modal" at bounding box center [463, 164] width 406 height 252
click at [308, 161] on div "modal" at bounding box center [463, 164] width 406 height 252
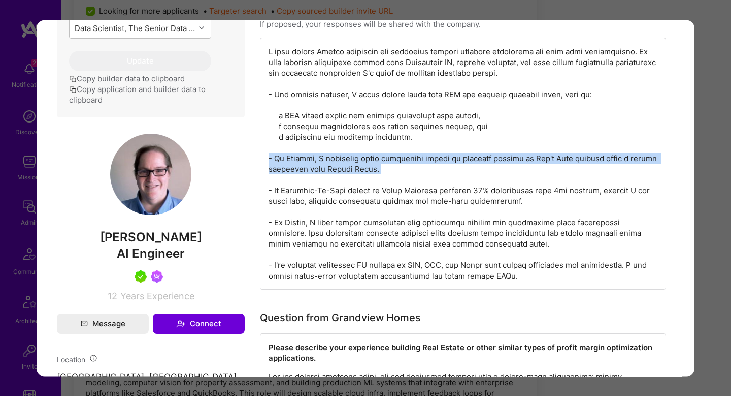
click at [308, 161] on div "modal" at bounding box center [463, 164] width 406 height 252
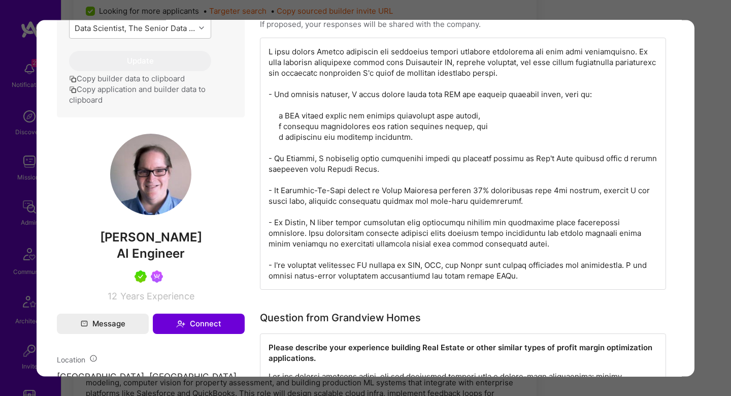
click at [311, 187] on div "modal" at bounding box center [463, 164] width 406 height 252
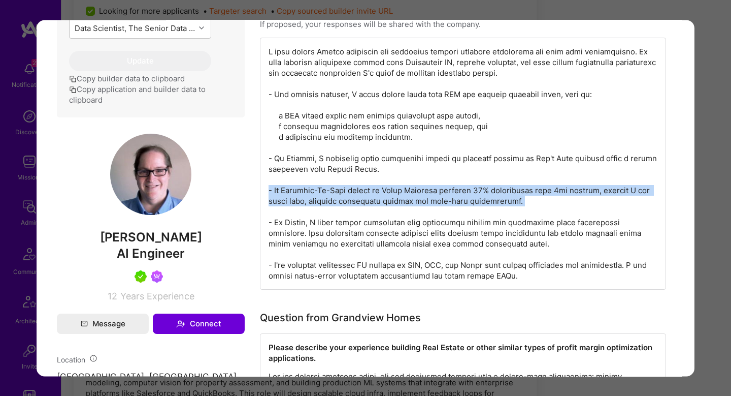
click at [311, 187] on div "modal" at bounding box center [463, 164] width 406 height 252
click at [297, 241] on div "modal" at bounding box center [463, 164] width 406 height 252
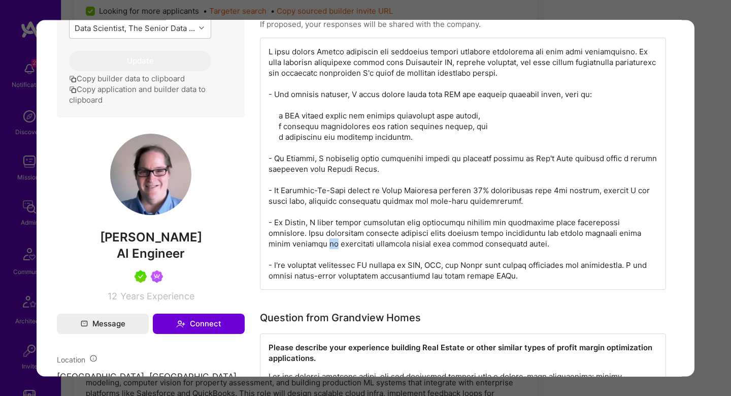
click at [297, 241] on div "modal" at bounding box center [463, 164] width 406 height 252
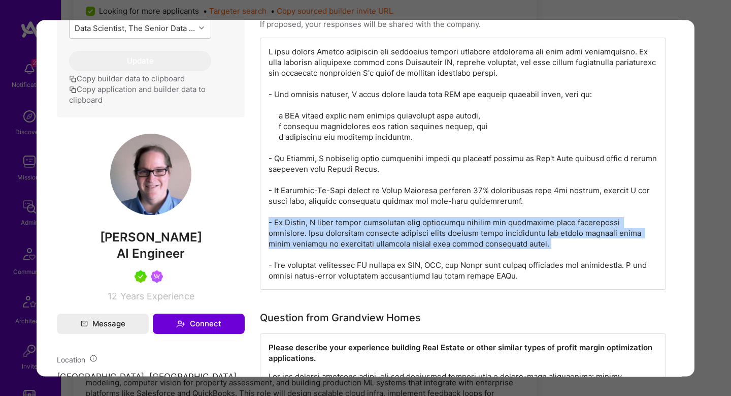
click at [297, 241] on div "modal" at bounding box center [463, 164] width 406 height 252
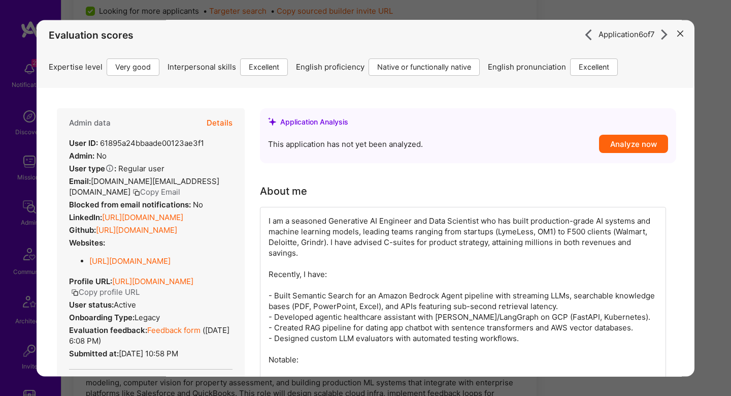
scroll to position [0, 0]
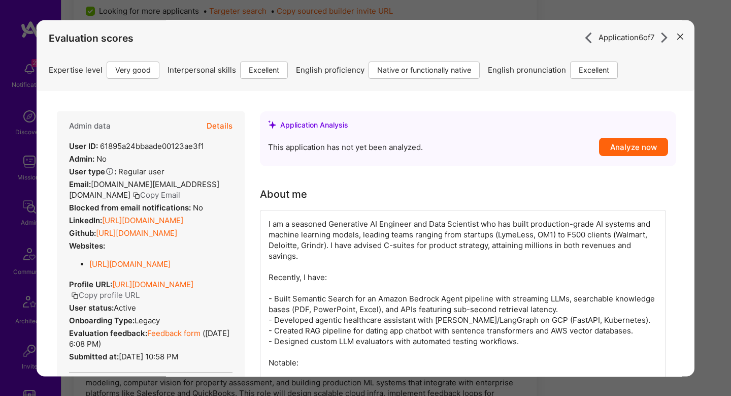
click at [217, 134] on button "Details" at bounding box center [220, 125] width 26 height 29
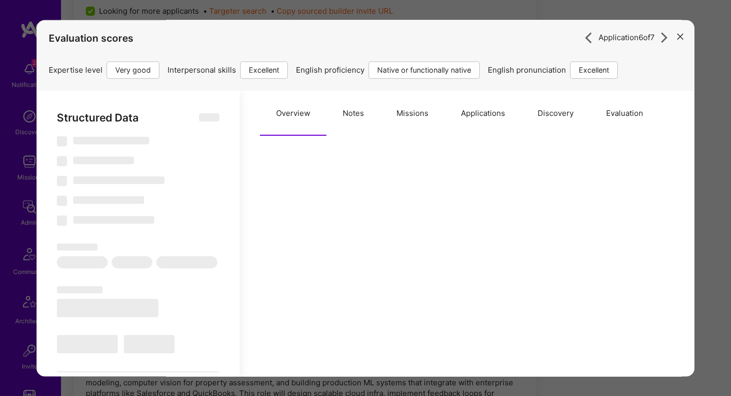
click at [420, 120] on button "Missions" at bounding box center [412, 113] width 64 height 45
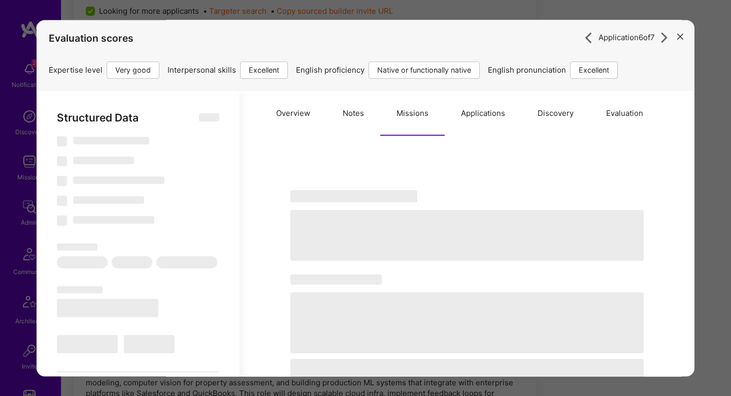
type textarea "x"
select select "Right Now"
select select "5"
select select "7"
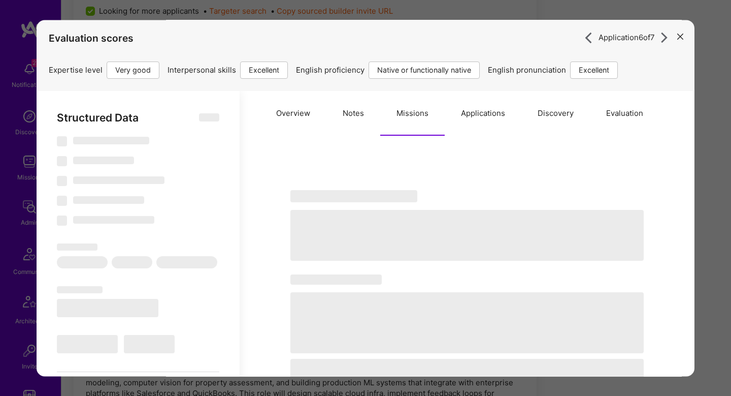
select select "7"
select select "US"
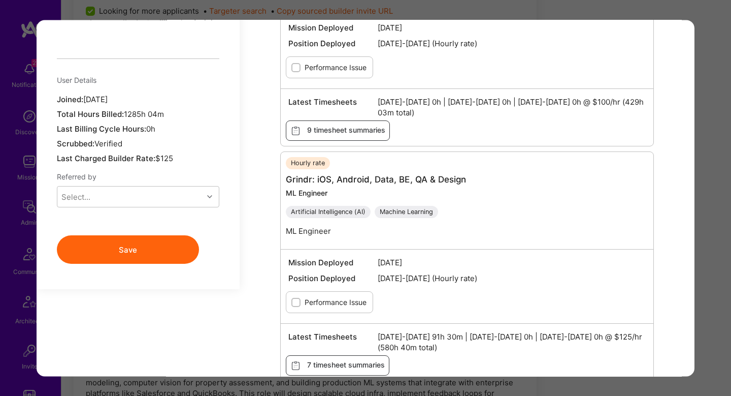
scroll to position [850, 0]
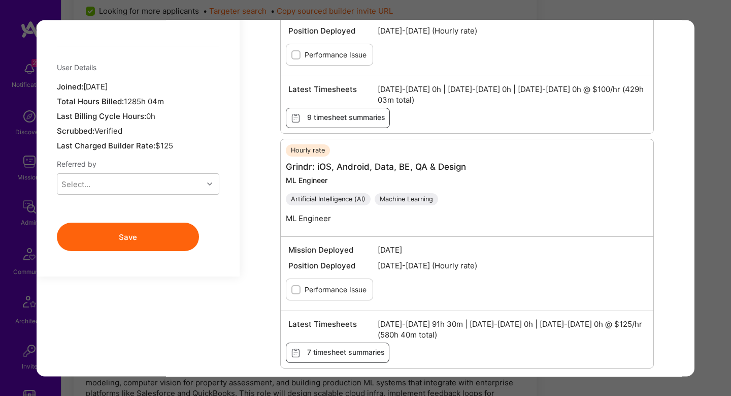
click at [715, 148] on div "Application 6 of 7 Evaluation scores Expertise level Very good Interpersonal sk…" at bounding box center [365, 198] width 731 height 396
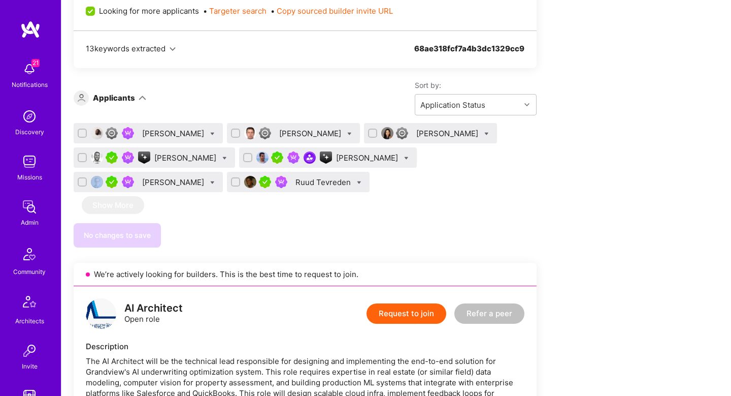
click at [221, 156] on div "Tamir Kedmi" at bounding box center [154, 158] width 161 height 20
drag, startPoint x: 215, startPoint y: 156, endPoint x: 174, endPoint y: 179, distance: 46.8
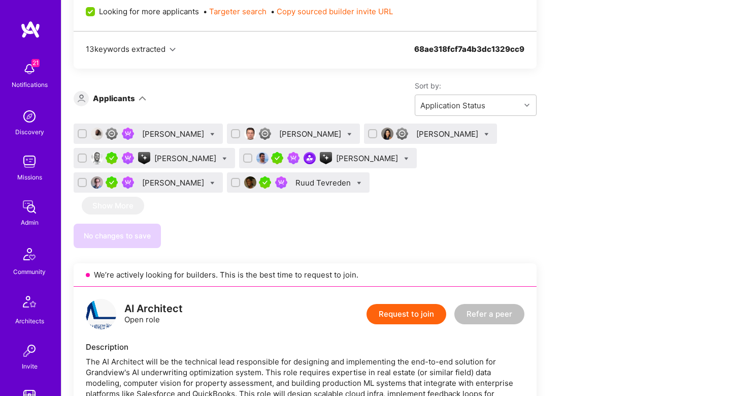
click at [87, 156] on input "checkbox" at bounding box center [83, 158] width 7 height 7
checkbox input "true"
click at [79, 181] on div at bounding box center [82, 182] width 9 height 9
click at [80, 181] on input "checkbox" at bounding box center [83, 182] width 7 height 7
checkbox input "true"
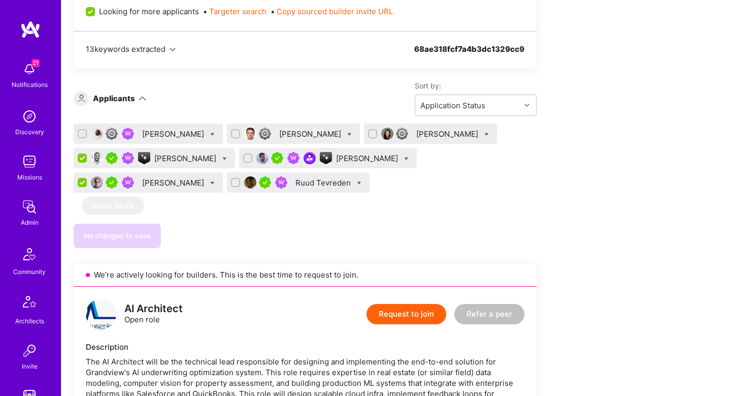
scroll to position [0, 0]
click at [233, 182] on input "checkbox" at bounding box center [236, 182] width 7 height 7
checkbox input "true"
click at [357, 182] on icon at bounding box center [359, 183] width 5 height 5
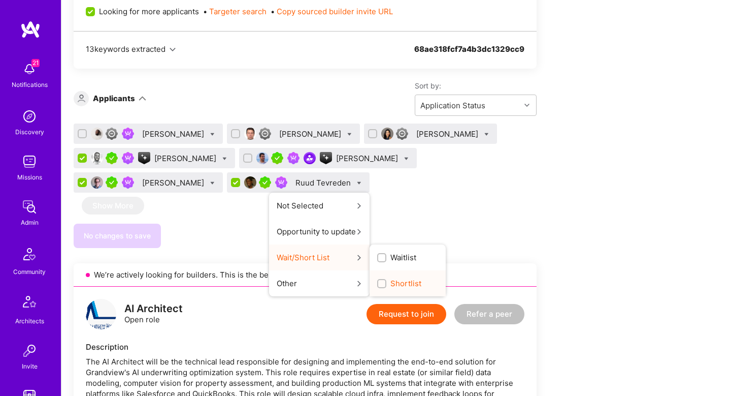
click at [371, 276] on div "Shortlist" at bounding box center [408, 283] width 76 height 26
click at [377, 280] on label "Shortlist" at bounding box center [399, 283] width 44 height 11
click at [379, 280] on input "Shortlist" at bounding box center [382, 283] width 7 height 7
checkbox input "true"
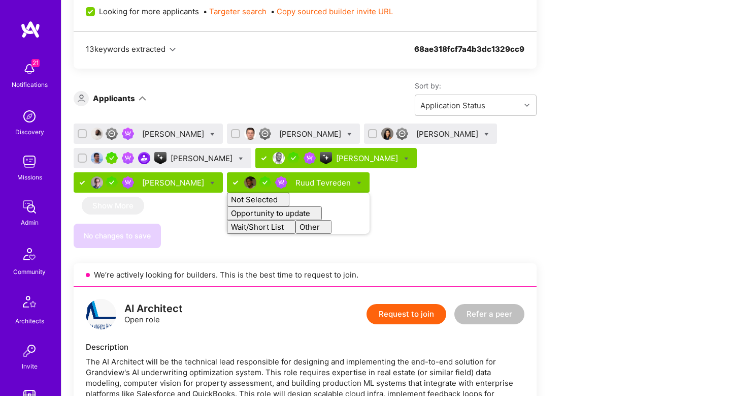
checkbox input "false"
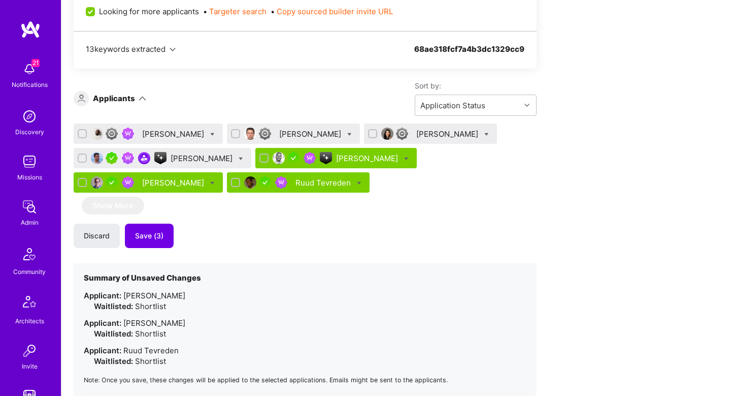
click at [394, 222] on div "Abdulhakeem Omotolani Yaqoob Denis Shestakov Christine Straub Gonçalo Peres Tam…" at bounding box center [305, 259] width 463 height 272
drag, startPoint x: 156, startPoint y: 237, endPoint x: 161, endPoint y: 178, distance: 58.6
click at [157, 236] on span "Save (3)" at bounding box center [149, 236] width 28 height 10
click at [416, 139] on div "[PERSON_NAME]" at bounding box center [448, 133] width 64 height 11
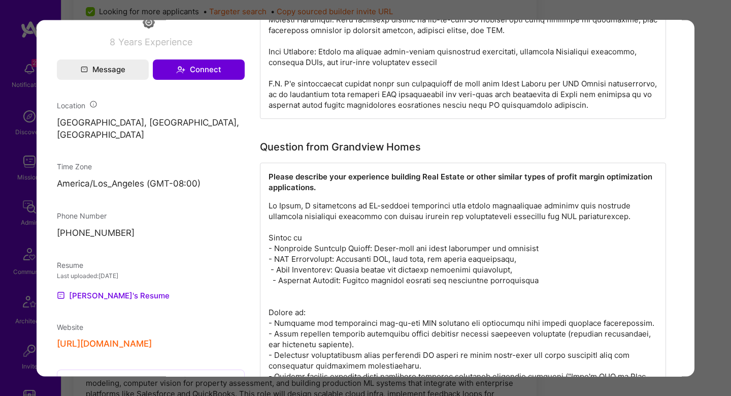
scroll to position [794, 0]
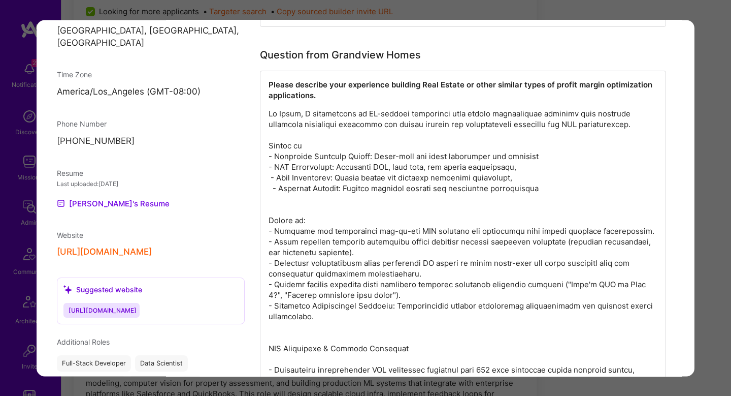
click at [406, 116] on p "modal" at bounding box center [463, 278] width 389 height 341
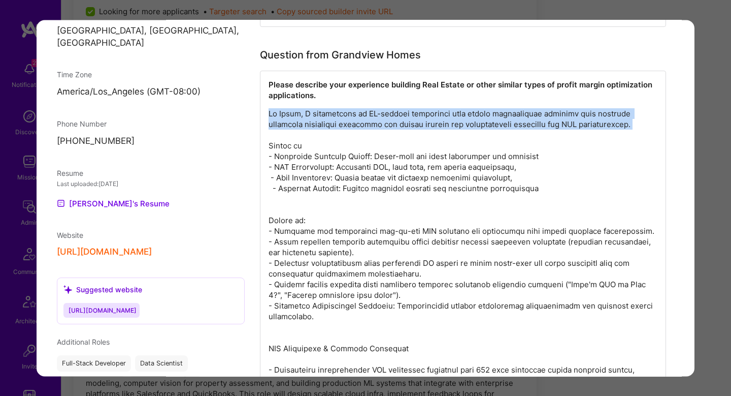
click at [406, 116] on p "modal" at bounding box center [463, 278] width 389 height 341
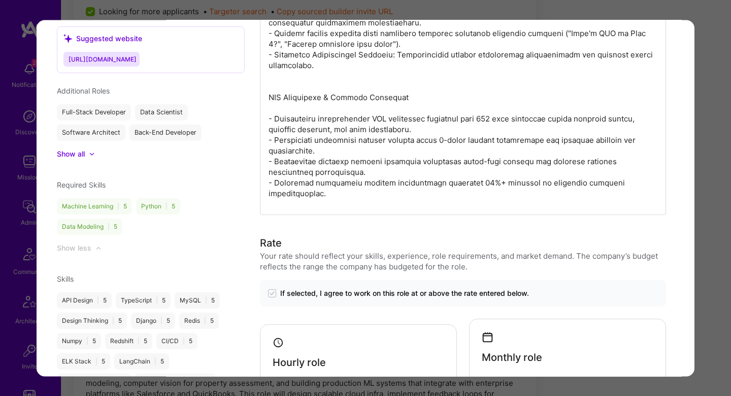
scroll to position [1051, 0]
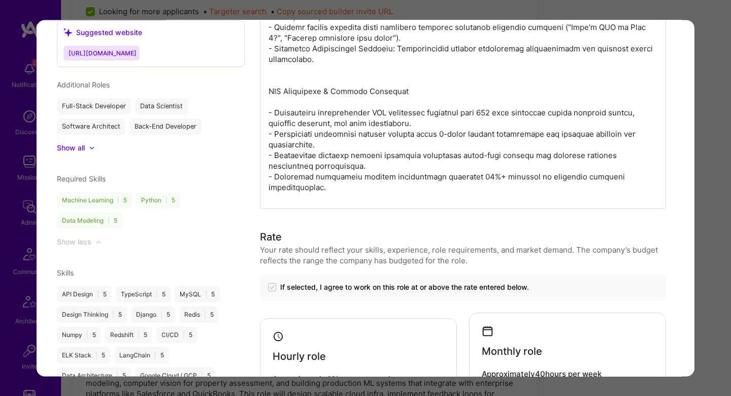
click at [704, 206] on div "Application 3 of 7 Evaluation scores Expertise level Good Interpersonal skills …" at bounding box center [365, 198] width 731 height 396
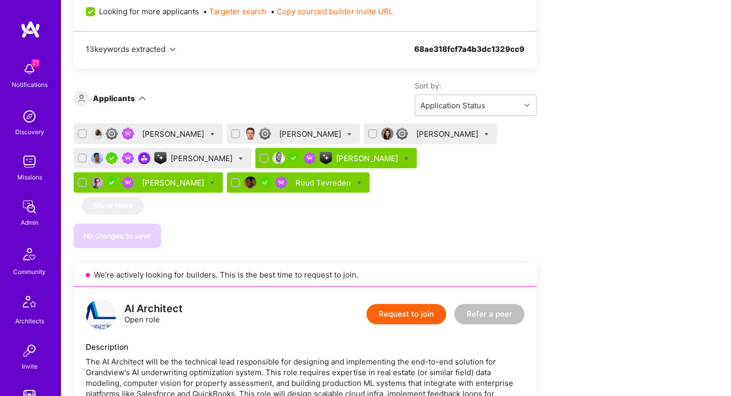
click at [235, 159] on div "Gonçalo Peres" at bounding box center [203, 158] width 64 height 11
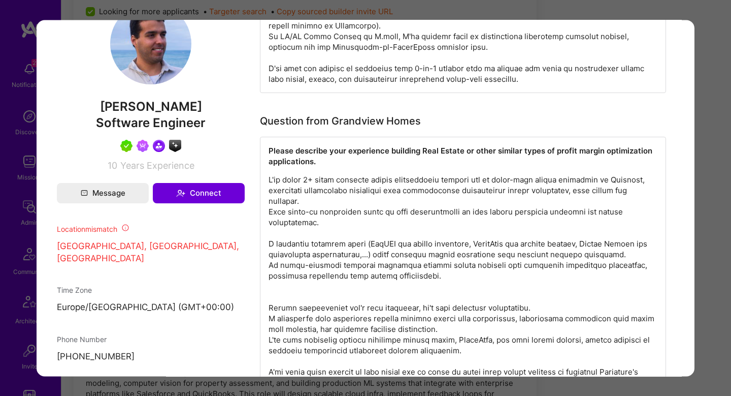
scroll to position [697, 0]
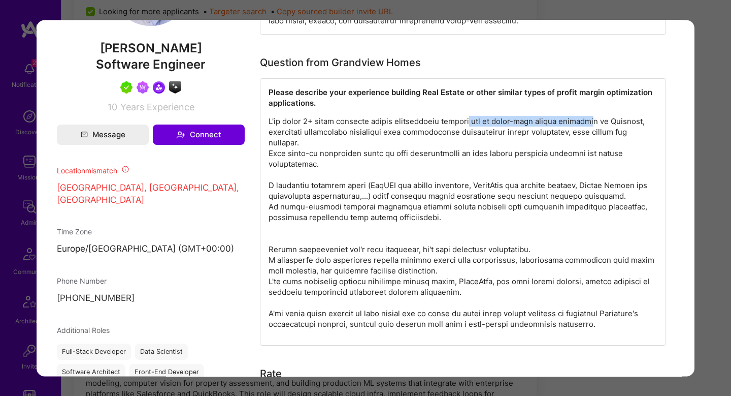
drag, startPoint x: 466, startPoint y: 125, endPoint x: 585, endPoint y: 123, distance: 118.9
click at [585, 123] on p "modal" at bounding box center [463, 222] width 389 height 213
click at [488, 135] on p "modal" at bounding box center [463, 222] width 389 height 213
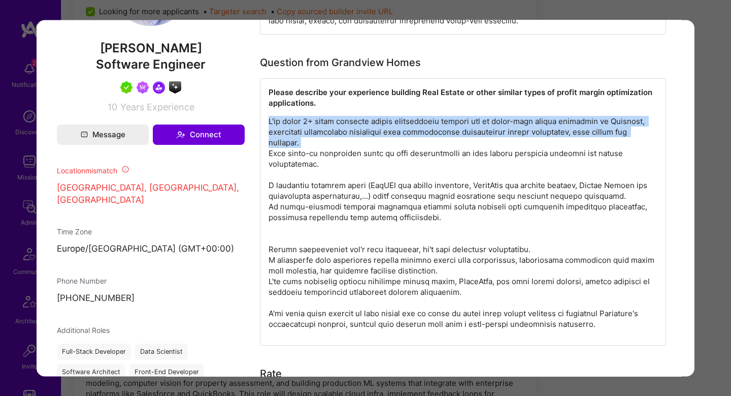
click at [488, 135] on p "modal" at bounding box center [463, 222] width 389 height 213
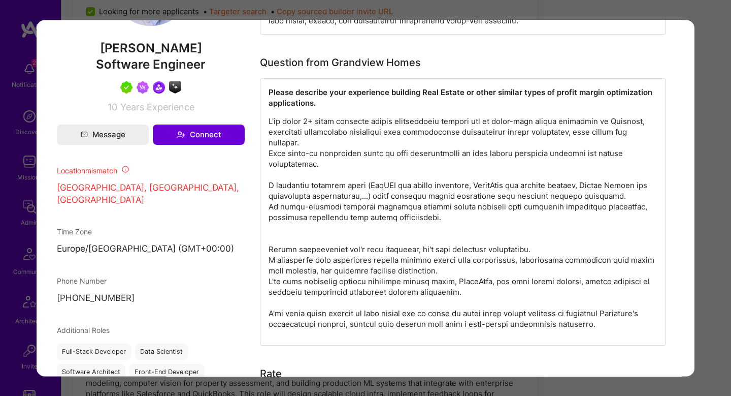
click at [337, 152] on p "modal" at bounding box center [463, 222] width 389 height 213
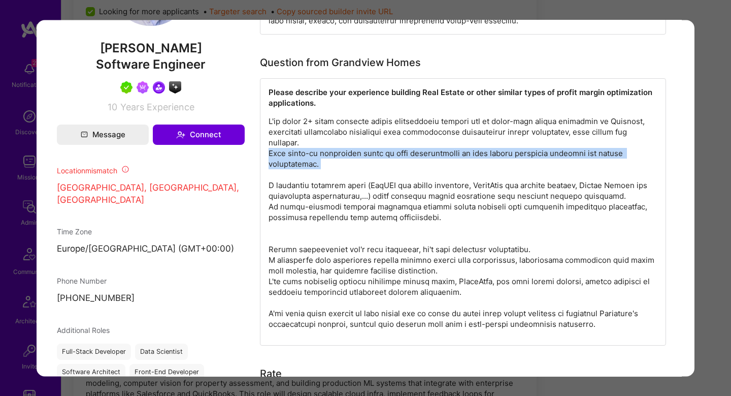
click at [337, 152] on p "modal" at bounding box center [463, 222] width 389 height 213
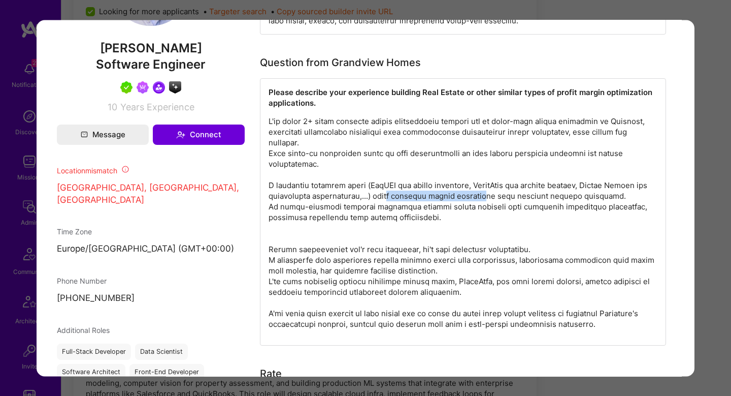
drag, startPoint x: 384, startPoint y: 192, endPoint x: 477, endPoint y: 197, distance: 93.0
click at [477, 197] on p "modal" at bounding box center [463, 222] width 389 height 213
click at [559, 192] on p "modal" at bounding box center [463, 222] width 389 height 213
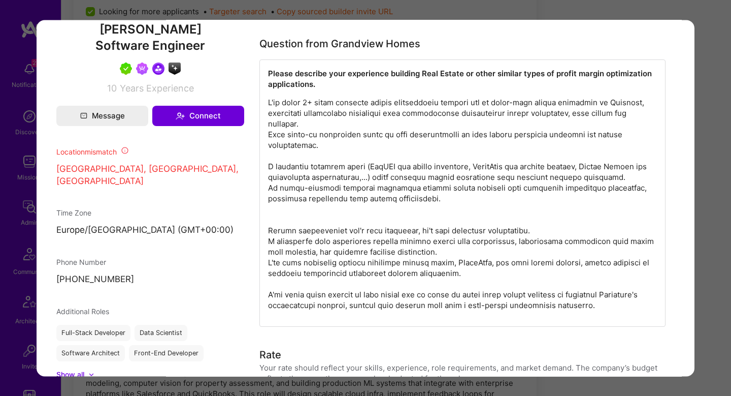
scroll to position [717, 0]
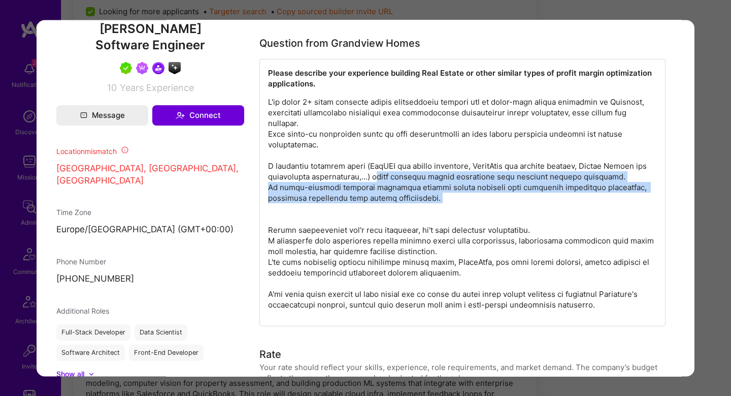
drag, startPoint x: 371, startPoint y: 181, endPoint x: 454, endPoint y: 204, distance: 86.5
click at [454, 204] on p "modal" at bounding box center [462, 202] width 389 height 213
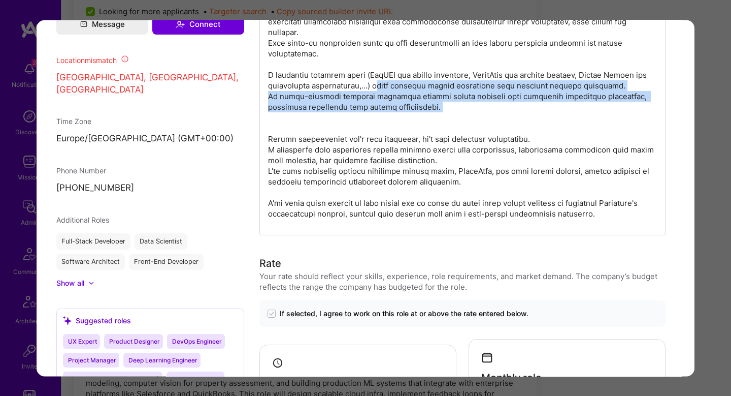
scroll to position [808, 0]
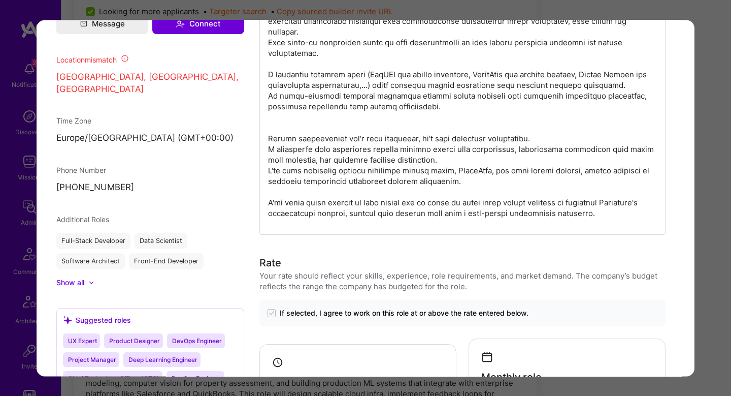
click at [371, 141] on p "modal" at bounding box center [462, 111] width 389 height 213
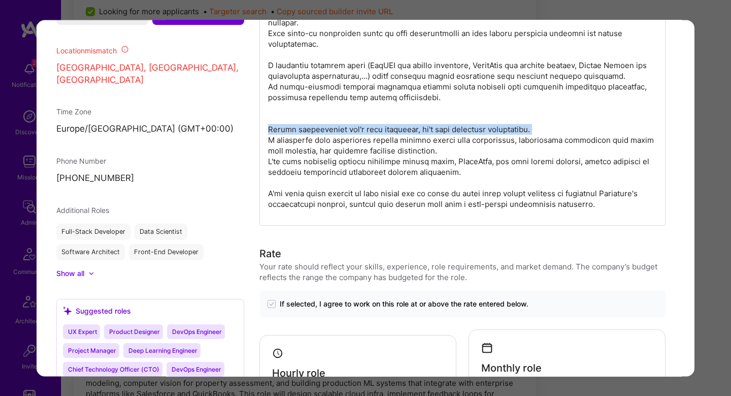
scroll to position [822, 0]
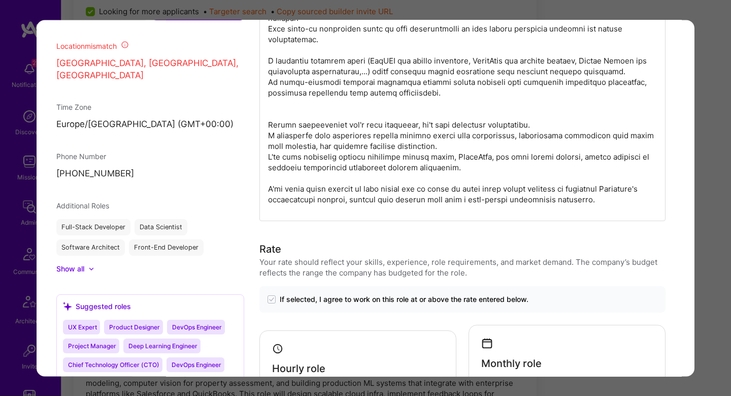
click at [548, 140] on p "modal" at bounding box center [462, 97] width 389 height 213
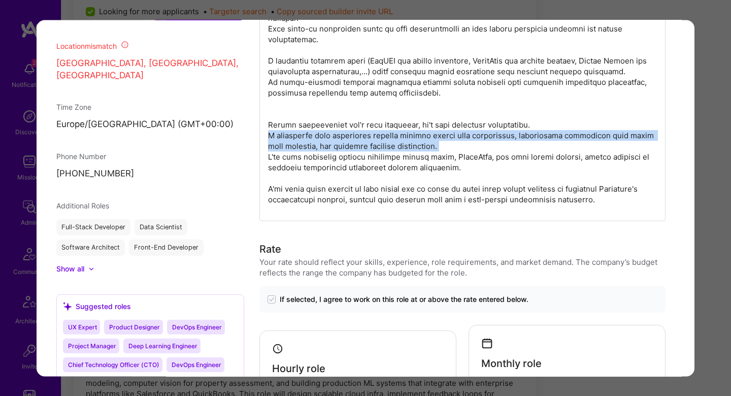
click at [548, 140] on p "modal" at bounding box center [462, 97] width 389 height 213
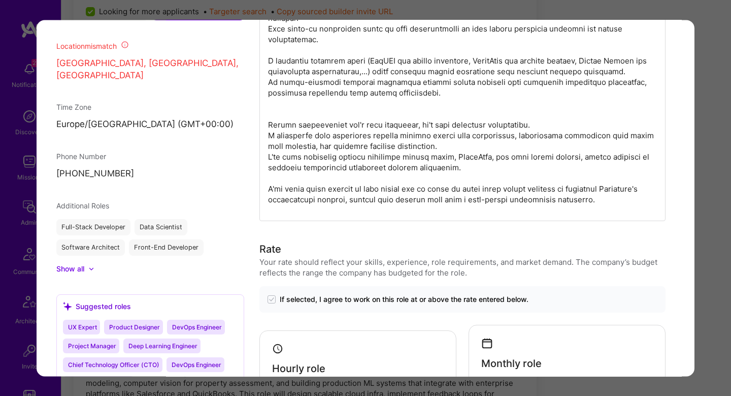
click at [326, 162] on p "modal" at bounding box center [462, 97] width 389 height 213
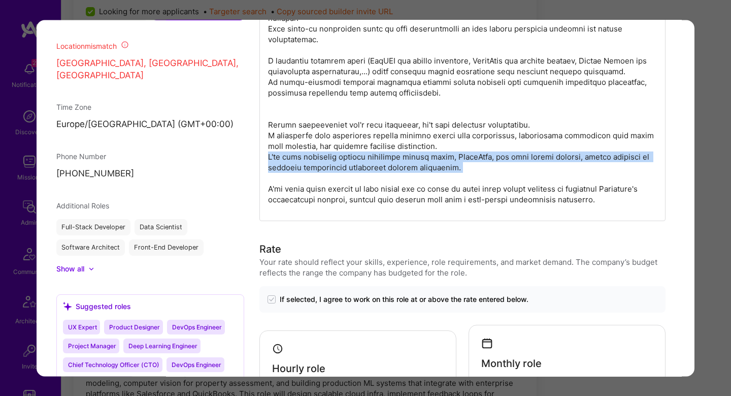
click at [326, 162] on p "modal" at bounding box center [462, 97] width 389 height 213
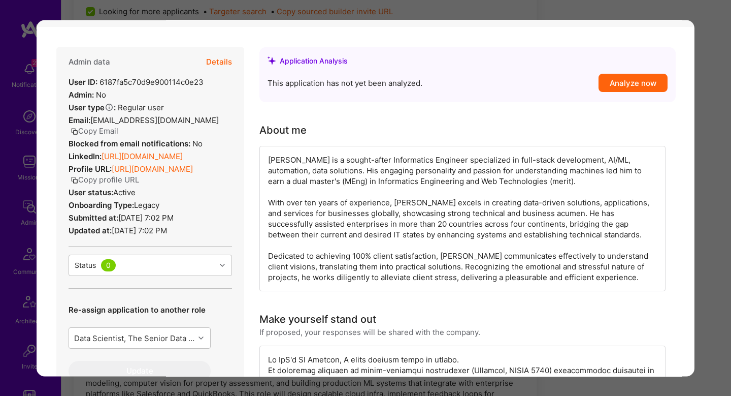
scroll to position [196, 0]
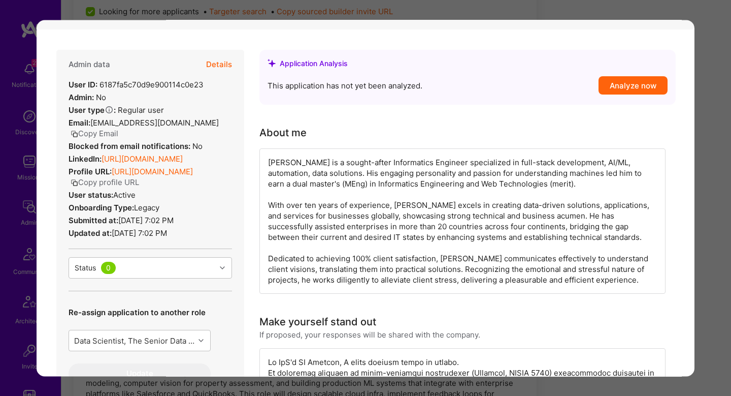
click at [219, 64] on button "Details" at bounding box center [219, 64] width 26 height 29
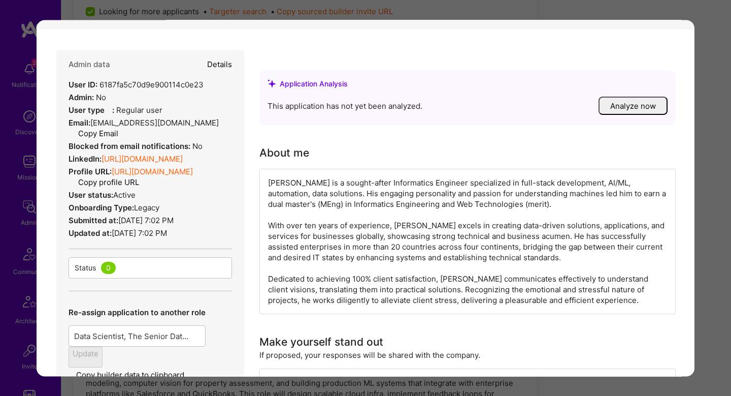
scroll to position [0, 0]
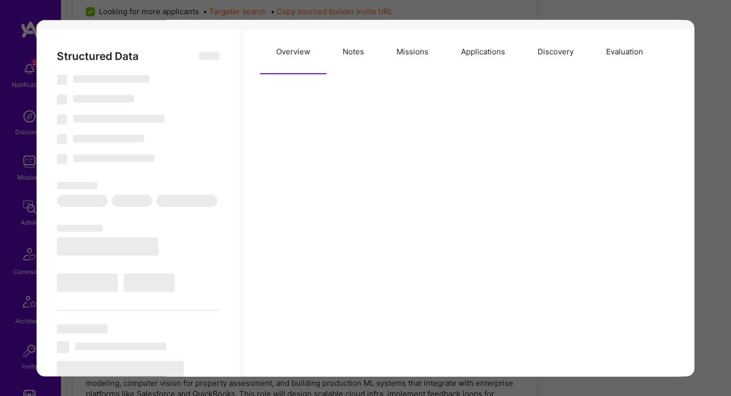
click at [406, 55] on button "Missions" at bounding box center [412, 51] width 64 height 45
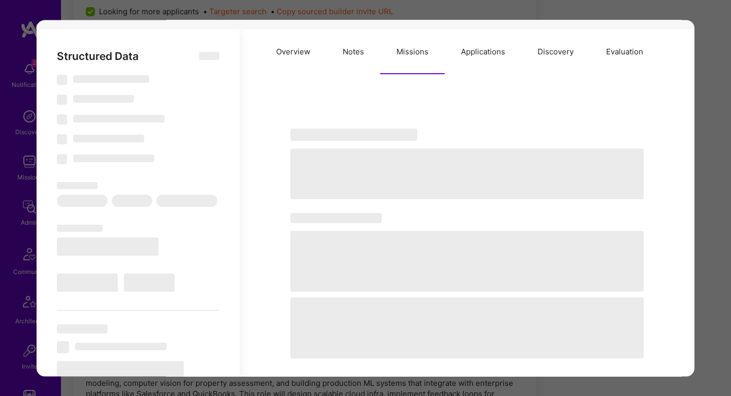
type textarea "x"
select select "Right Now"
select select "5"
select select "7"
select select "6"
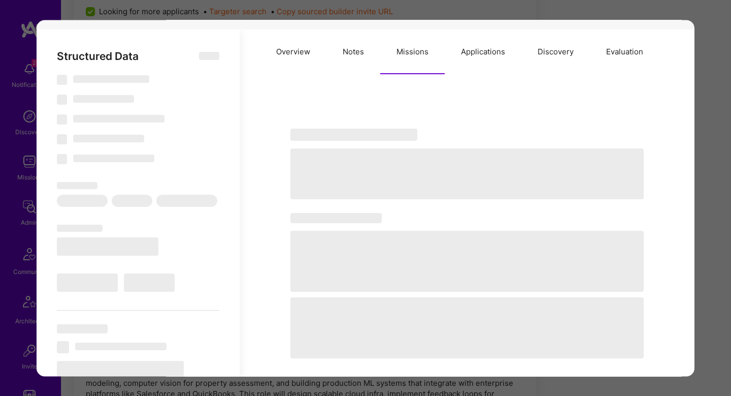
select select "7"
select select "PT"
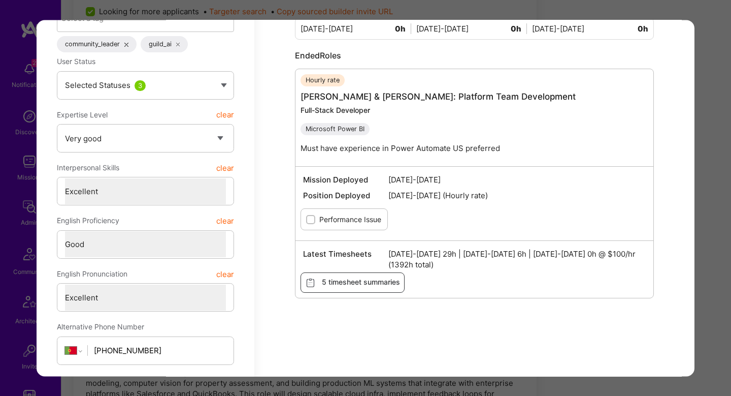
scroll to position [169, 0]
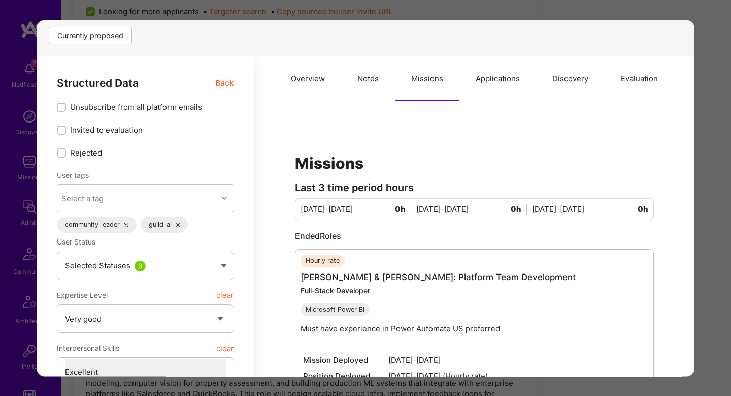
drag, startPoint x: 392, startPoint y: 85, endPoint x: 384, endPoint y: 84, distance: 7.7
click at [392, 85] on button "Notes" at bounding box center [368, 78] width 54 height 45
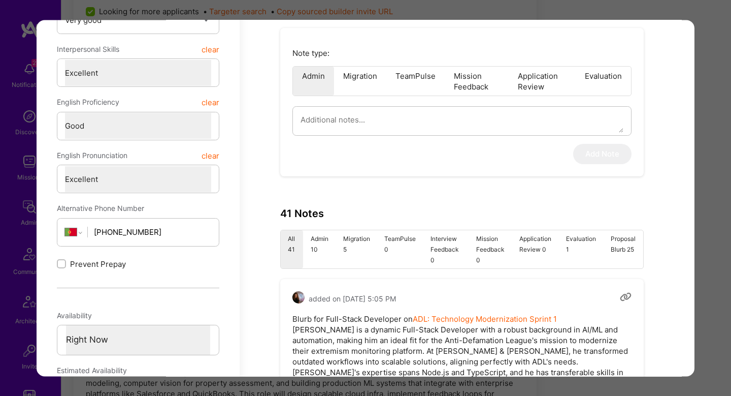
scroll to position [471, 0]
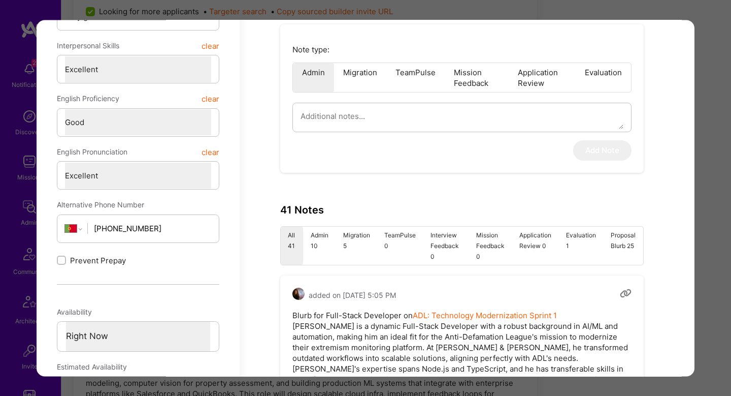
click at [314, 244] on li "Admin 10" at bounding box center [319, 245] width 33 height 38
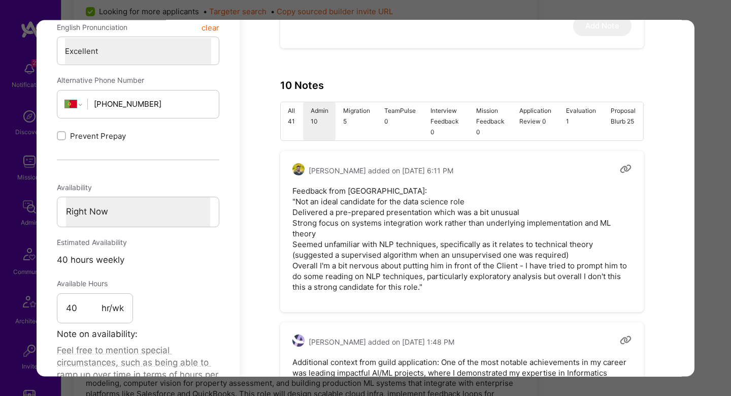
scroll to position [632, 0]
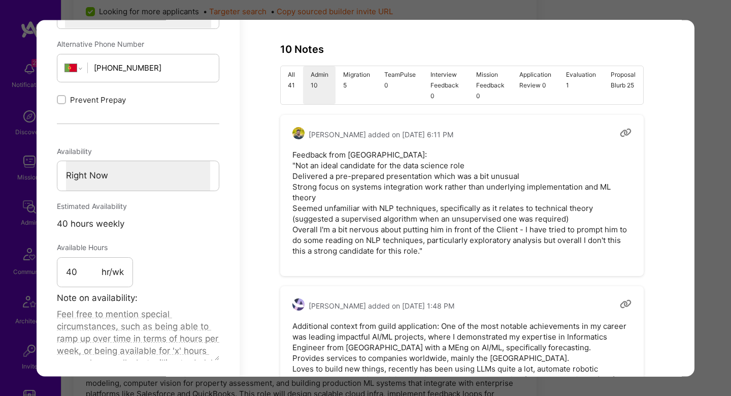
click at [406, 165] on pre "Feedback from Linford: "Not an ideal candidate for the data science role Delive…" at bounding box center [462, 202] width 339 height 107
click at [339, 181] on pre "Feedback from Linford: "Not an ideal candidate for the data science role Delive…" at bounding box center [462, 202] width 339 height 107
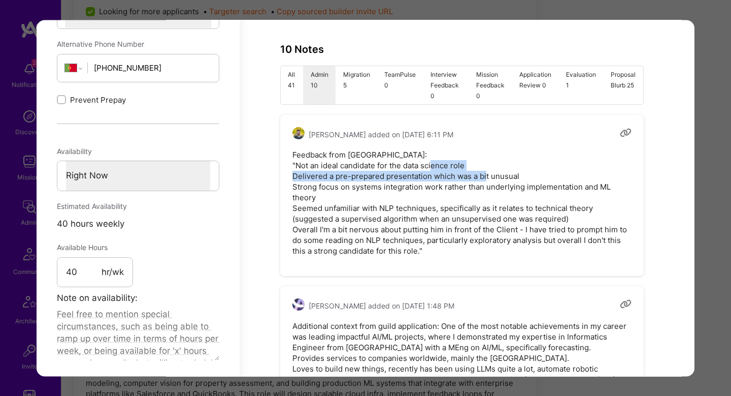
click at [339, 181] on pre "Feedback from Linford: "Not an ideal candidate for the data science role Delive…" at bounding box center [462, 202] width 339 height 107
click at [328, 190] on pre "Feedback from Linford: "Not an ideal candidate for the data science role Delive…" at bounding box center [462, 202] width 339 height 107
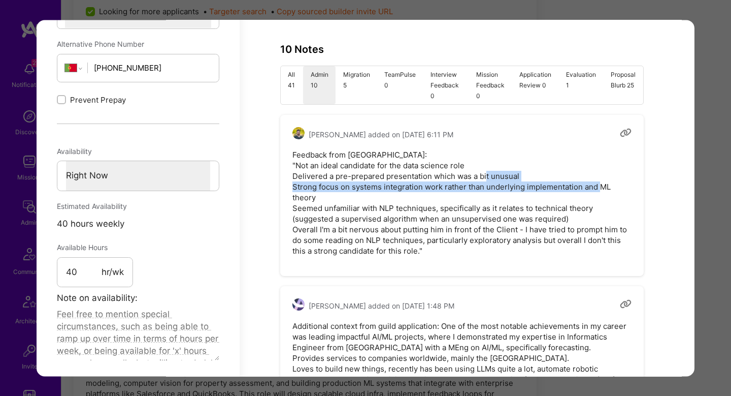
click at [328, 190] on pre "Feedback from Linford: "Not an ideal candidate for the data science role Delive…" at bounding box center [462, 202] width 339 height 107
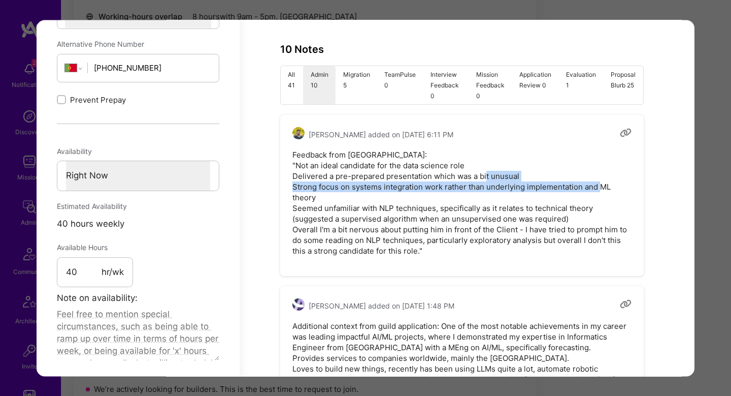
scroll to position [651, 0]
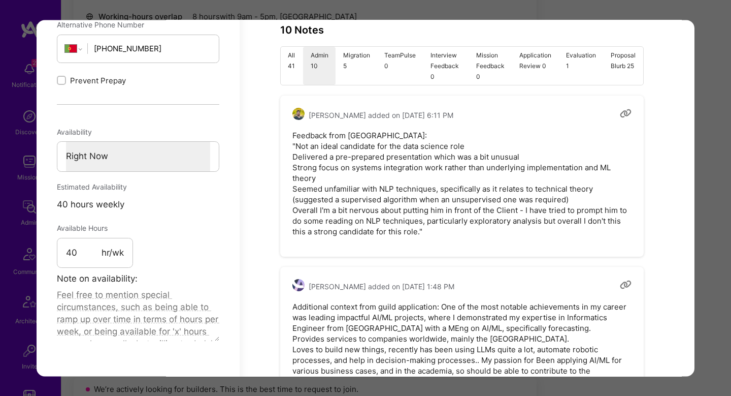
click at [383, 198] on pre "Feedback from Linford: "Not an ideal candidate for the data science role Delive…" at bounding box center [462, 183] width 339 height 107
click at [384, 197] on pre "Feedback from Linford: "Not an ideal candidate for the data science role Delive…" at bounding box center [462, 183] width 339 height 107
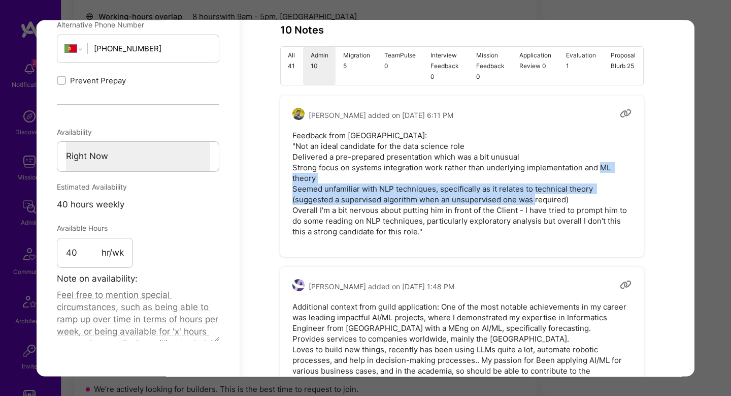
click at [384, 197] on pre "Feedback from Linford: "Not an ideal candidate for the data science role Delive…" at bounding box center [462, 183] width 339 height 107
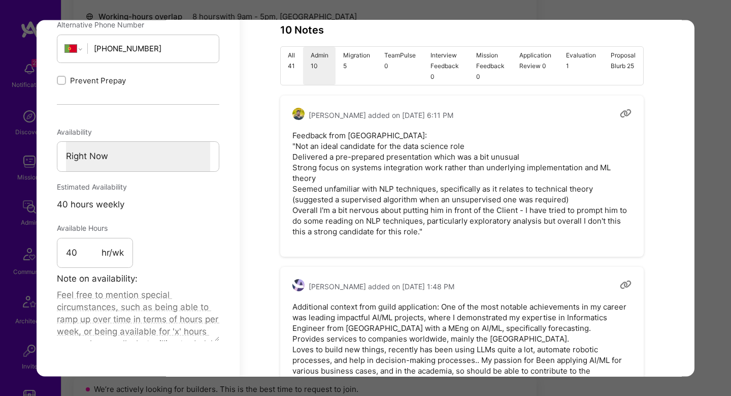
click at [365, 211] on pre "Feedback from Linford: "Not an ideal candidate for the data science role Delive…" at bounding box center [462, 183] width 339 height 107
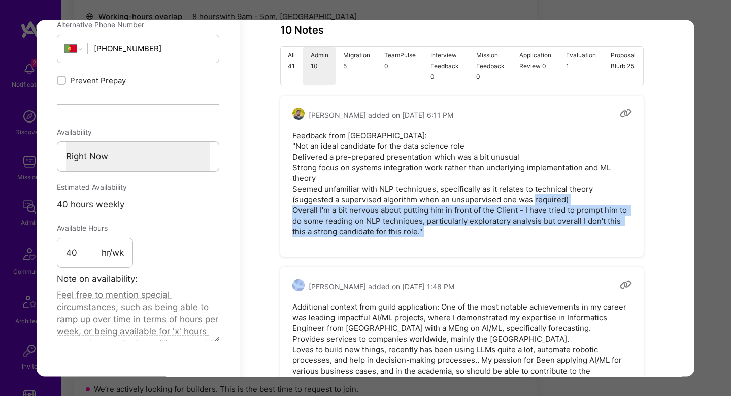
click at [365, 211] on pre "Feedback from Linford: "Not an ideal candidate for the data science role Delive…" at bounding box center [462, 183] width 339 height 107
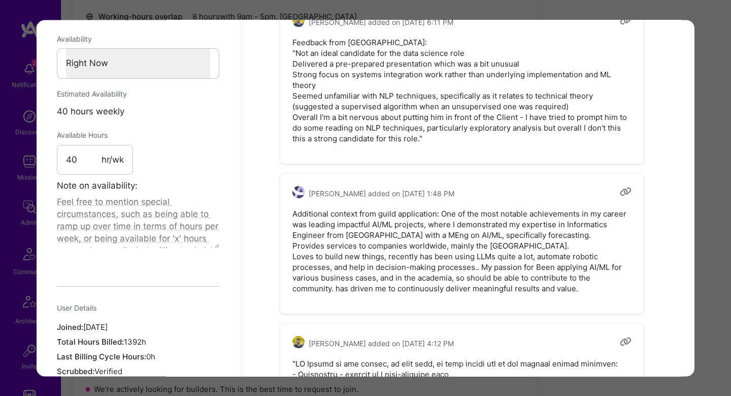
click at [349, 226] on pre "Additional context from guild application: One of the most notable achievements…" at bounding box center [462, 250] width 339 height 85
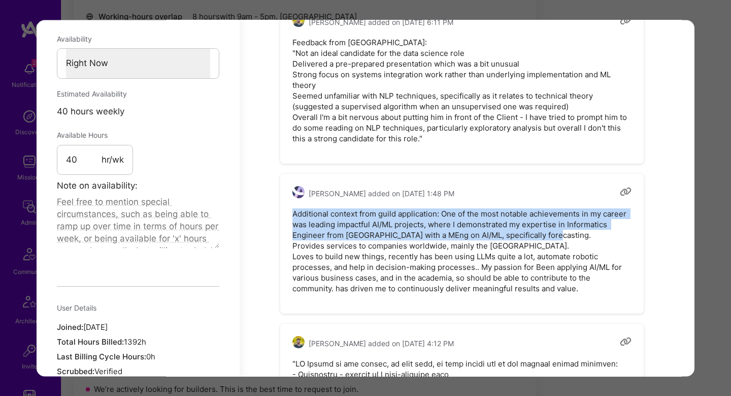
click at [349, 226] on pre "Additional context from guild application: One of the most notable achievements…" at bounding box center [462, 250] width 339 height 85
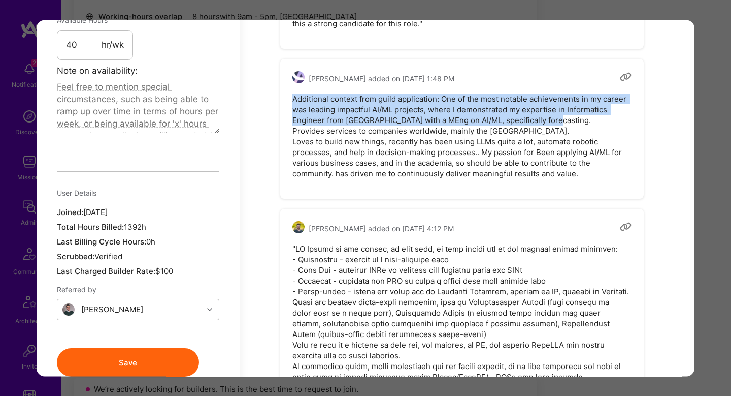
scroll to position [857, 0]
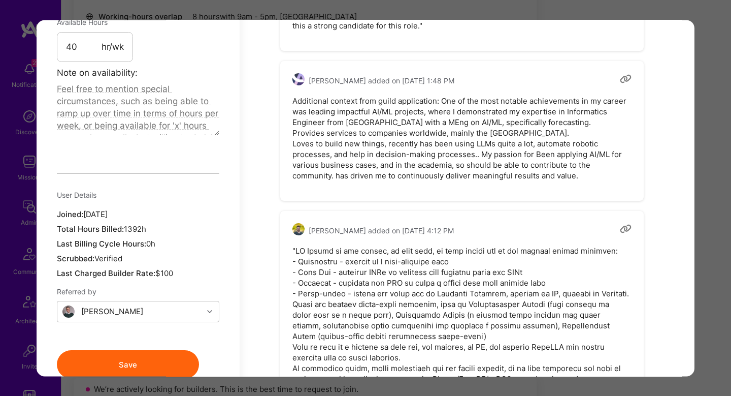
click at [363, 256] on pre "modal" at bounding box center [462, 362] width 339 height 235
click at [363, 255] on pre "modal" at bounding box center [462, 362] width 339 height 235
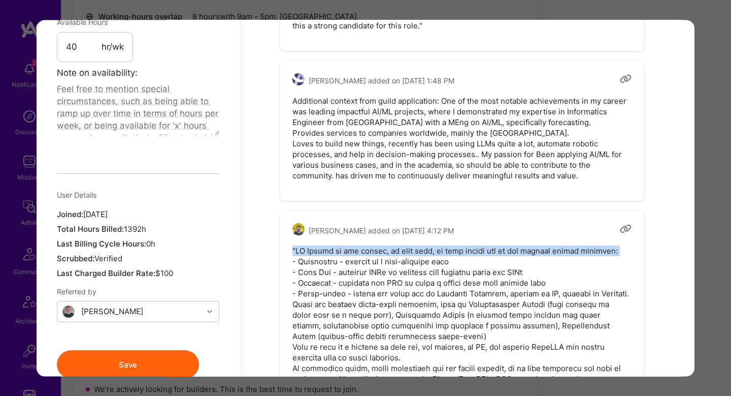
click at [363, 255] on pre "modal" at bounding box center [462, 362] width 339 height 235
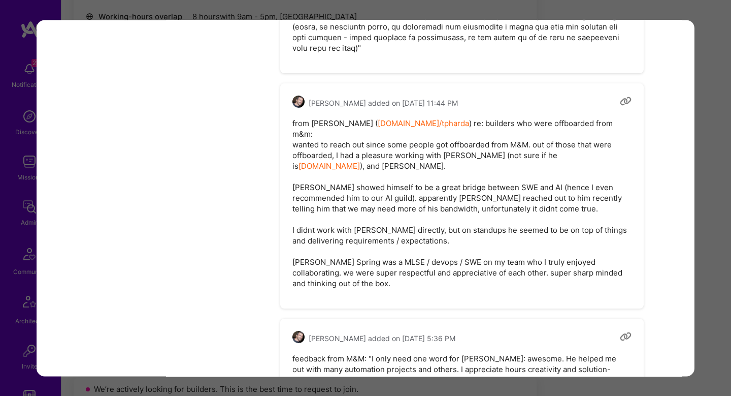
scroll to position [1345, 0]
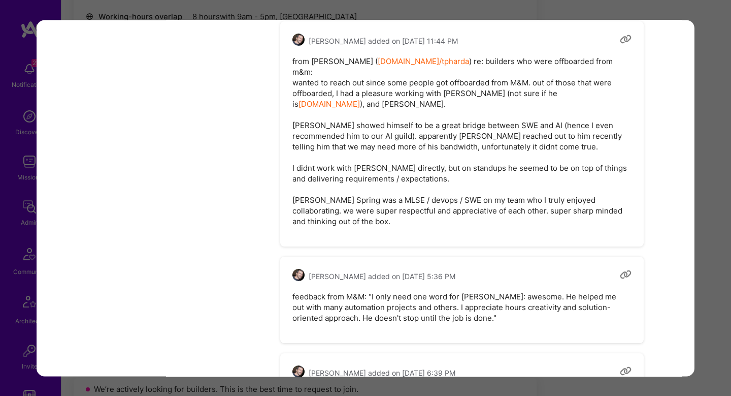
click at [368, 82] on pre "from Tomislav Peharda ( platform.a.team/tpharda ) re: builders who were offboar…" at bounding box center [462, 141] width 339 height 171
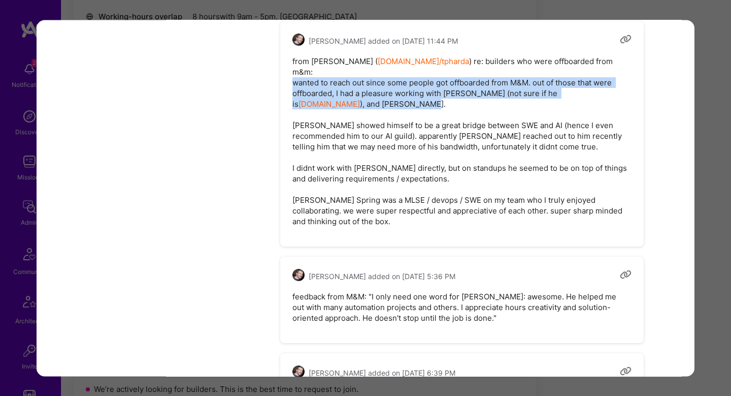
click at [368, 82] on pre "from Tomislav Peharda ( platform.a.team/tpharda ) re: builders who were offboar…" at bounding box center [462, 141] width 339 height 171
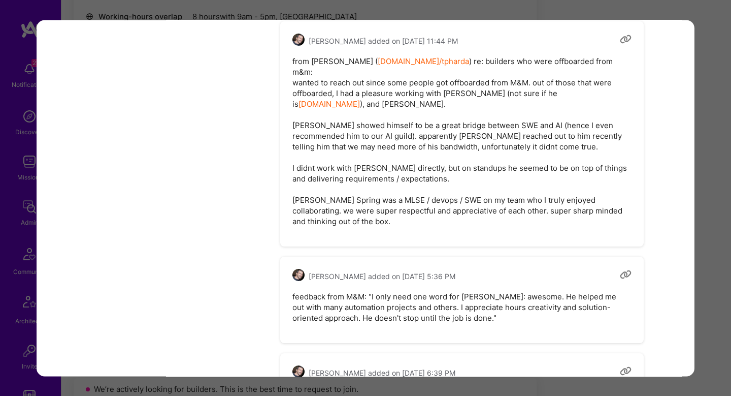
click at [369, 138] on pre "from Tomislav Peharda ( platform.a.team/tpharda ) re: builders who were offboar…" at bounding box center [462, 141] width 339 height 171
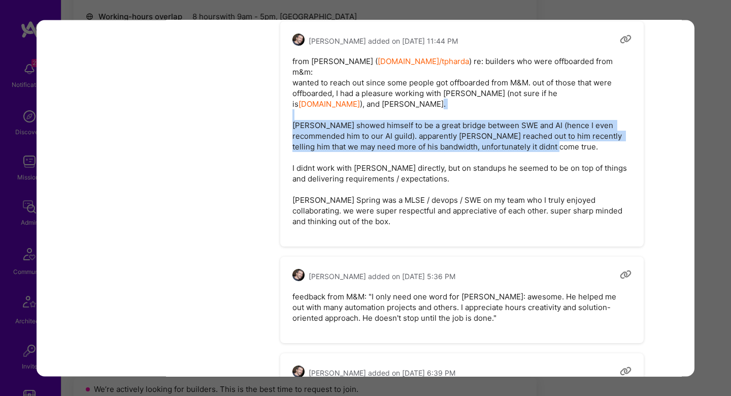
click at [369, 138] on pre "from Tomislav Peharda ( platform.a.team/tpharda ) re: builders who were offboar…" at bounding box center [462, 141] width 339 height 171
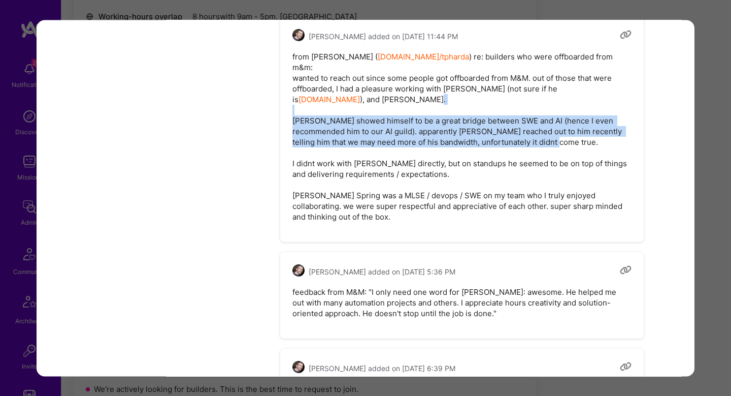
scroll to position [1348, 0]
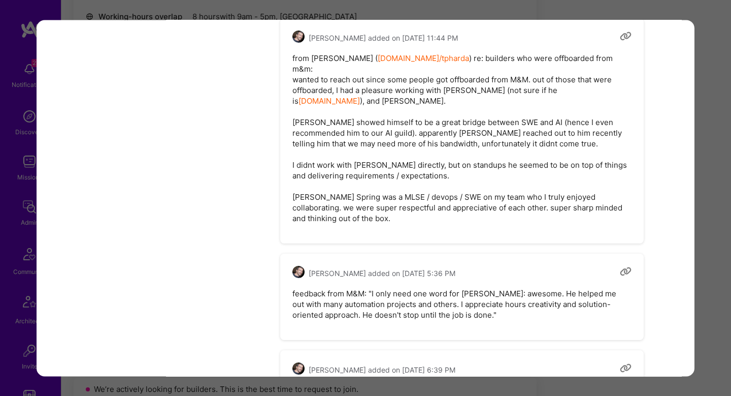
click at [363, 173] on pre "from Tomislav Peharda ( platform.a.team/tpharda ) re: builders who were offboar…" at bounding box center [462, 138] width 339 height 171
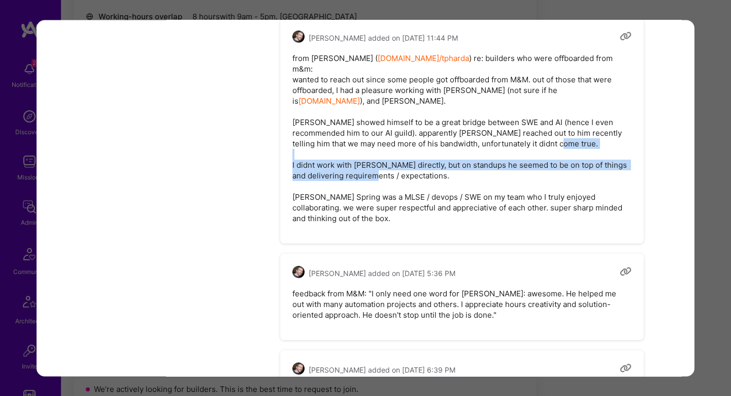
click at [363, 173] on pre "from Tomislav Peharda ( platform.a.team/tpharda ) re: builders who were offboar…" at bounding box center [462, 138] width 339 height 171
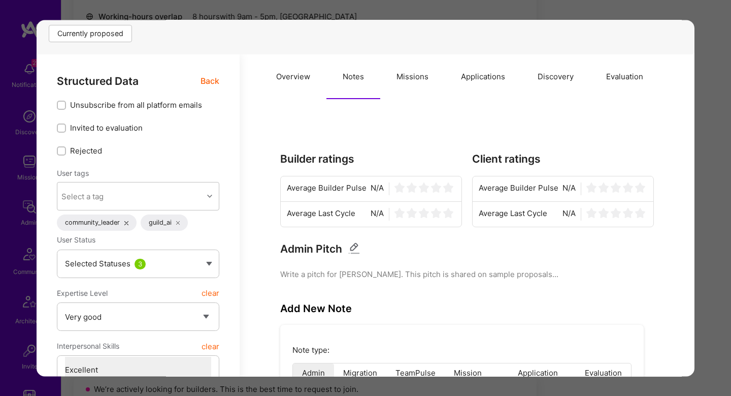
scroll to position [170, 0]
click at [211, 84] on span "Back" at bounding box center [210, 82] width 19 height 13
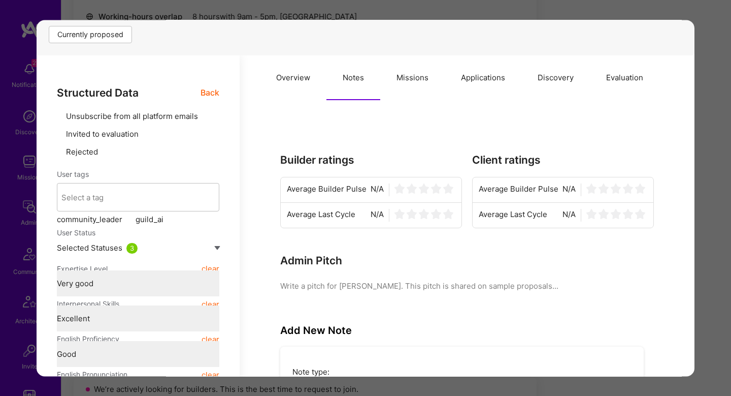
type textarea "x"
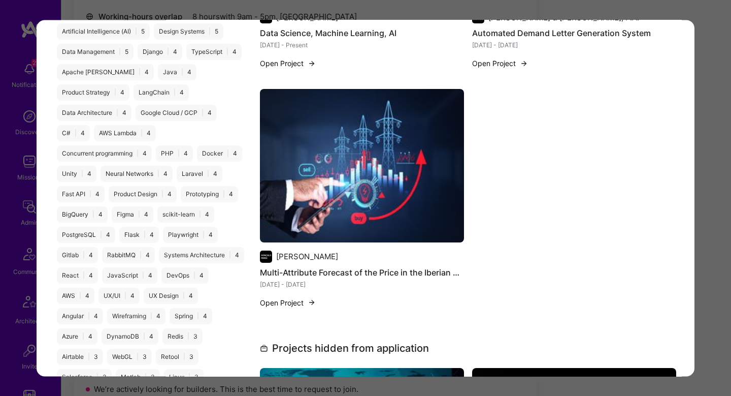
scroll to position [1644, 0]
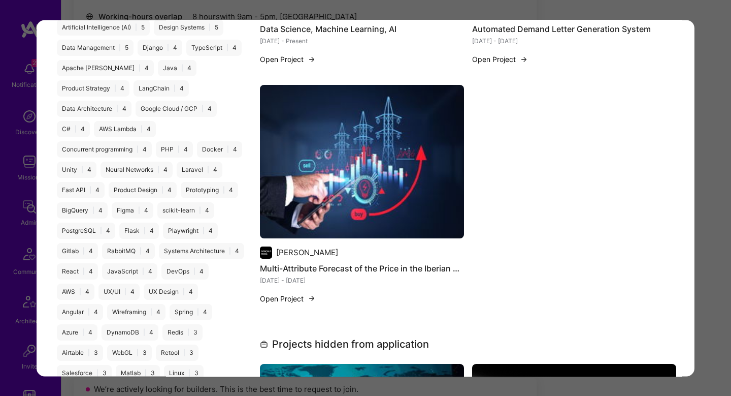
click at [710, 162] on div "Application 4 of 7 Builder Missing Requirements Required Location See locations…" at bounding box center [365, 198] width 731 height 396
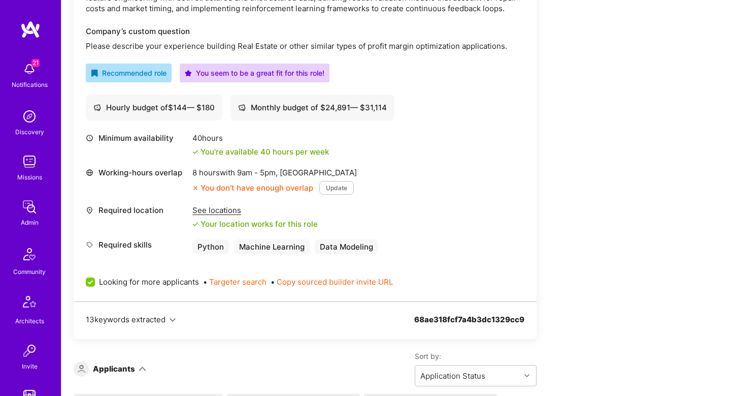
scroll to position [249, 0]
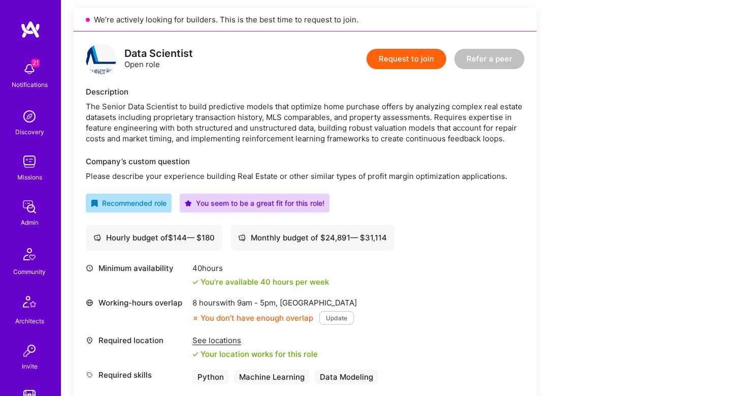
click at [410, 104] on div "The Senior Data Scientist to build predictive models that optimize home purchas…" at bounding box center [305, 122] width 439 height 43
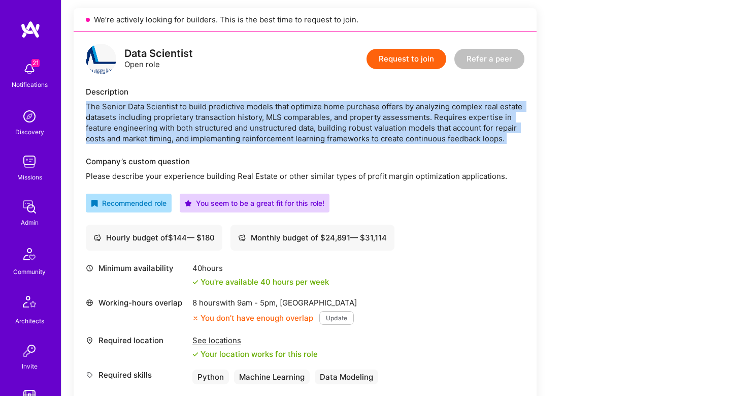
click at [410, 104] on div "The Senior Data Scientist to build predictive models that optimize home purchas…" at bounding box center [305, 122] width 439 height 43
click at [149, 117] on div "The Senior Data Scientist to build predictive models that optimize home purchas…" at bounding box center [305, 122] width 439 height 43
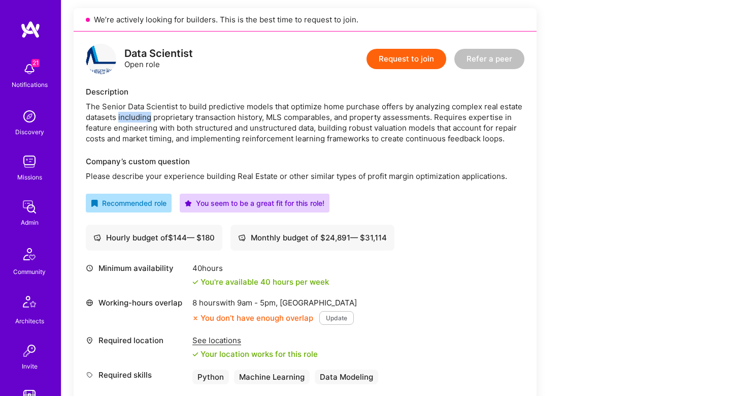
click at [149, 117] on div "The Senior Data Scientist to build predictive models that optimize home purchas…" at bounding box center [305, 122] width 439 height 43
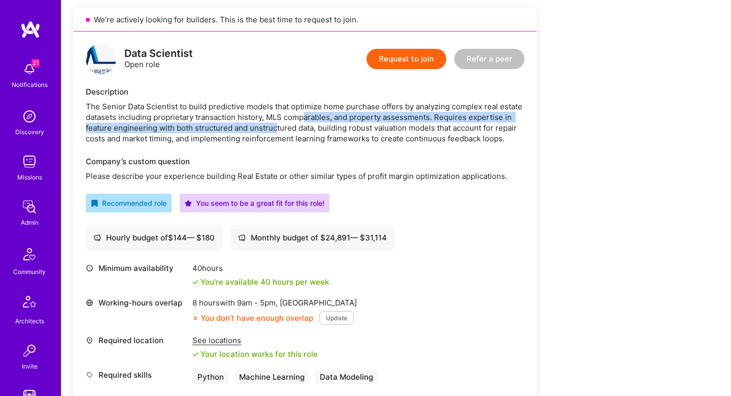
drag, startPoint x: 306, startPoint y: 115, endPoint x: 275, endPoint y: 131, distance: 34.7
click at [275, 131] on div "The Senior Data Scientist to build predictive models that optimize home purchas…" at bounding box center [305, 122] width 439 height 43
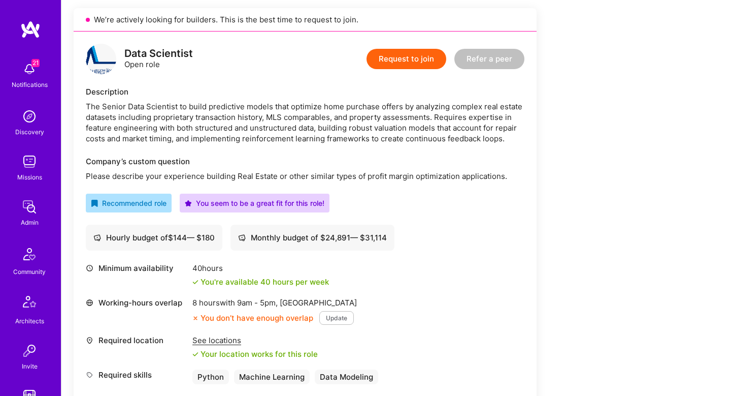
click at [311, 133] on div "The Senior Data Scientist to build predictive models that optimize home purchas…" at bounding box center [305, 122] width 439 height 43
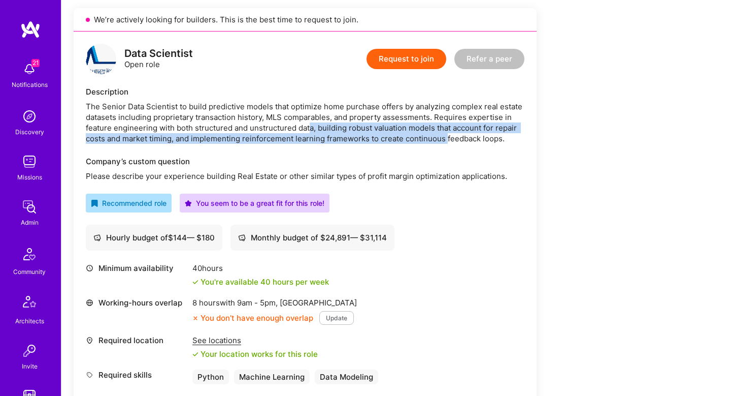
drag, startPoint x: 331, startPoint y: 129, endPoint x: 447, endPoint y: 135, distance: 115.9
click at [447, 135] on div "The Senior Data Scientist to build predictive models that optimize home purchas…" at bounding box center [305, 122] width 439 height 43
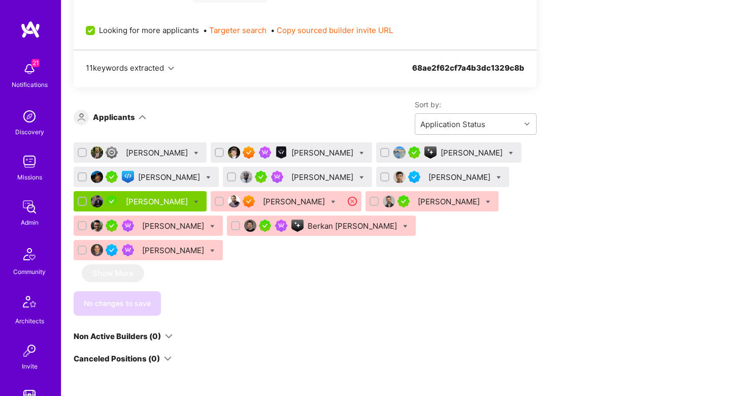
scroll to position [1346, 0]
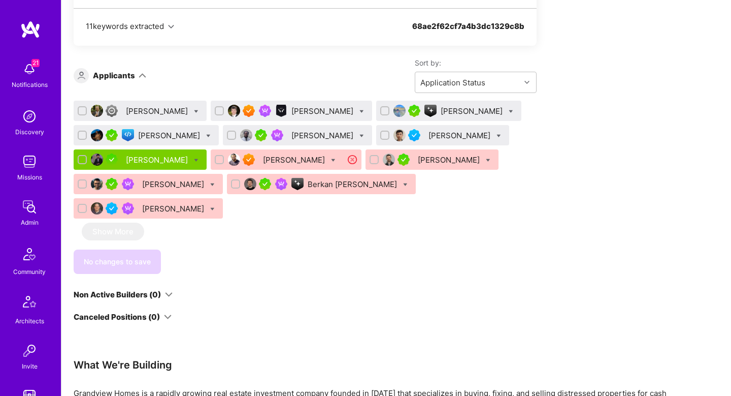
click at [291, 161] on div "[PERSON_NAME]" at bounding box center [295, 159] width 64 height 11
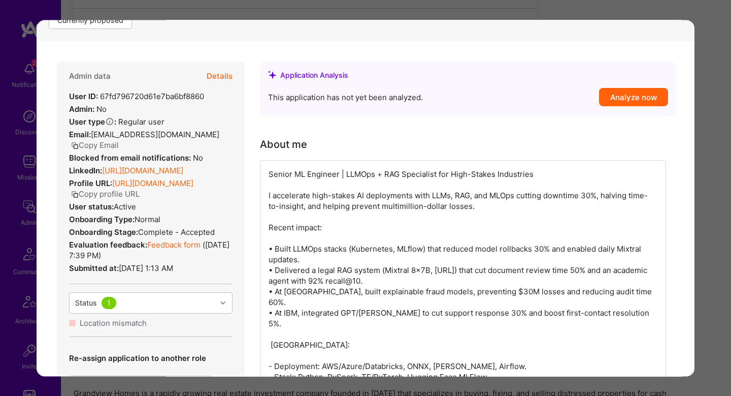
scroll to position [186, 0]
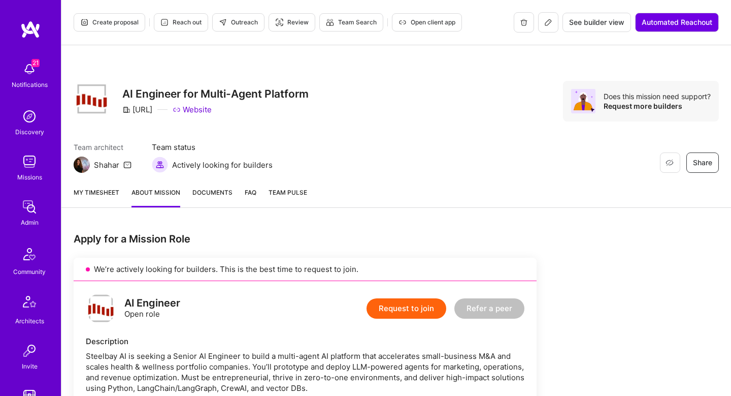
scroll to position [568, 0]
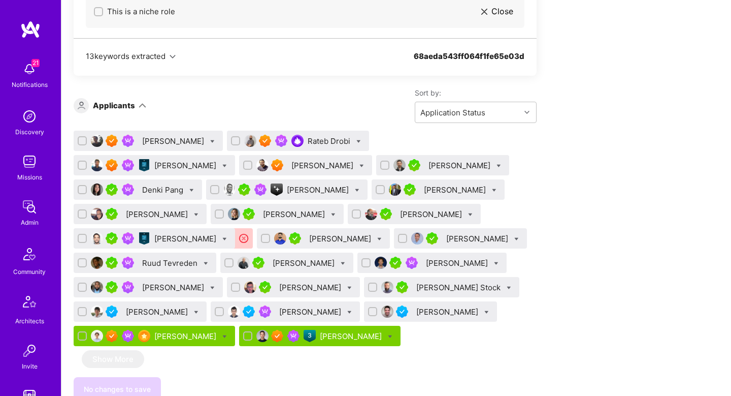
scroll to position [634, 0]
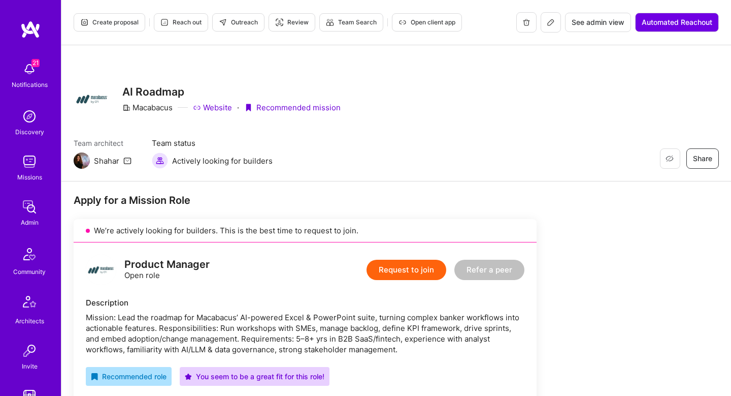
scroll to position [522, 0]
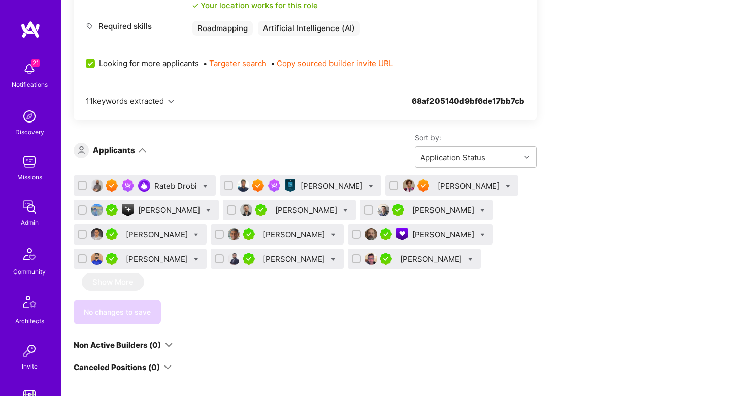
click at [506, 188] on icon at bounding box center [508, 186] width 5 height 5
checkbox input "true"
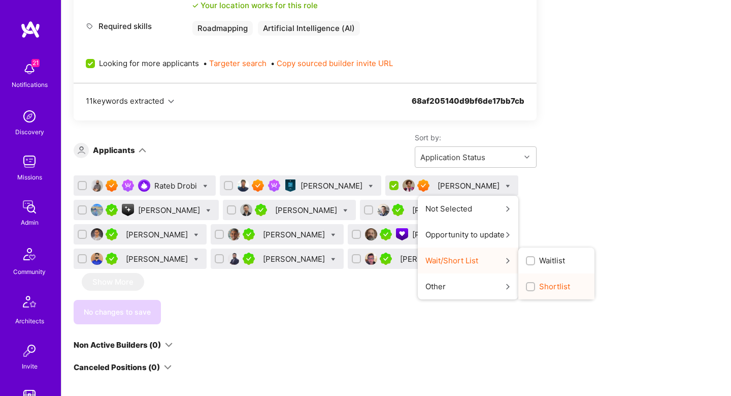
click at [519, 299] on div "Shortlist" at bounding box center [557, 286] width 76 height 26
click at [526, 291] on label "Shortlist" at bounding box center [548, 286] width 44 height 11
click at [528, 290] on input "Shortlist" at bounding box center [531, 286] width 7 height 7
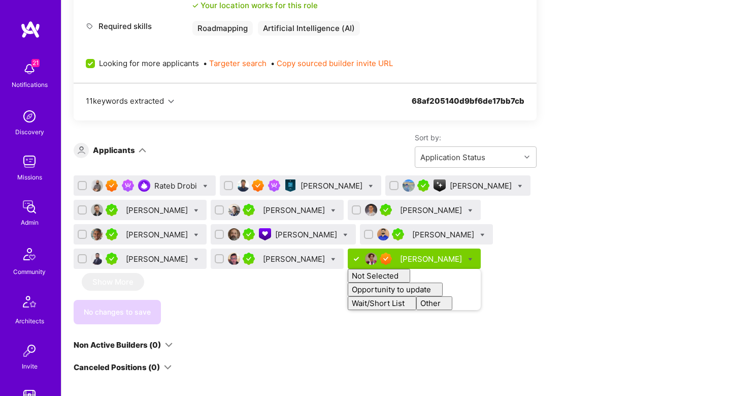
checkbox input "false"
click at [258, 326] on div "We’re actively looking for builders. This is the best time to request to join. …" at bounding box center [305, 34] width 463 height 675
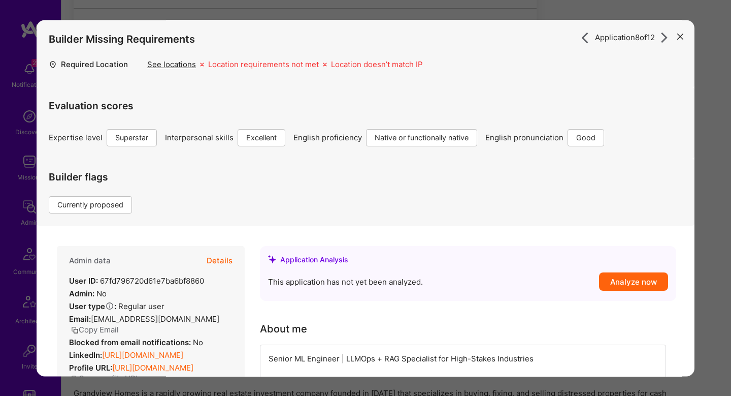
scroll to position [186, 0]
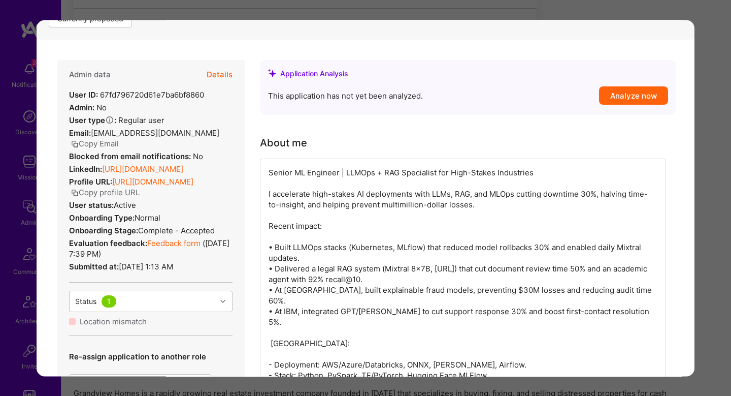
click at [214, 73] on button "Details" at bounding box center [220, 74] width 26 height 29
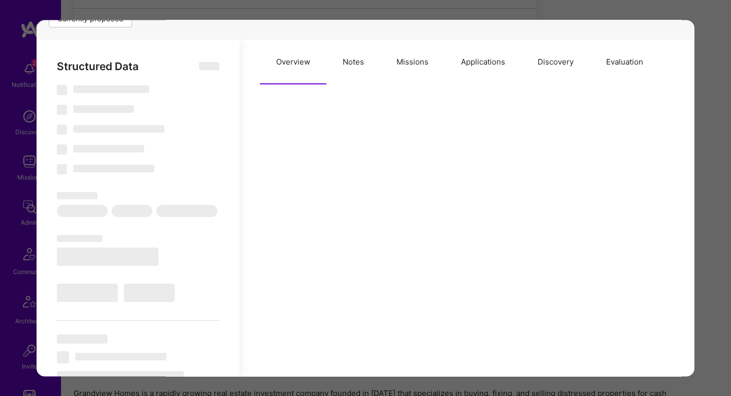
type textarea "x"
select select "Right Now"
select select "7"
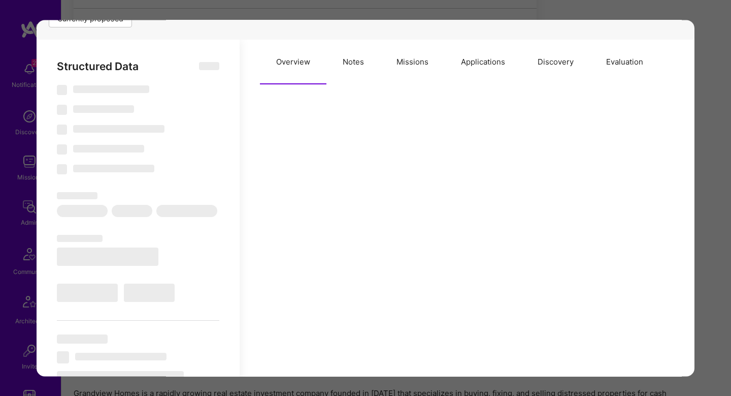
select select "6"
select select "IN"
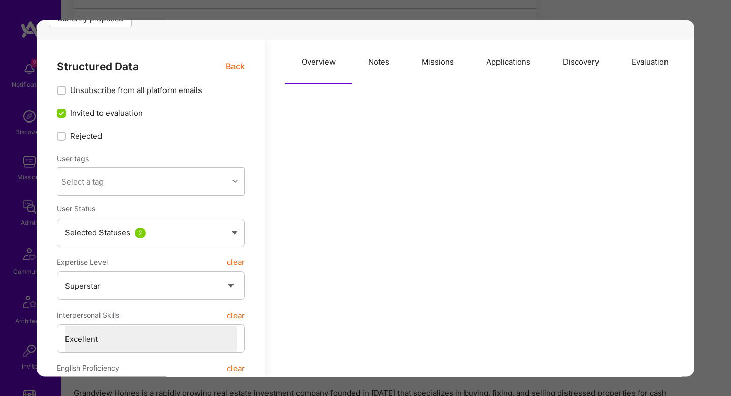
click at [370, 69] on button "Notes" at bounding box center [379, 62] width 54 height 45
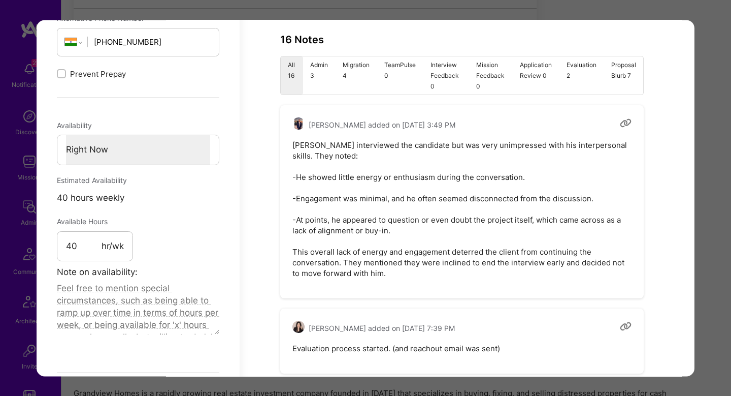
scroll to position [646, 0]
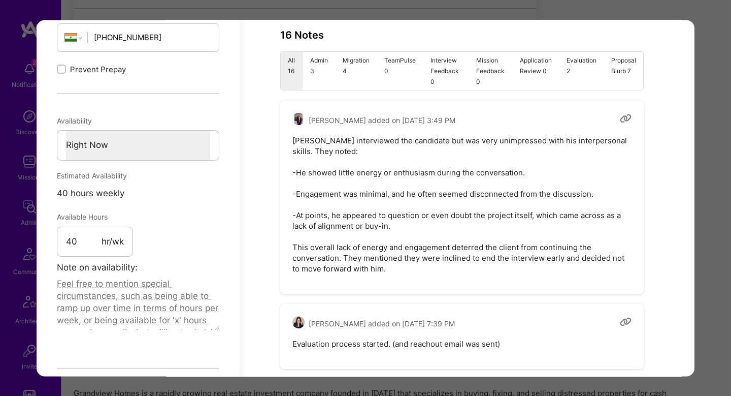
click at [361, 177] on pre "Anguleris interviewed the candidate but was very unimpressed with his interpers…" at bounding box center [462, 204] width 339 height 139
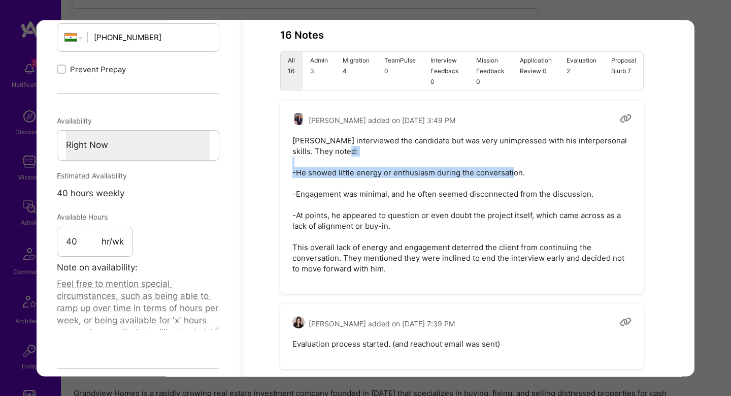
click at [361, 177] on pre "Anguleris interviewed the candidate but was very unimpressed with his interpers…" at bounding box center [462, 204] width 339 height 139
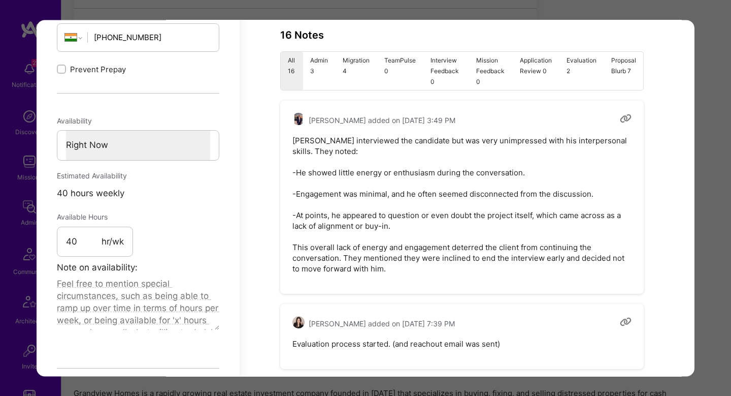
click at [327, 190] on pre "Anguleris interviewed the candidate but was very unimpressed with his interpers…" at bounding box center [462, 204] width 339 height 139
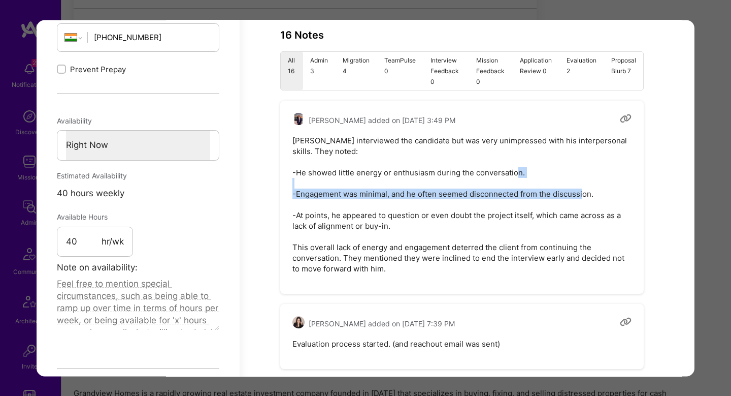
click at [327, 190] on pre "Anguleris interviewed the candidate but was very unimpressed with his interpers…" at bounding box center [462, 204] width 339 height 139
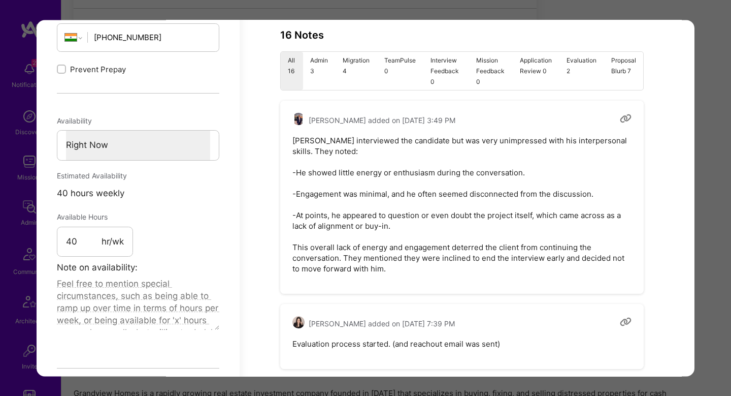
click at [370, 219] on pre "Anguleris interviewed the candidate but was very unimpressed with his interpers…" at bounding box center [462, 204] width 339 height 139
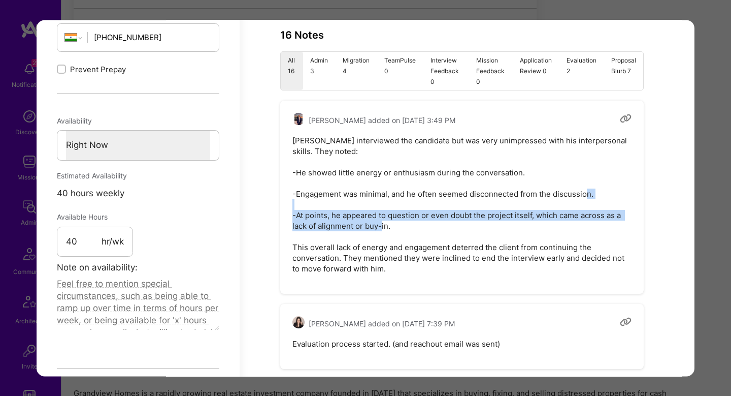
click at [370, 219] on pre "Anguleris interviewed the candidate but was very unimpressed with his interpers…" at bounding box center [462, 204] width 339 height 139
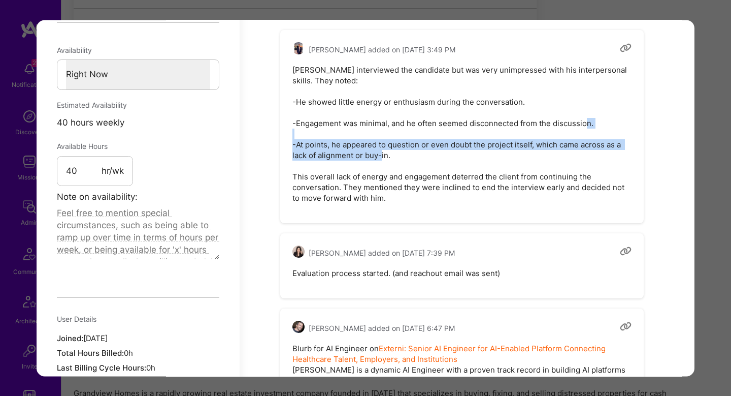
scroll to position [717, 0]
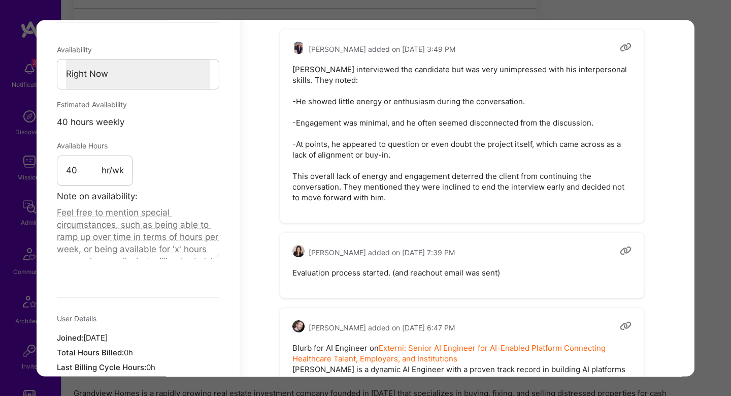
click at [335, 185] on pre "Anguleris interviewed the candidate but was very unimpressed with his interpers…" at bounding box center [462, 133] width 339 height 139
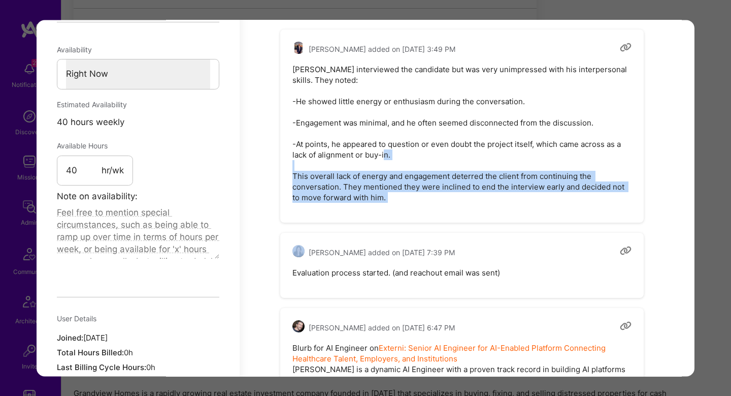
click at [335, 185] on pre "Anguleris interviewed the candidate but was very unimpressed with his interpers…" at bounding box center [462, 133] width 339 height 139
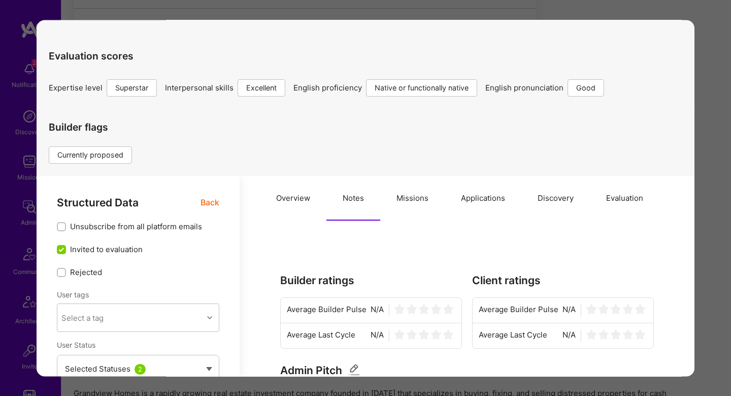
scroll to position [0, 0]
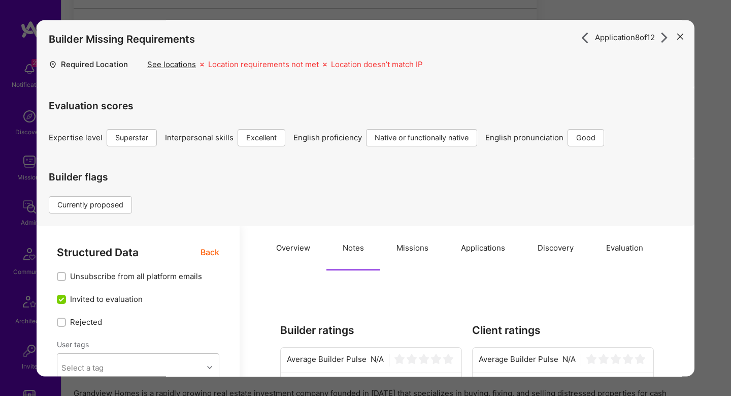
click at [211, 252] on span "Back" at bounding box center [210, 252] width 19 height 13
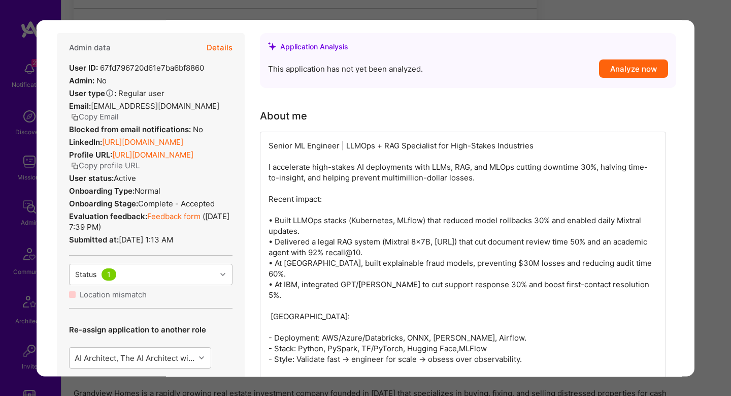
scroll to position [499, 0]
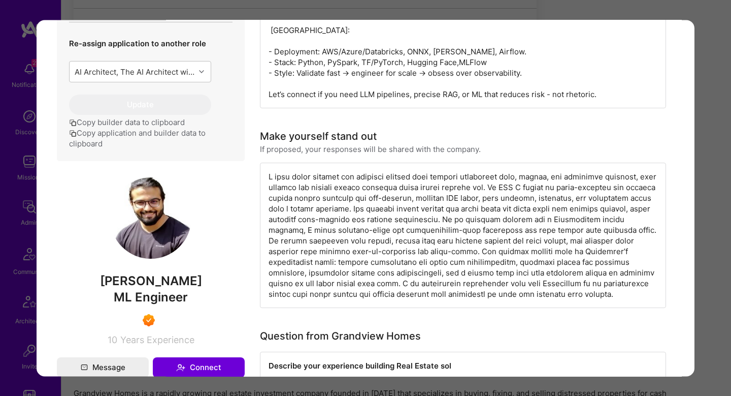
click at [144, 279] on span "[PERSON_NAME]" at bounding box center [151, 280] width 188 height 15
copy span "[PERSON_NAME]"
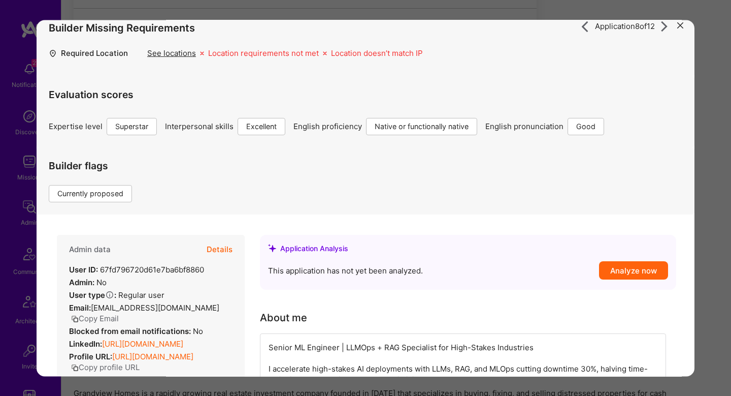
scroll to position [12, 0]
click at [228, 253] on button "Details" at bounding box center [220, 248] width 26 height 29
type textarea "x"
select select "7"
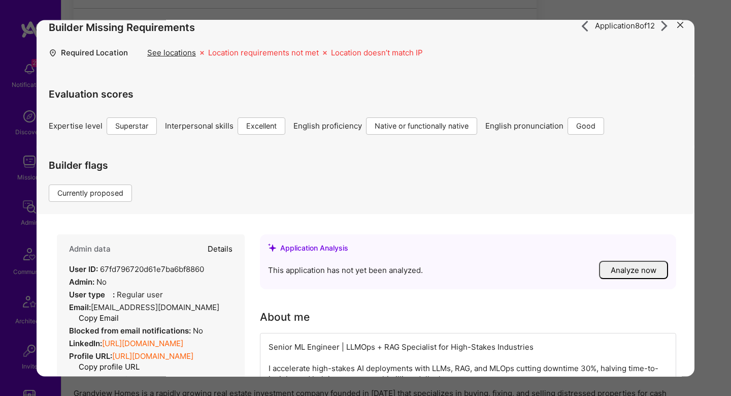
select select "7"
select select "6"
select select "IN"
select select "Right Now"
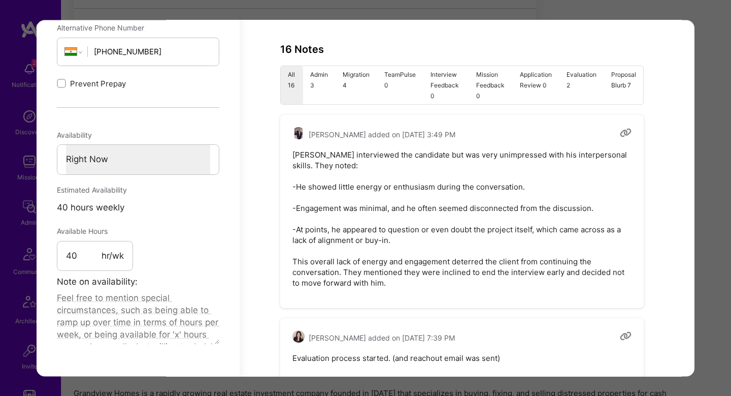
scroll to position [687, 0]
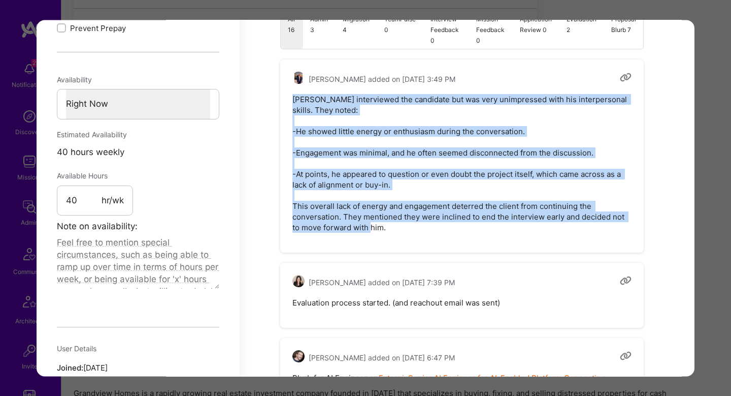
drag, startPoint x: 292, startPoint y: 100, endPoint x: 405, endPoint y: 224, distance: 167.5
click at [405, 225] on div "Ben Striar added on August 28, 2025 at 3:49 PM Anguleris interviewed the candid…" at bounding box center [462, 155] width 364 height 193
copy pre "Anguleris interviewed the candidate but was very unimpressed with his interpers…"
type textarea "x"
copy pre "Anguleris interviewed the candidate but was very unimpressed with his interpers…"
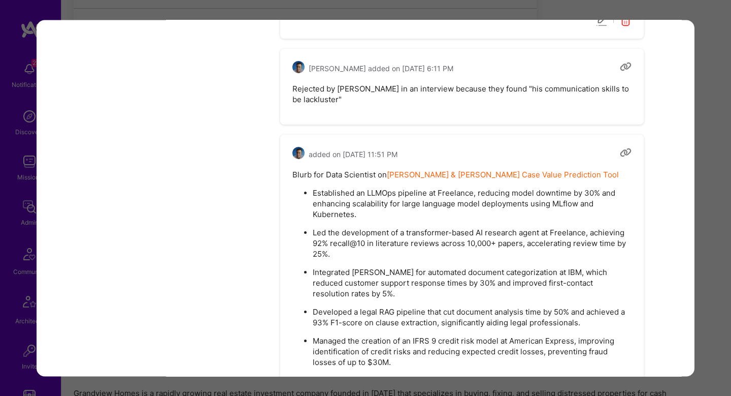
scroll to position [1498, 0]
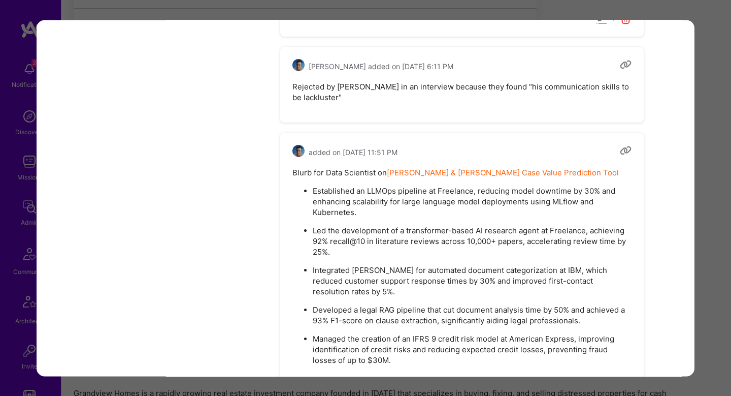
click at [348, 91] on pre "Rejected by Morgan in an interview because they found "his communication skills…" at bounding box center [462, 91] width 339 height 21
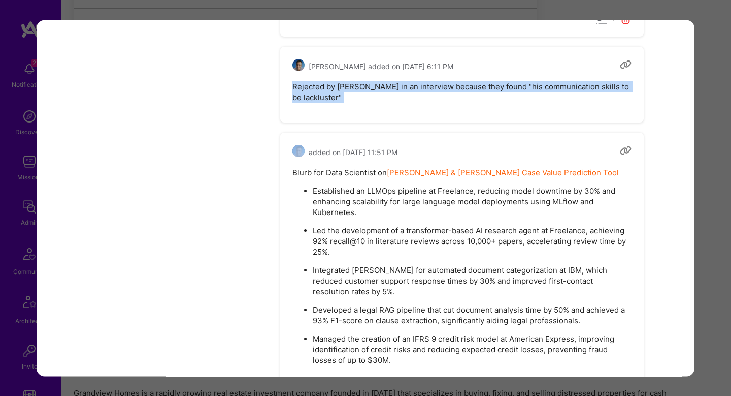
click at [348, 91] on pre "Rejected by Morgan in an interview because they found "his communication skills…" at bounding box center [462, 91] width 339 height 21
copy pre "Rejected by Morgan in an interview because they found "his communication skills…"
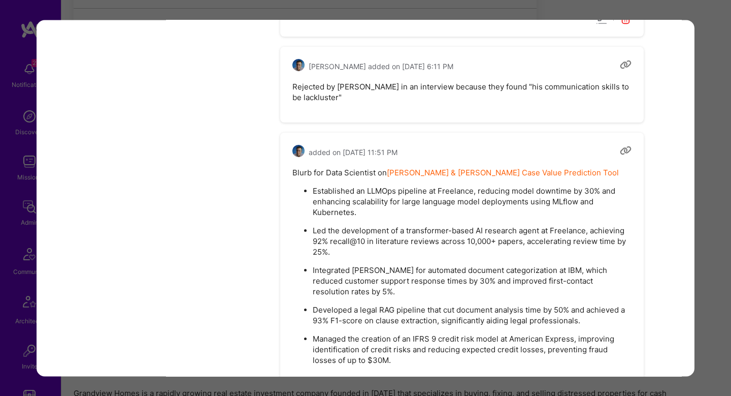
click at [711, 143] on div "Application 8 of 12 Builder Missing Requirements Required Location See location…" at bounding box center [365, 198] width 731 height 396
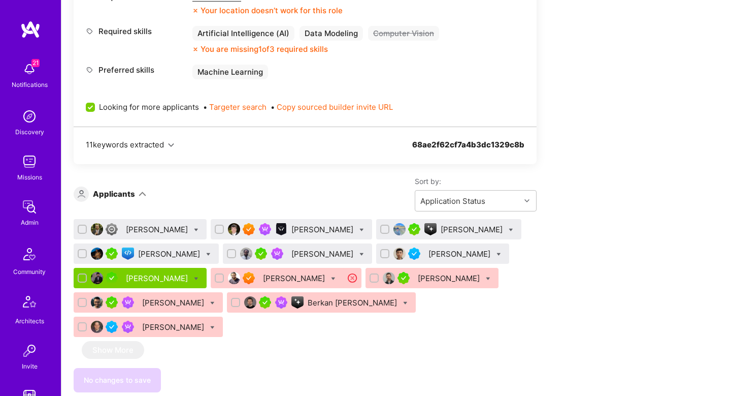
scroll to position [1271, 0]
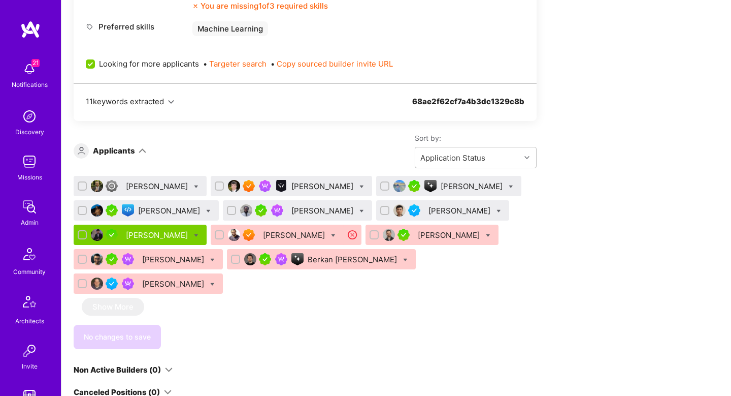
click at [509, 186] on icon at bounding box center [511, 186] width 5 height 5
checkbox input "true"
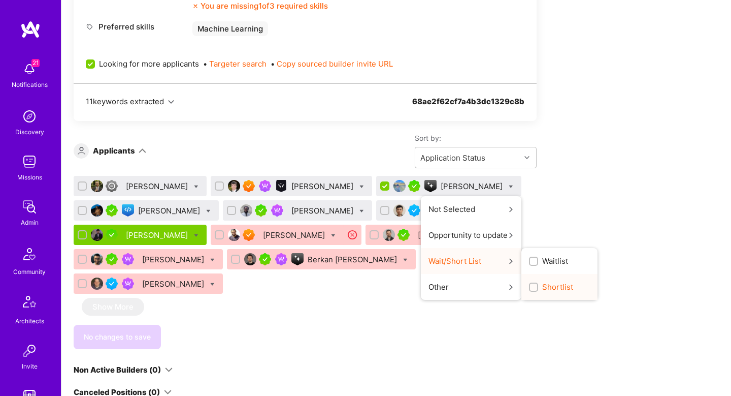
click at [522, 280] on div "Shortlist" at bounding box center [560, 287] width 76 height 26
click at [542, 282] on span "Shortlist" at bounding box center [557, 286] width 31 height 11
click at [531, 284] on input "Shortlist" at bounding box center [534, 287] width 7 height 7
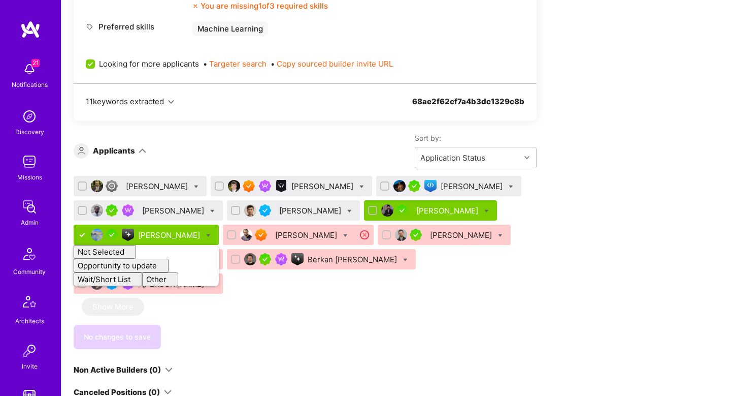
checkbox input "false"
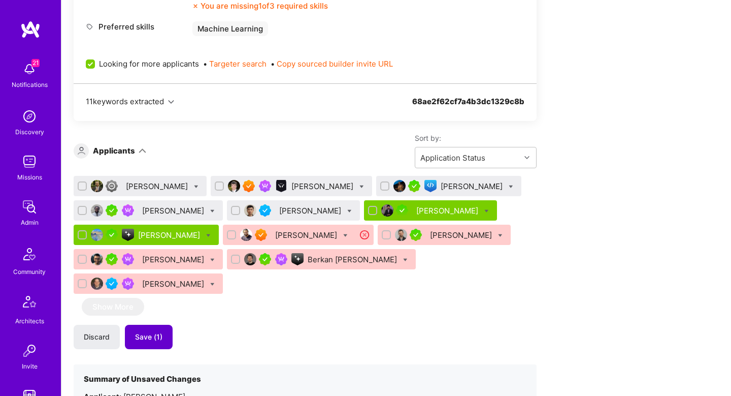
click at [154, 332] on span "Save (1)" at bounding box center [148, 337] width 27 height 10
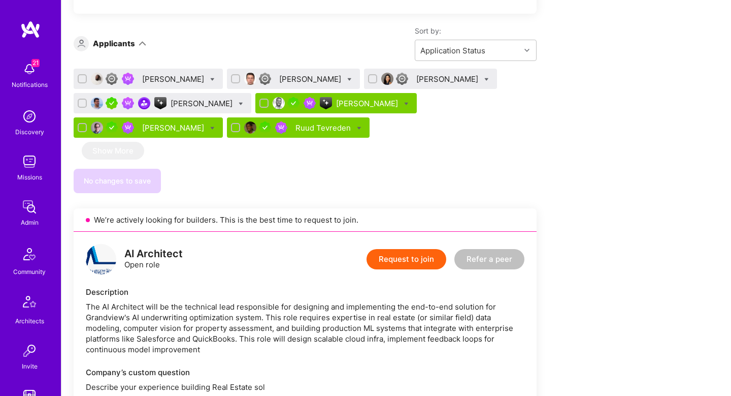
scroll to position [703, 0]
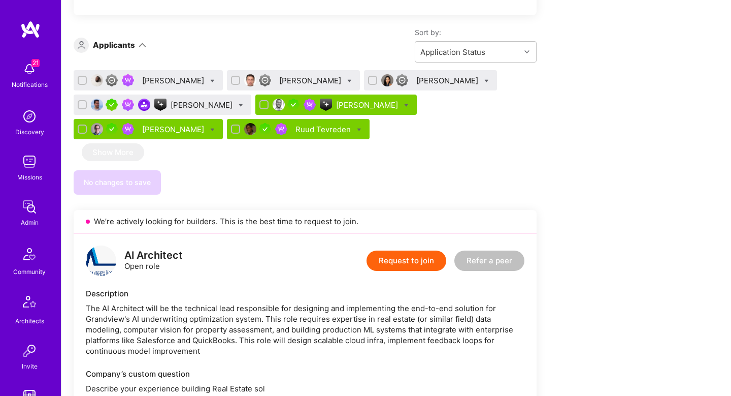
click at [416, 86] on div "Christine Straub" at bounding box center [448, 80] width 64 height 11
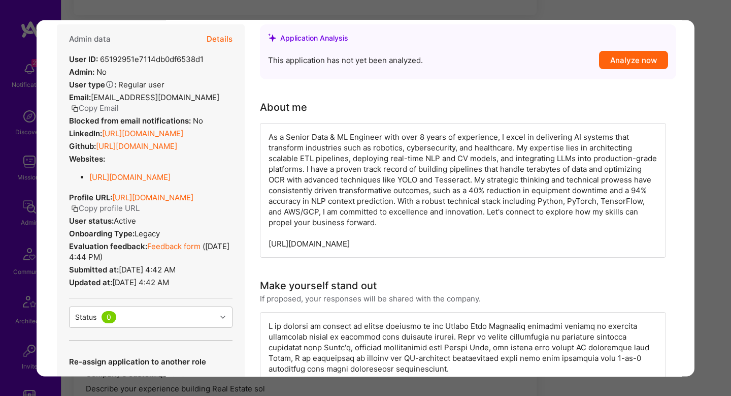
scroll to position [101, 0]
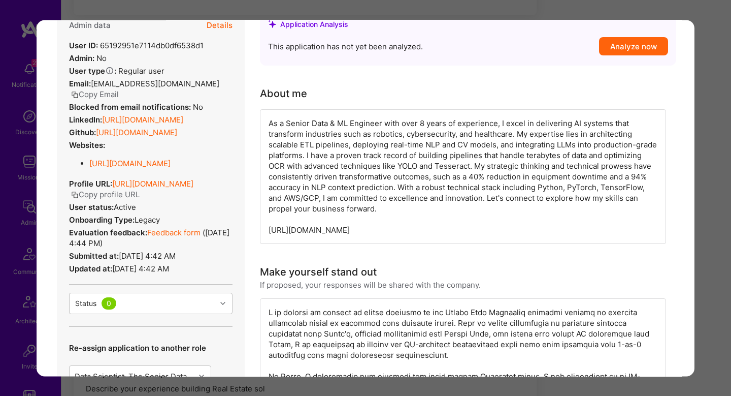
click at [183, 248] on div "Evaluation feedback: Feedback form ( Oct 19, 2023, 4:44 PM )" at bounding box center [151, 237] width 164 height 21
click at [182, 237] on link "Feedback form" at bounding box center [173, 233] width 53 height 10
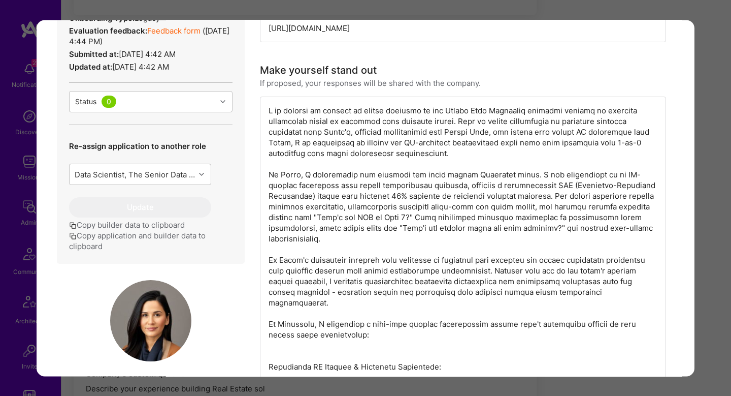
scroll to position [314, 0]
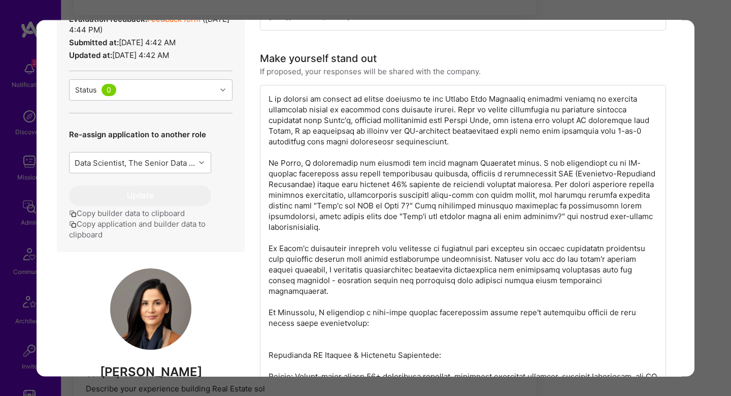
click at [718, 164] on div "Application 3 of 7 Evaluation scores Expertise level Good Interpersonal skills …" at bounding box center [365, 198] width 731 height 396
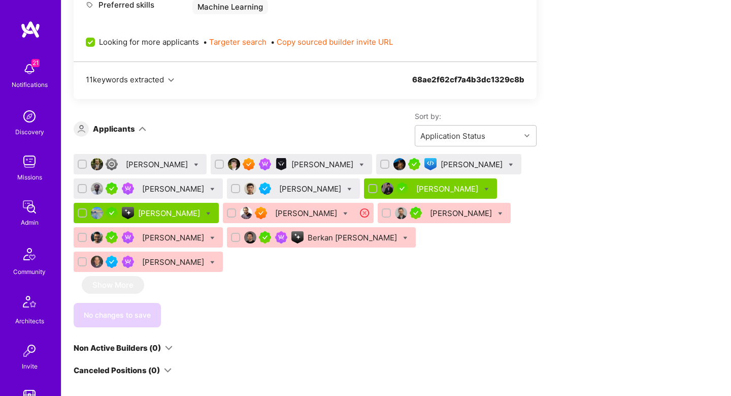
scroll to position [1296, 0]
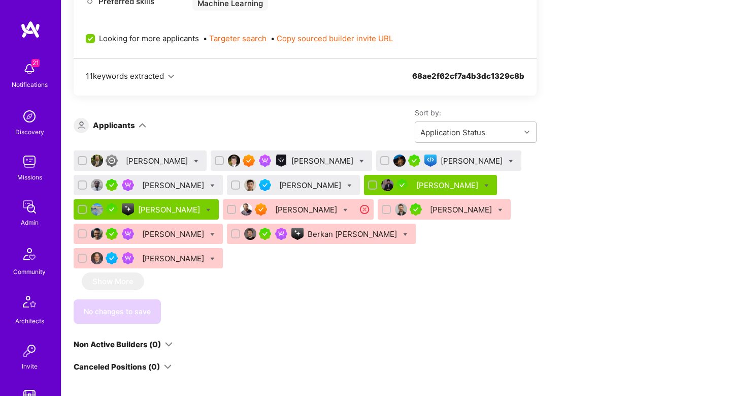
drag, startPoint x: 156, startPoint y: 210, endPoint x: 161, endPoint y: 210, distance: 5.6
click at [156, 210] on div "Ruyi Ren" at bounding box center [170, 209] width 64 height 11
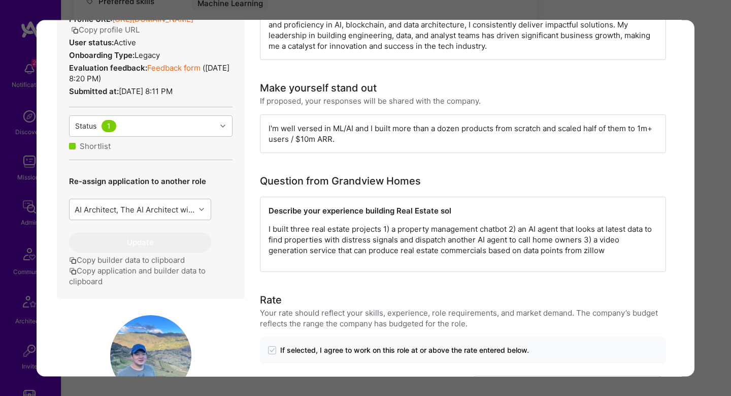
scroll to position [323, 0]
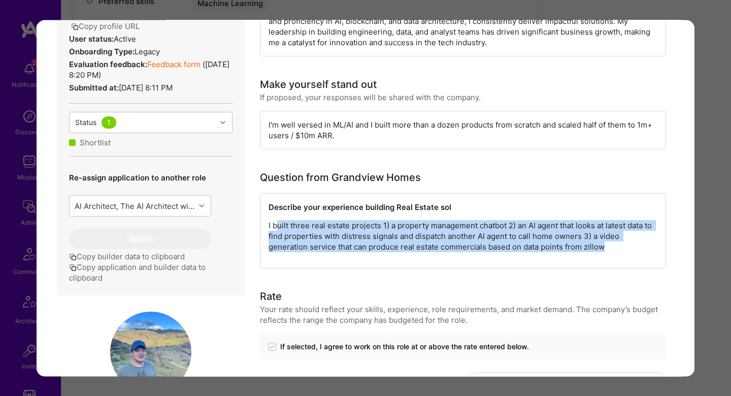
drag, startPoint x: 573, startPoint y: 229, endPoint x: 629, endPoint y: 252, distance: 60.7
click at [634, 255] on div "Describe your experience building Real Estate sol I built three real estate pro…" at bounding box center [463, 230] width 406 height 75
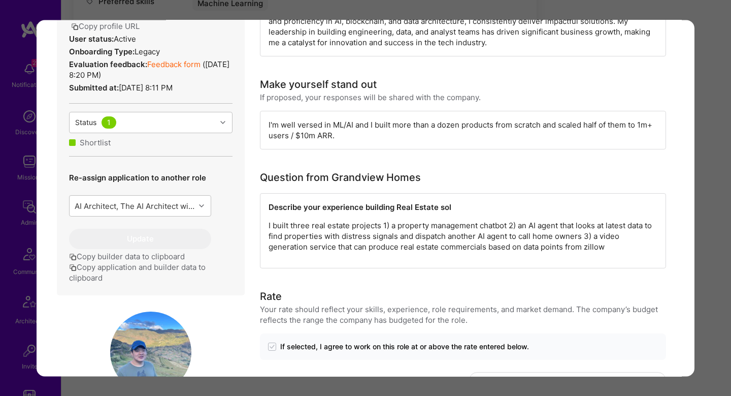
click at [469, 218] on div "Describe your experience building Real Estate sol I built three real estate pro…" at bounding box center [463, 230] width 406 height 75
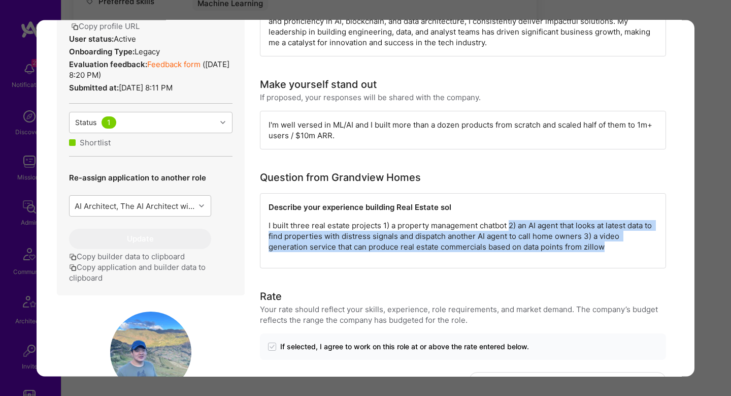
drag, startPoint x: 511, startPoint y: 224, endPoint x: 590, endPoint y: 255, distance: 84.3
click at [584, 254] on div "Describe your experience building Real Estate sol I built three real estate pro…" at bounding box center [463, 230] width 406 height 75
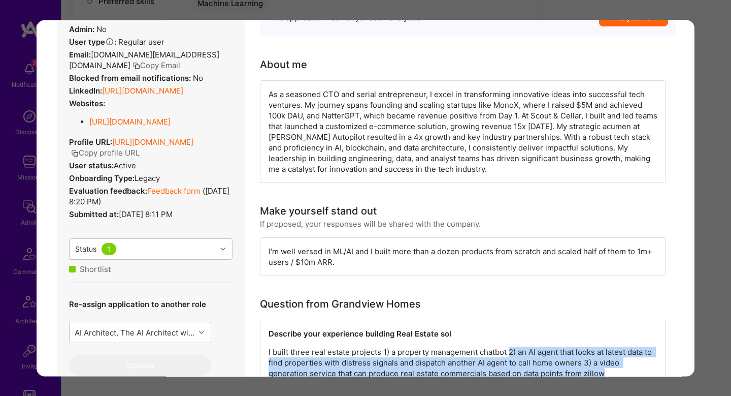
scroll to position [199, 0]
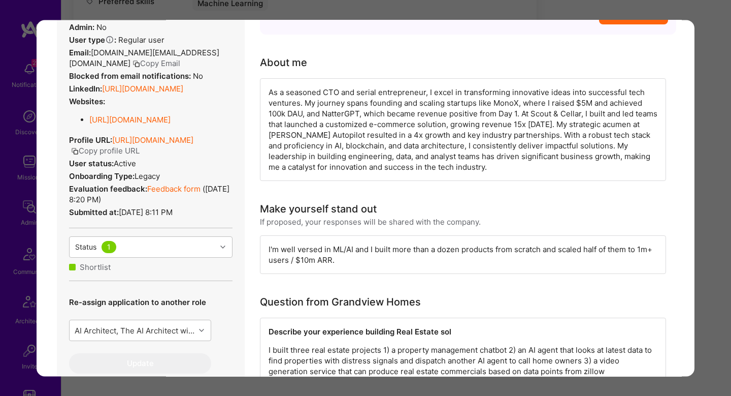
click at [720, 202] on div "Application 7 of 12 Builder Missing Requirements Required Location See location…" at bounding box center [365, 198] width 731 height 396
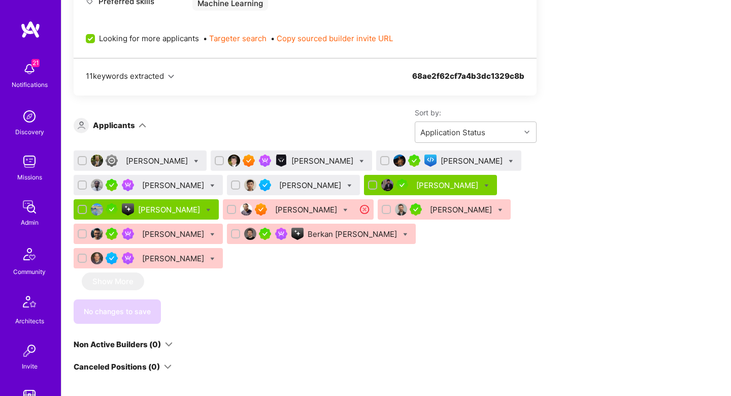
click at [416, 183] on div "Bhavik Gandhi" at bounding box center [448, 185] width 64 height 11
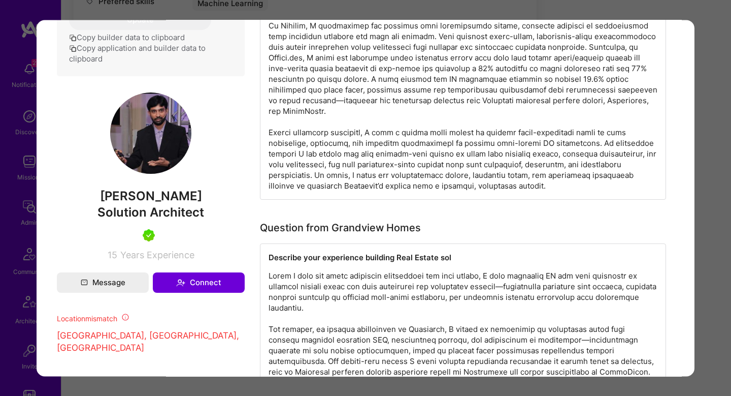
scroll to position [527, 0]
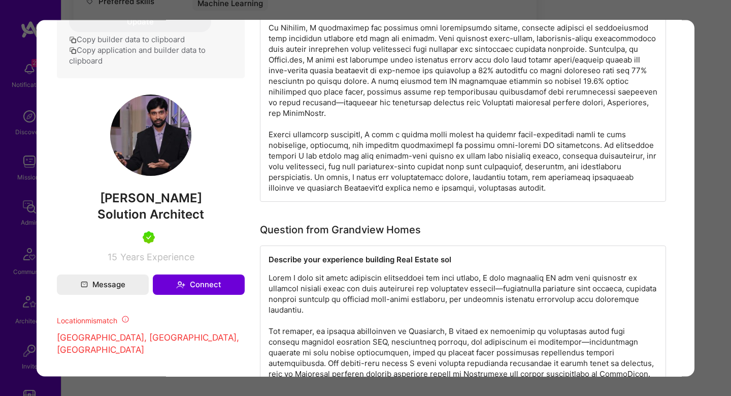
click at [707, 198] on div "Application 6 of 12 Builder Missing Requirements Required Location See location…" at bounding box center [365, 198] width 731 height 396
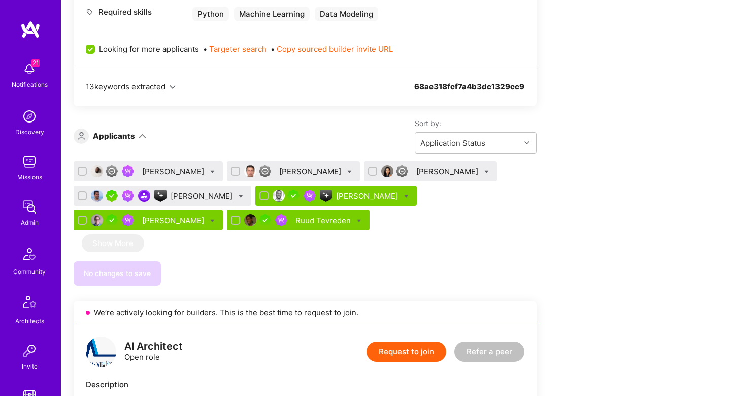
scroll to position [611, 0]
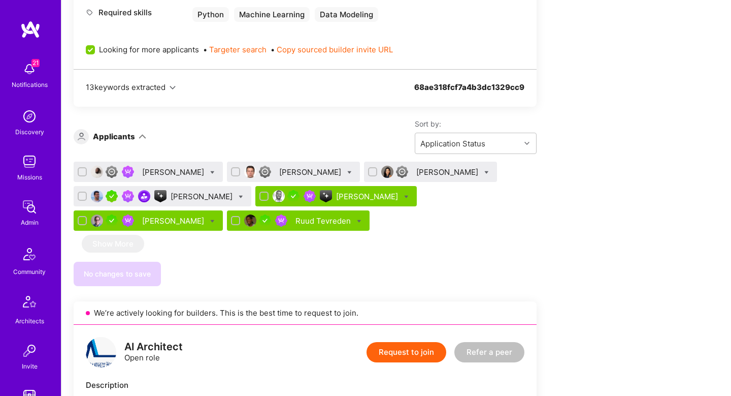
click at [80, 172] on input "checkbox" at bounding box center [83, 172] width 7 height 7
checkbox input "true"
click at [296, 173] on div "Denis Shestakov" at bounding box center [293, 171] width 133 height 20
click at [240, 172] on div at bounding box center [235, 171] width 9 height 9
click at [240, 172] on input "checkbox" at bounding box center [236, 172] width 7 height 7
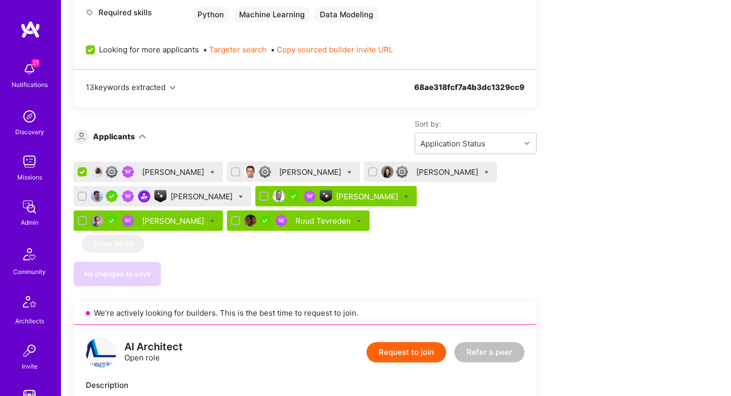
checkbox input "true"
click at [352, 171] on icon at bounding box center [349, 172] width 5 height 5
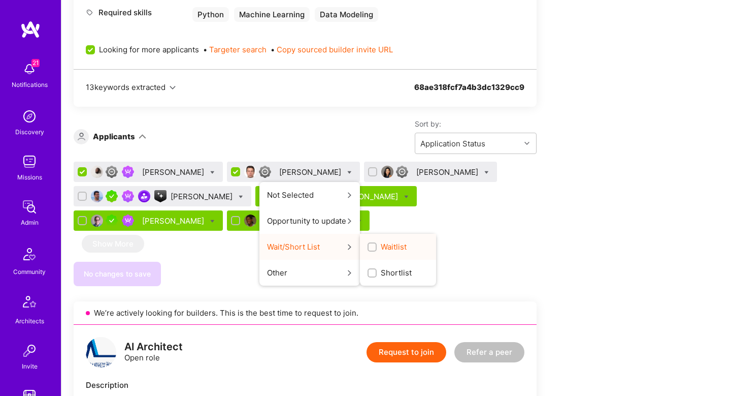
scroll to position [615, 0]
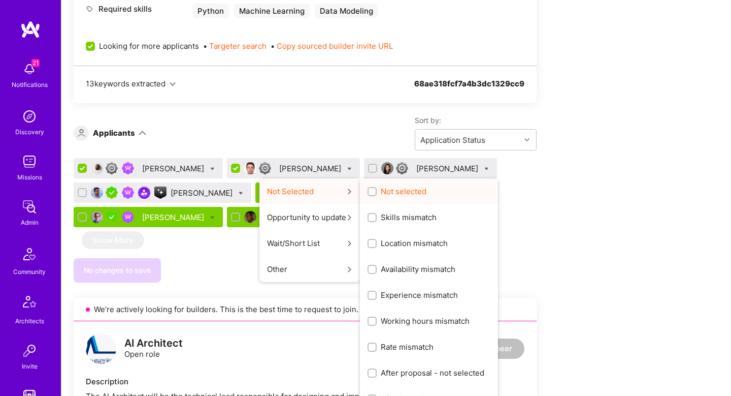
click at [427, 190] on span "Not selected" at bounding box center [404, 191] width 46 height 11
click at [377, 190] on input "Not selected" at bounding box center [373, 191] width 7 height 7
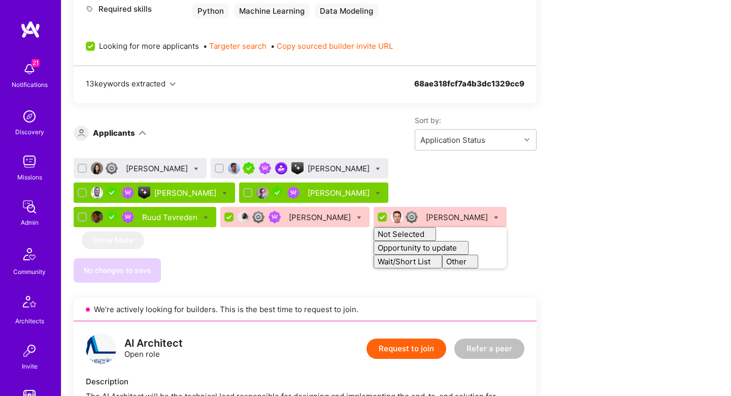
checkbox input "false"
click at [393, 112] on div "We’re actively looking for builders. This is the best time to request to join. …" at bounding box center [305, 347] width 463 height 1410
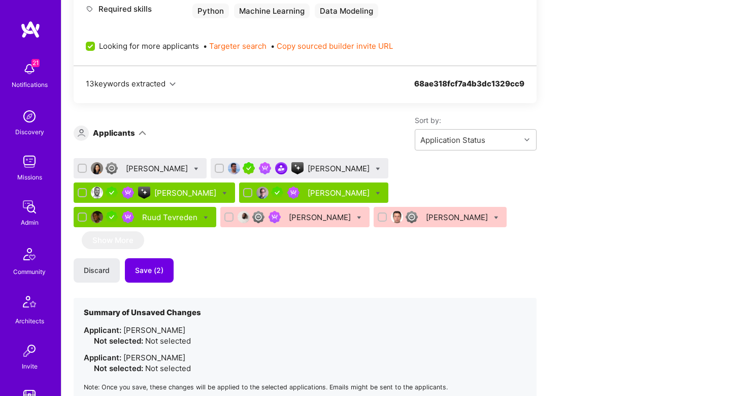
click at [81, 168] on input "checkbox" at bounding box center [83, 168] width 7 height 7
checkbox input "true"
click at [215, 168] on div at bounding box center [219, 168] width 9 height 9
click at [217, 168] on input "checkbox" at bounding box center [220, 168] width 7 height 7
checkbox input "true"
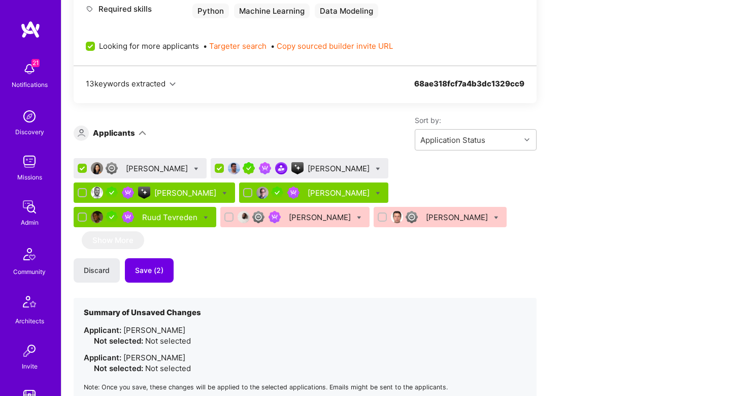
scroll to position [0, 0]
click at [194, 168] on icon at bounding box center [196, 169] width 5 height 5
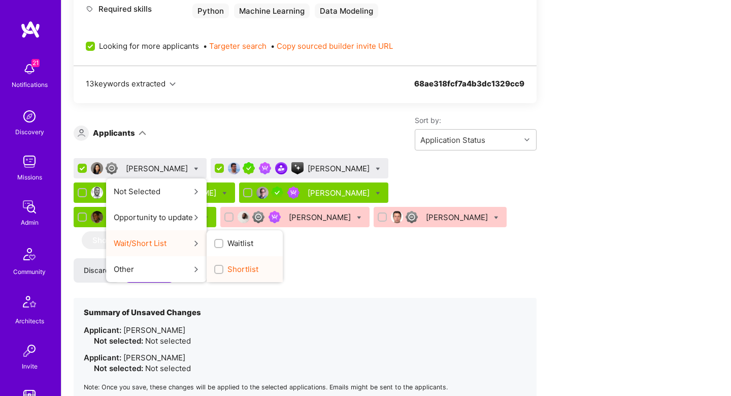
click at [217, 271] on input "Shortlist" at bounding box center [219, 269] width 7 height 7
checkbox input "true"
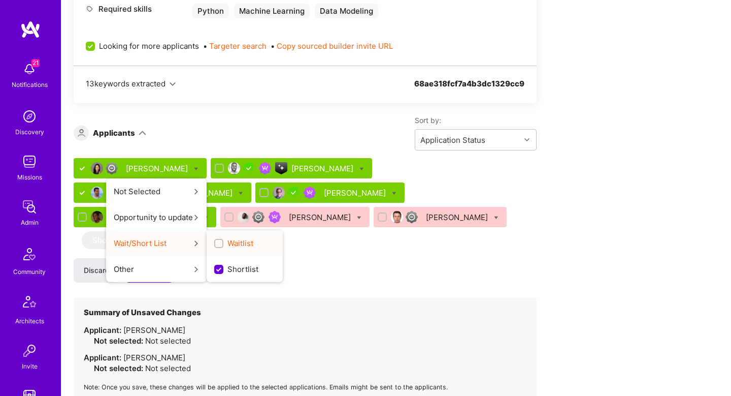
click at [228, 250] on div "Waitlist" at bounding box center [245, 243] width 76 height 26
click at [229, 245] on span "Waitlist" at bounding box center [241, 243] width 26 height 11
click at [223, 245] on input "Waitlist" at bounding box center [219, 243] width 7 height 7
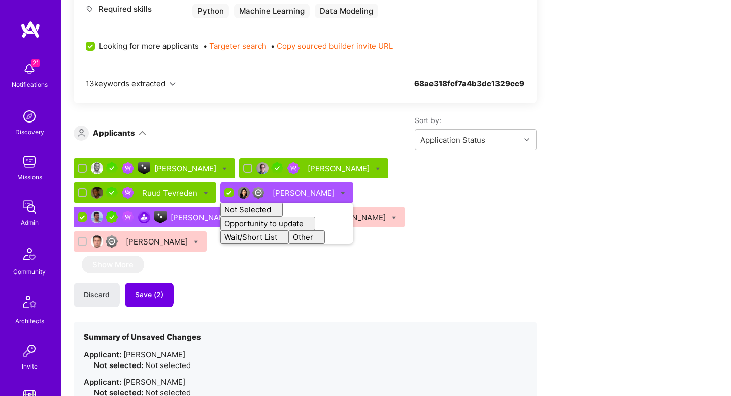
checkbox input "false"
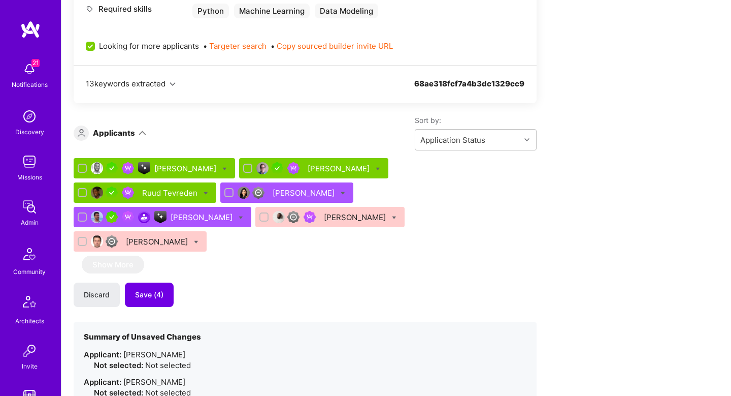
drag, startPoint x: 243, startPoint y: 278, endPoint x: 210, endPoint y: 274, distance: 33.8
click at [242, 282] on div "Discard Save (4)" at bounding box center [305, 294] width 463 height 24
click at [156, 289] on span "Save (4)" at bounding box center [149, 294] width 28 height 10
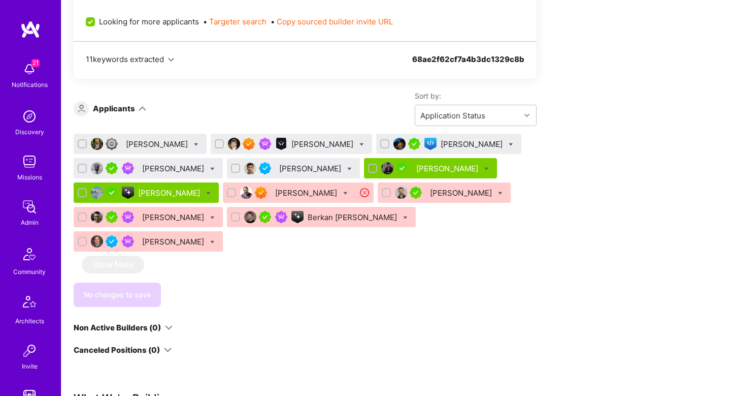
scroll to position [1335, 0]
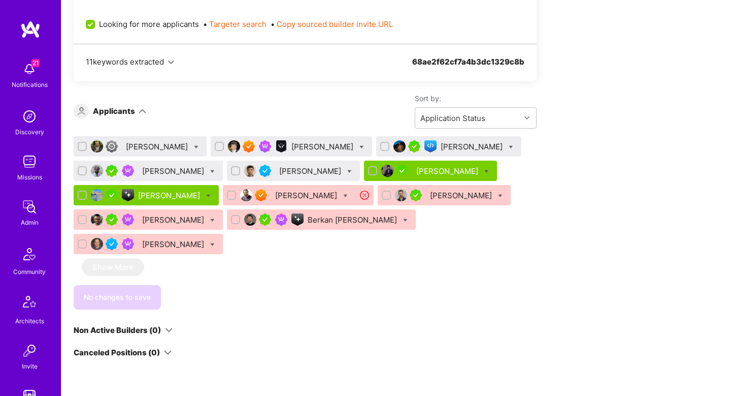
click at [217, 143] on input "checkbox" at bounding box center [220, 146] width 7 height 7
checkbox input "true"
click at [382, 143] on input "checkbox" at bounding box center [385, 146] width 7 height 7
checkbox input "true"
click at [360, 145] on icon at bounding box center [362, 147] width 5 height 5
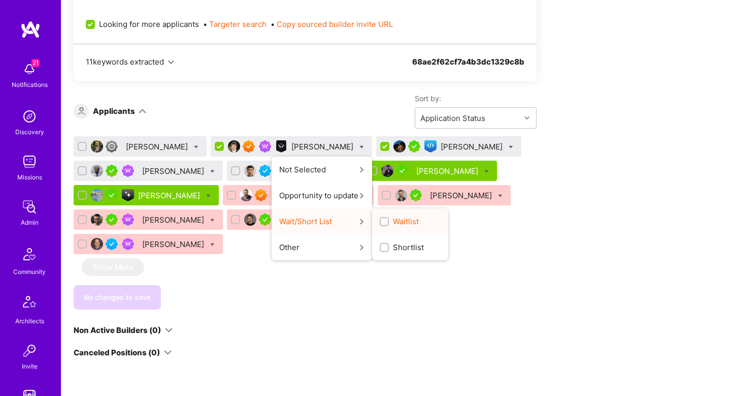
click at [372, 208] on div "Waitlist" at bounding box center [410, 221] width 76 height 26
click at [380, 216] on label "Waitlist" at bounding box center [399, 221] width 39 height 11
click at [382, 218] on input "Waitlist" at bounding box center [385, 221] width 7 height 7
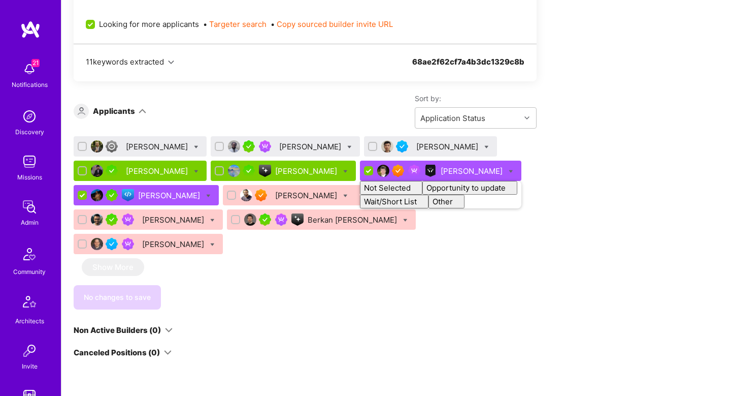
checkbox input "false"
click at [318, 225] on div "Stefan Micic Jonathan Bethune Sean Liu Bhavik Gandhi Ruyi Ren Justin Jones Not …" at bounding box center [305, 222] width 463 height 173
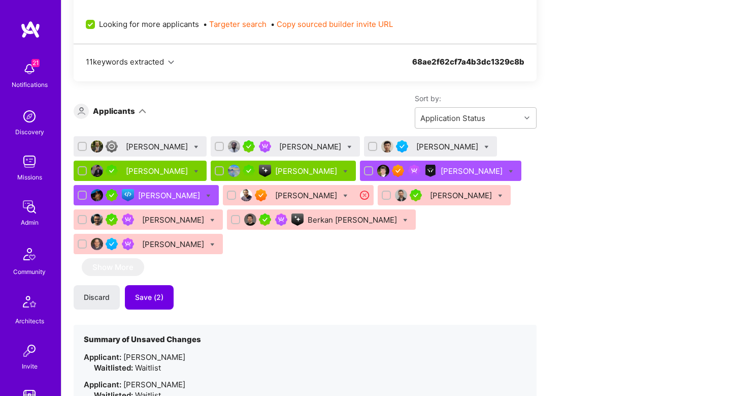
click at [347, 145] on icon at bounding box center [349, 147] width 5 height 5
checkbox input "true"
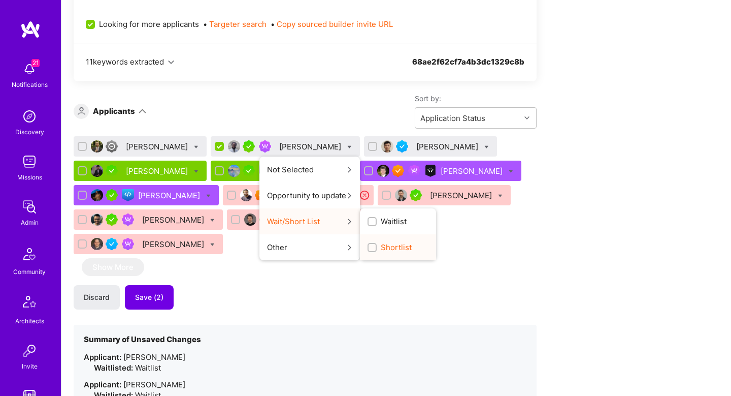
click at [381, 242] on span "Shortlist" at bounding box center [396, 247] width 31 height 11
click at [377, 244] on input "Shortlist" at bounding box center [373, 247] width 7 height 7
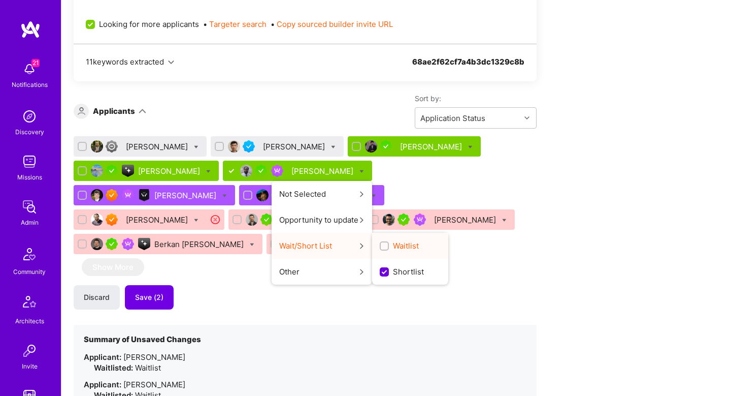
click at [393, 240] on span "Waitlist" at bounding box center [406, 245] width 26 height 11
click at [382, 243] on input "Waitlist" at bounding box center [385, 246] width 7 height 7
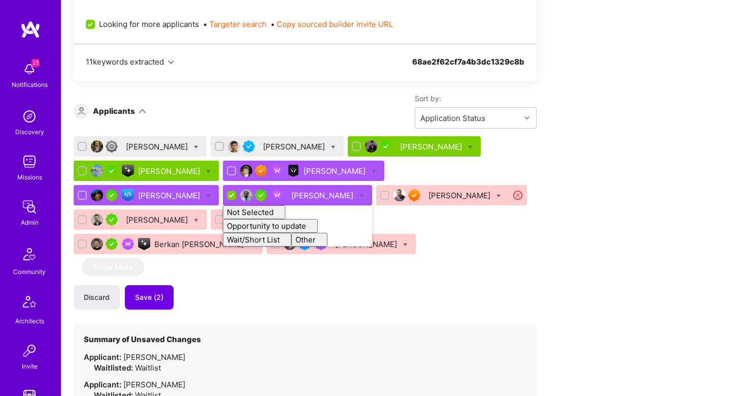
checkbox input "false"
click at [364, 285] on div "Discard Save (2)" at bounding box center [305, 297] width 463 height 24
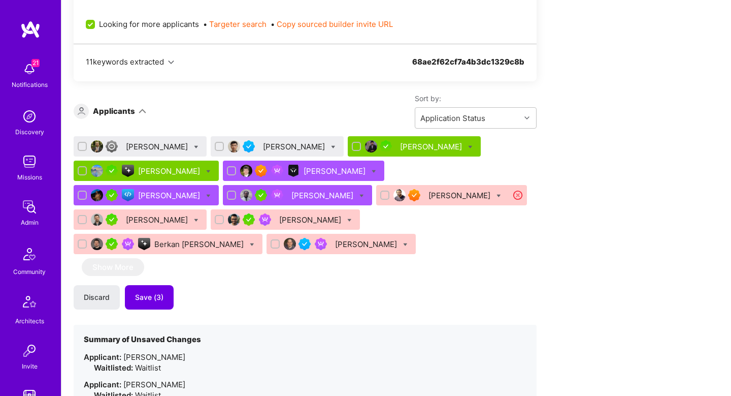
drag, startPoint x: 83, startPoint y: 120, endPoint x: 89, endPoint y: 121, distance: 6.1
click at [85, 143] on input "checkbox" at bounding box center [83, 146] width 7 height 7
checkbox input "true"
click at [217, 143] on input "checkbox" at bounding box center [220, 146] width 7 height 7
checkbox input "true"
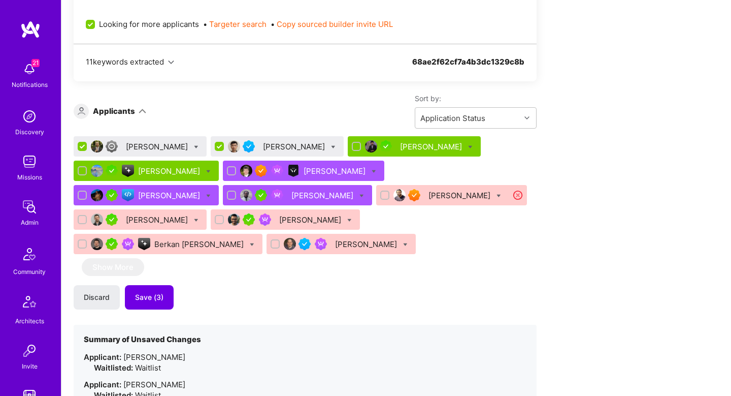
click at [194, 145] on icon at bounding box center [196, 147] width 5 height 5
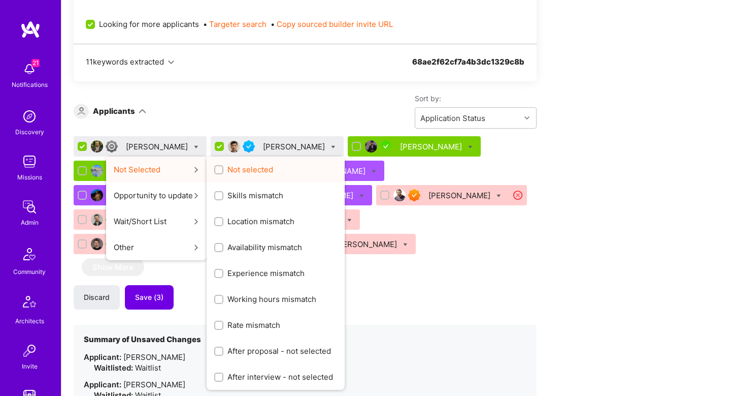
click at [246, 156] on div "Not selected" at bounding box center [276, 169] width 138 height 26
drag, startPoint x: 248, startPoint y: 146, endPoint x: 250, endPoint y: 122, distance: 24.0
click at [248, 164] on span "Not selected" at bounding box center [251, 169] width 46 height 11
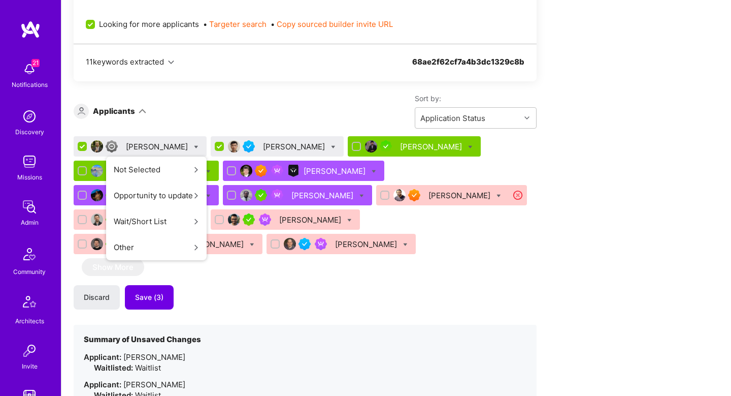
click at [0, 0] on input "Not selected" at bounding box center [0, 0] width 0 height 0
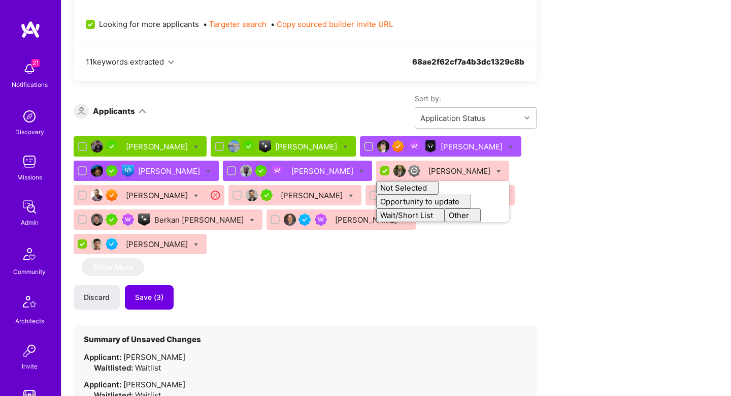
checkbox input "false"
click at [252, 93] on div "Sort by: Application Status" at bounding box center [341, 110] width 391 height 35
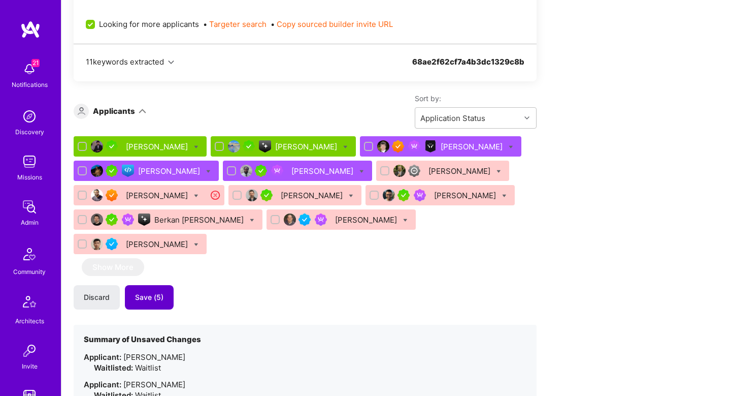
click at [148, 285] on button "Save (5)" at bounding box center [149, 297] width 49 height 24
click at [150, 292] on span "Save (5)" at bounding box center [149, 297] width 28 height 10
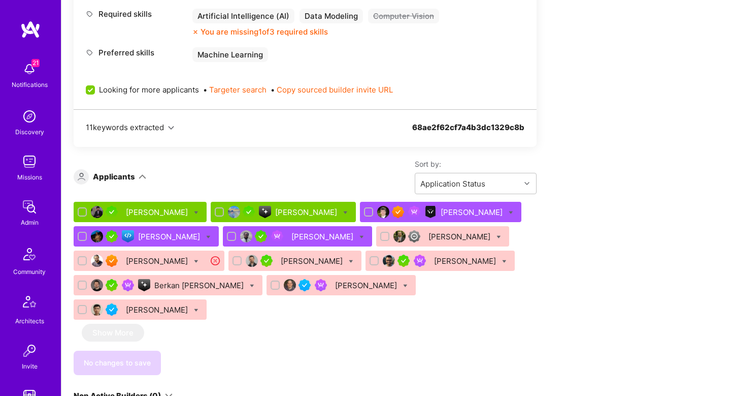
scroll to position [1266, 0]
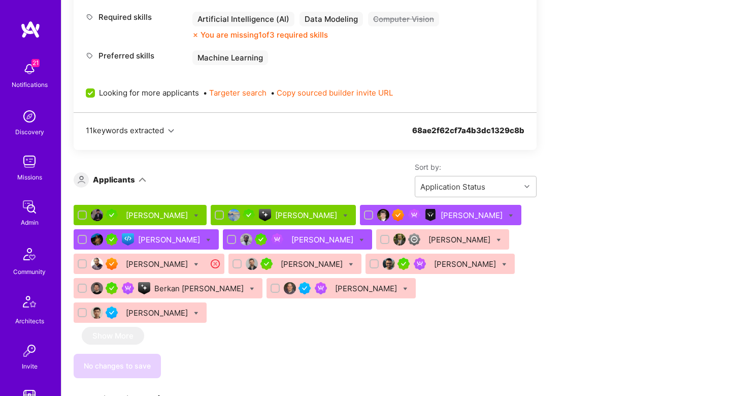
click at [441, 210] on div "Justin Jones" at bounding box center [473, 215] width 64 height 11
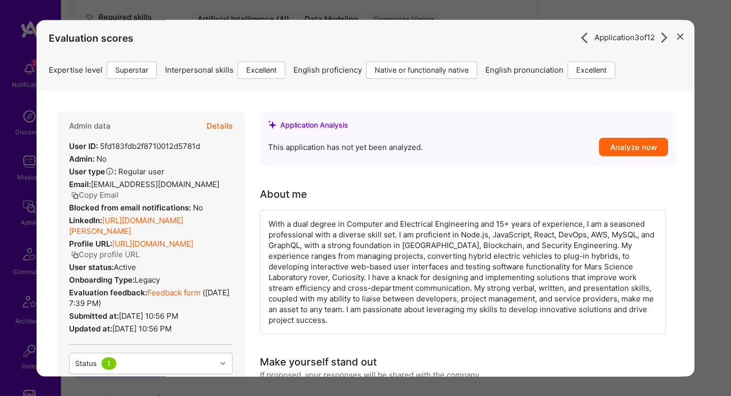
click at [219, 124] on button "Details" at bounding box center [220, 125] width 26 height 29
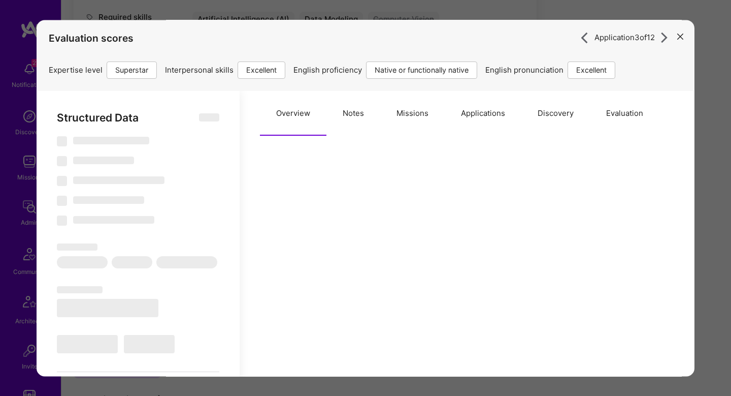
click at [416, 120] on button "Missions" at bounding box center [412, 113] width 64 height 45
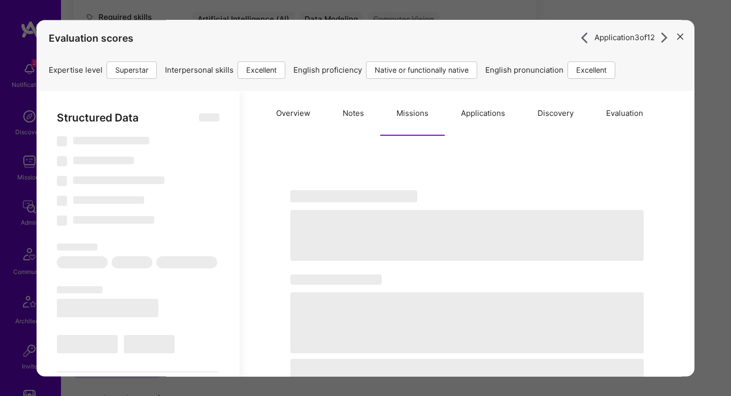
type textarea "x"
select select "Right Now"
select select "7"
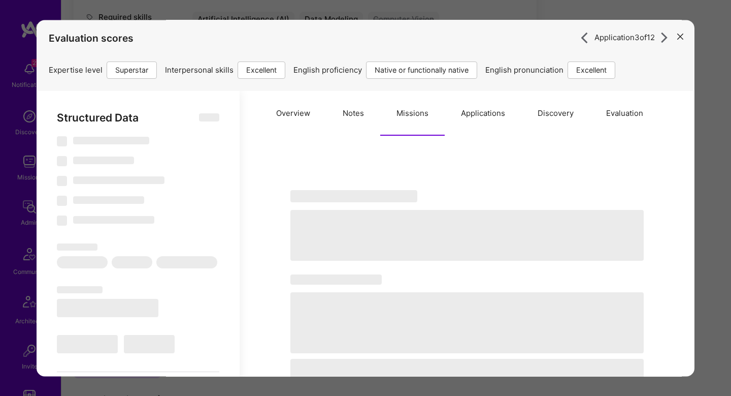
select select "7"
select select "US"
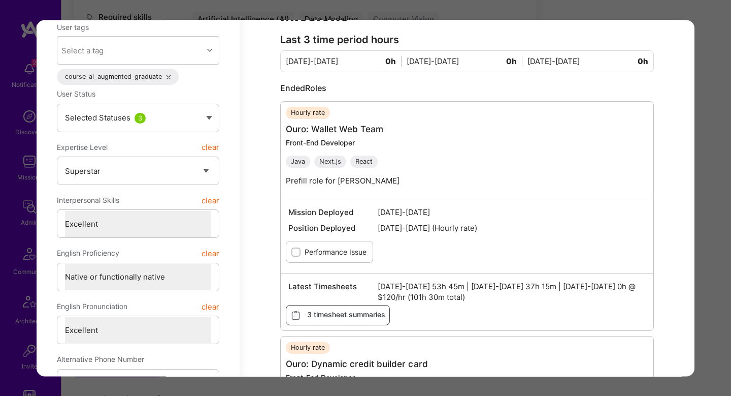
scroll to position [143, 0]
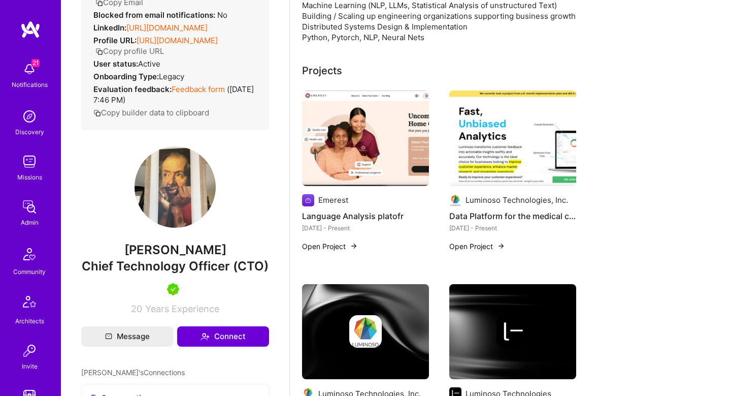
scroll to position [100, 0]
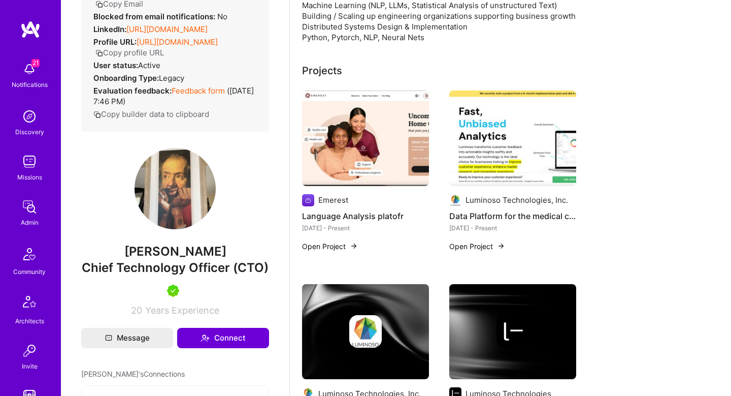
click at [201, 95] on link "Feedback form" at bounding box center [198, 91] width 53 height 10
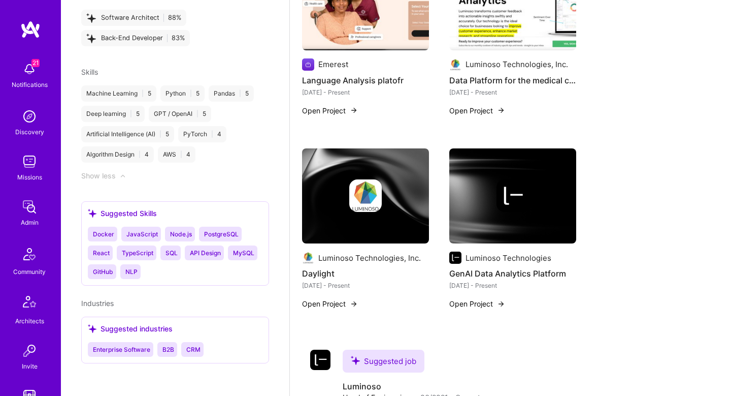
scroll to position [0, 0]
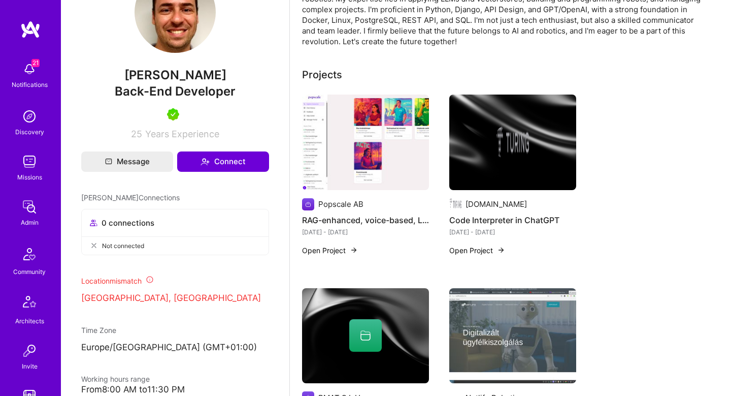
scroll to position [175, 0]
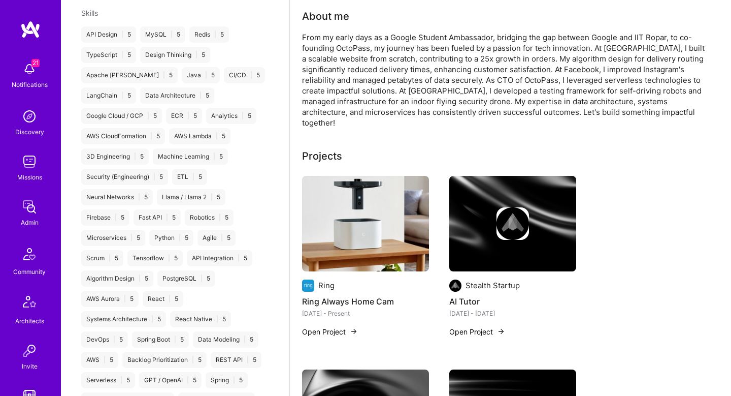
scroll to position [88, 0]
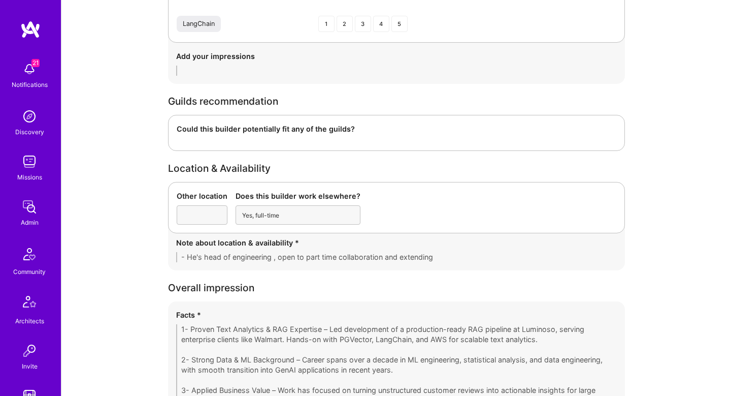
scroll to position [1805, 0]
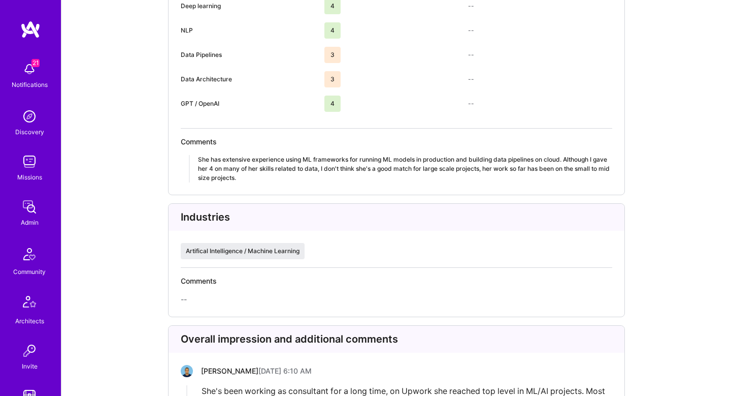
scroll to position [2525, 0]
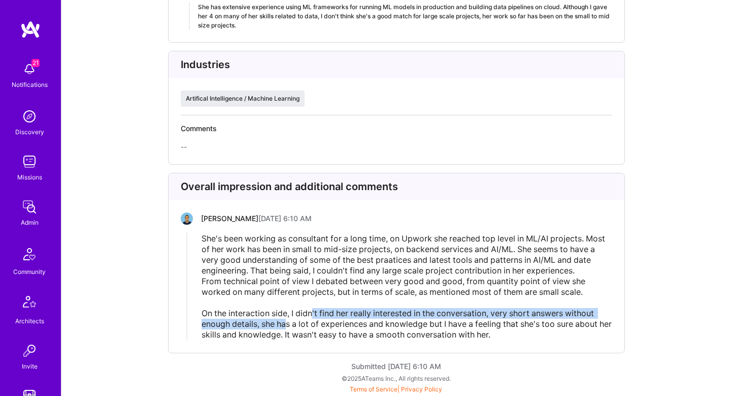
drag, startPoint x: 429, startPoint y: 329, endPoint x: 312, endPoint y: 315, distance: 117.0
click at [312, 315] on span "She's been working as consultant for a long time, on Upwork she reached top lev…" at bounding box center [408, 286] width 412 height 106
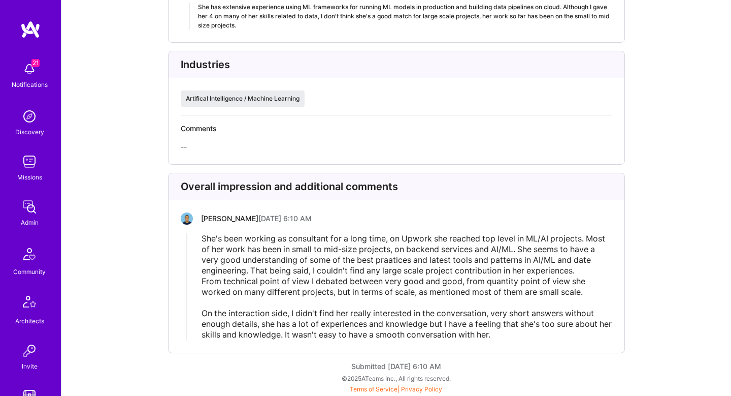
drag, startPoint x: 303, startPoint y: 334, endPoint x: 510, endPoint y: 337, distance: 207.2
click at [510, 337] on span "She's been working as consultant for a long time, on Upwork she reached top lev…" at bounding box center [408, 286] width 412 height 106
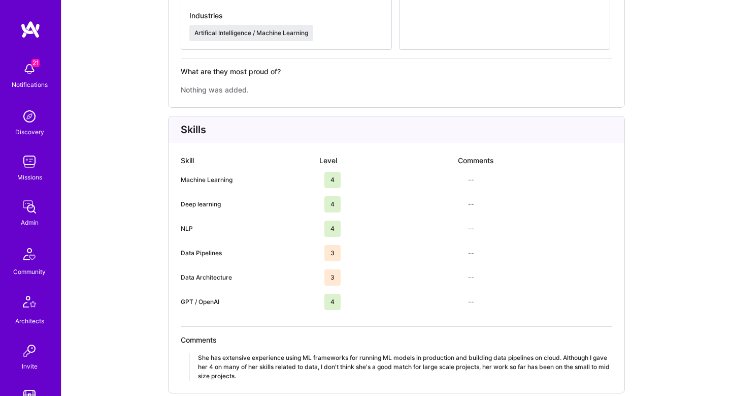
scroll to position [2150, 0]
